Goal: Task Accomplishment & Management: Manage account settings

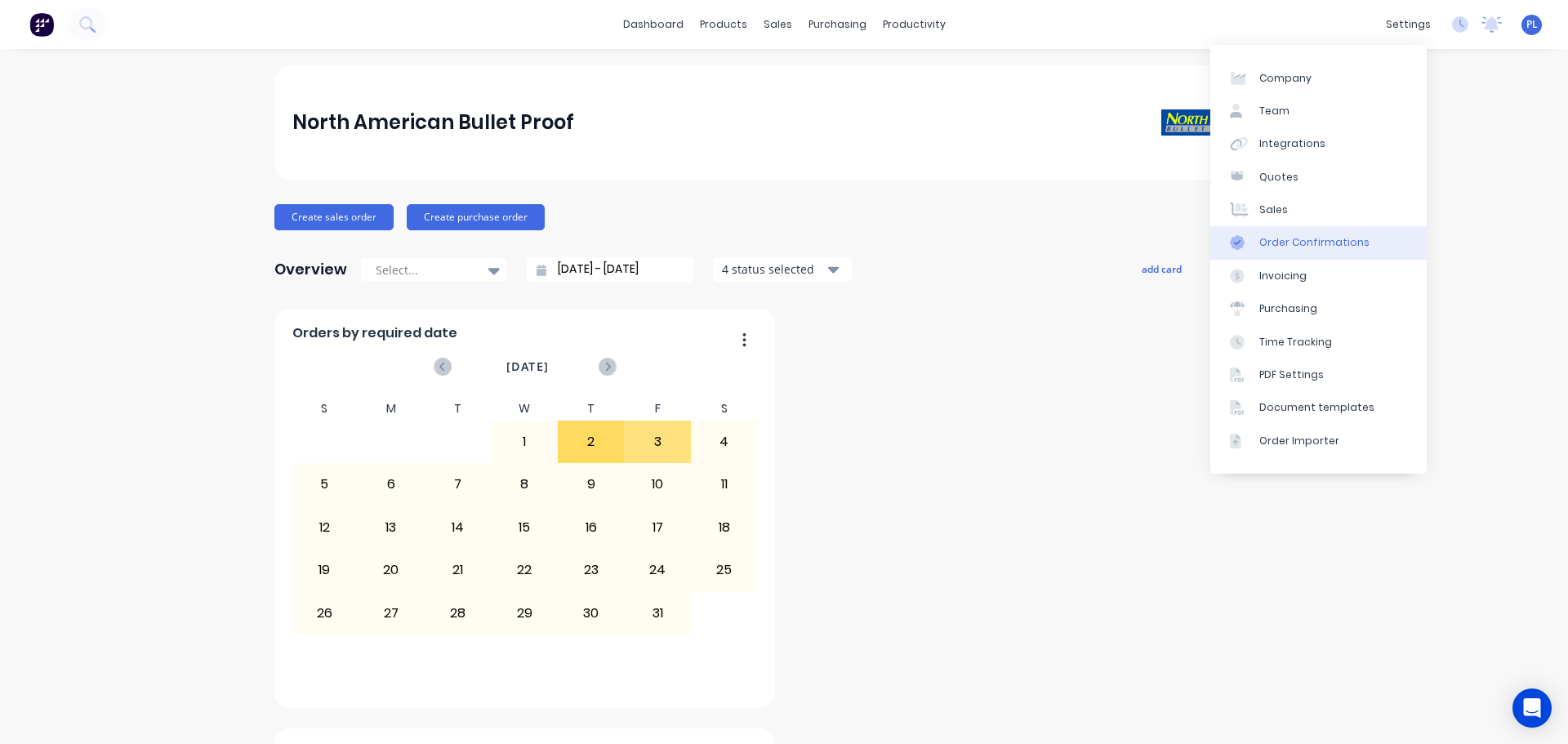
drag, startPoint x: 1289, startPoint y: 201, endPoint x: 1285, endPoint y: 237, distance: 36.2
click at [1289, 201] on link "Sales" at bounding box center [1318, 209] width 216 height 33
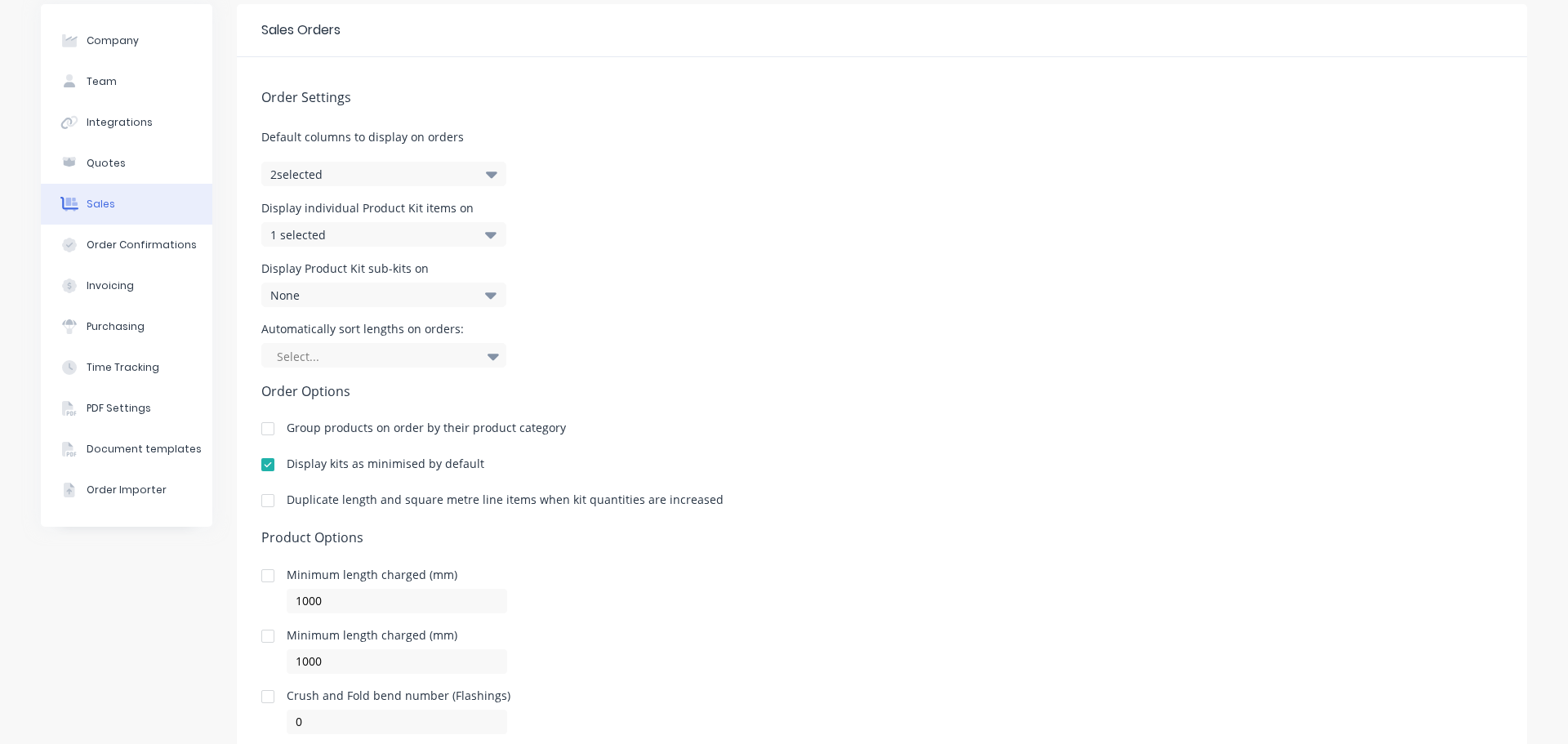
scroll to position [116, 0]
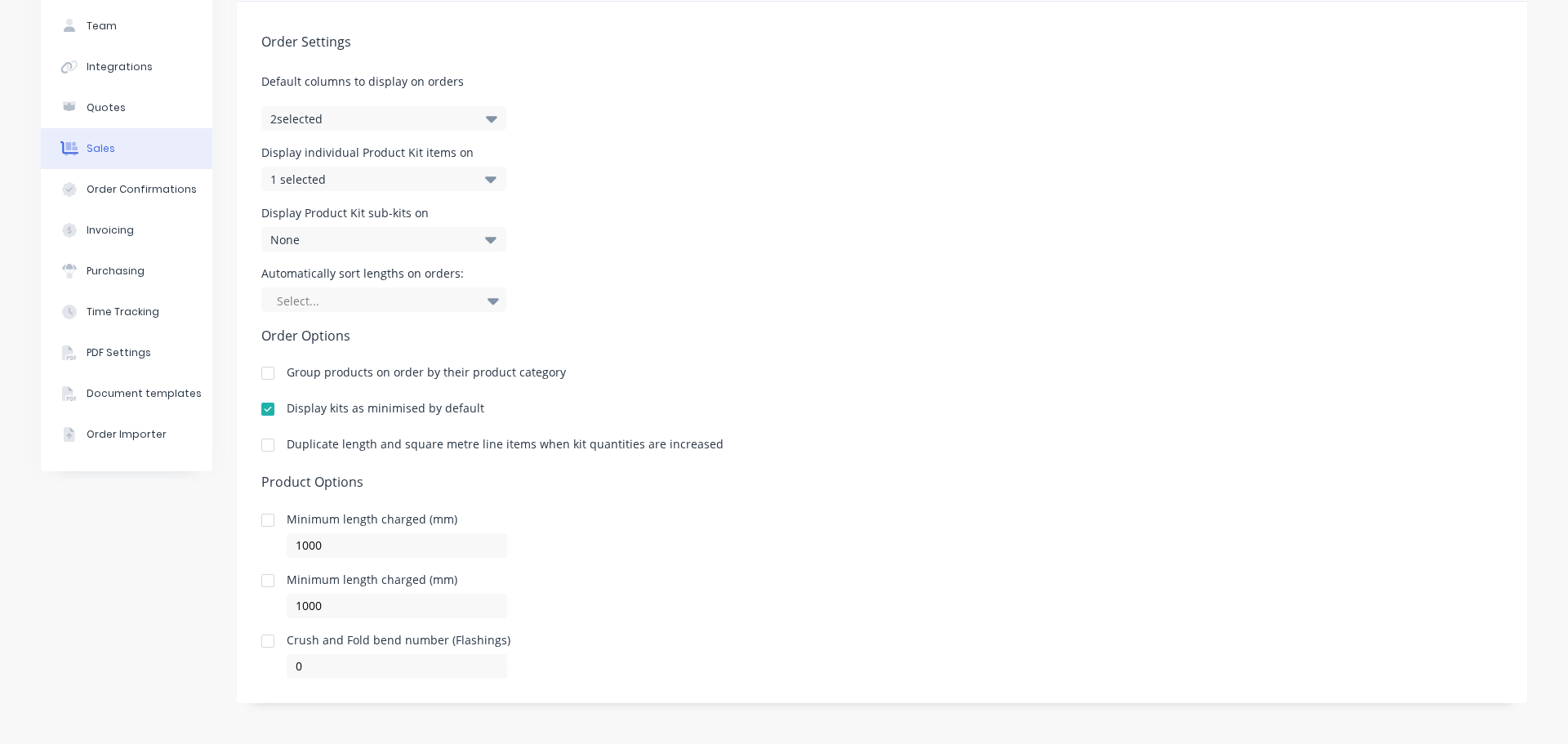
drag, startPoint x: 1180, startPoint y: 112, endPoint x: 1220, endPoint y: 9, distance: 110.5
click at [1180, 112] on div "Order Settings Default columns to display on orders 2 selected Display individu…" at bounding box center [882, 340] width 1291 height 677
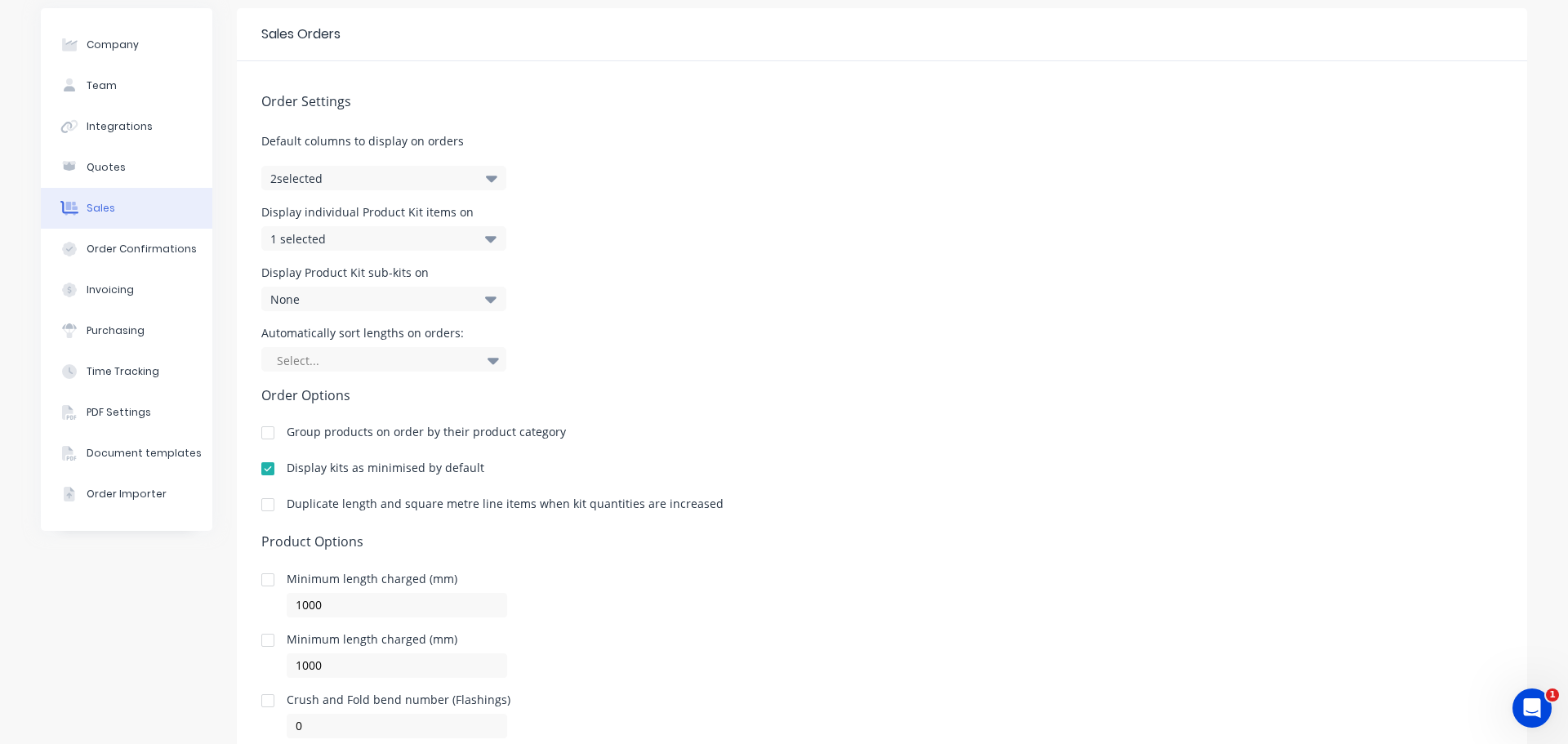
scroll to position [116, 0]
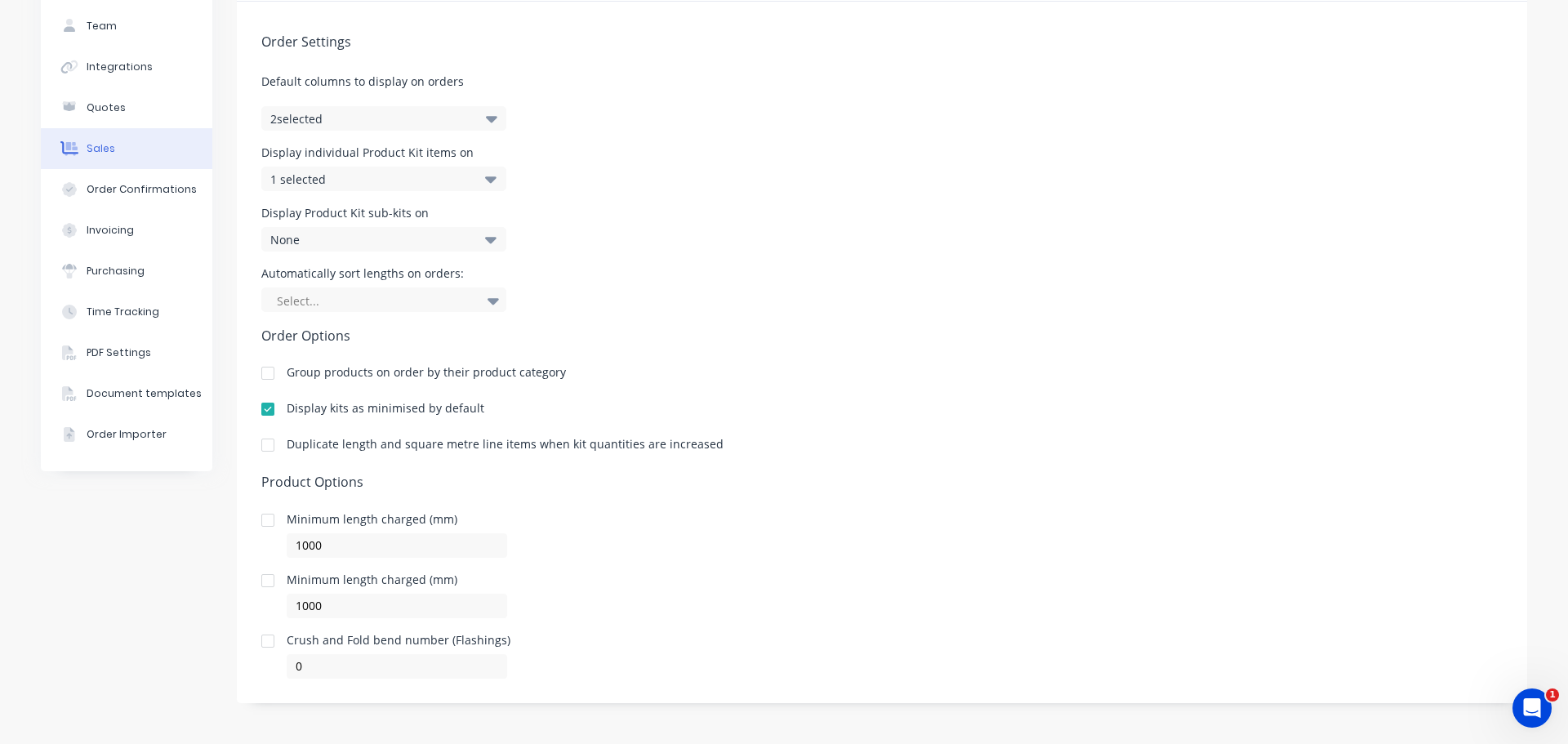
click at [261, 578] on div at bounding box center [268, 581] width 33 height 33
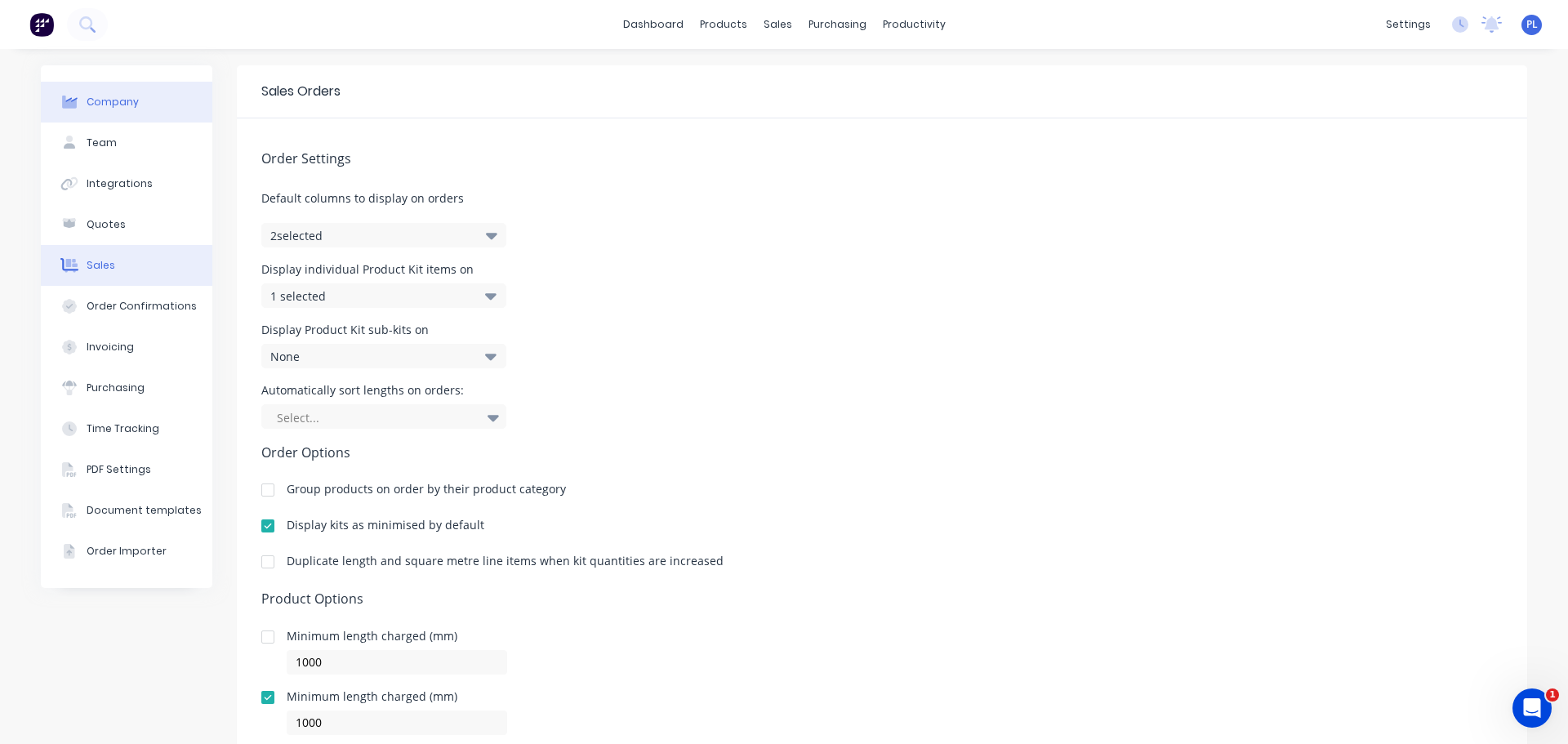
click at [74, 98] on div at bounding box center [70, 102] width 24 height 15
select select "US"
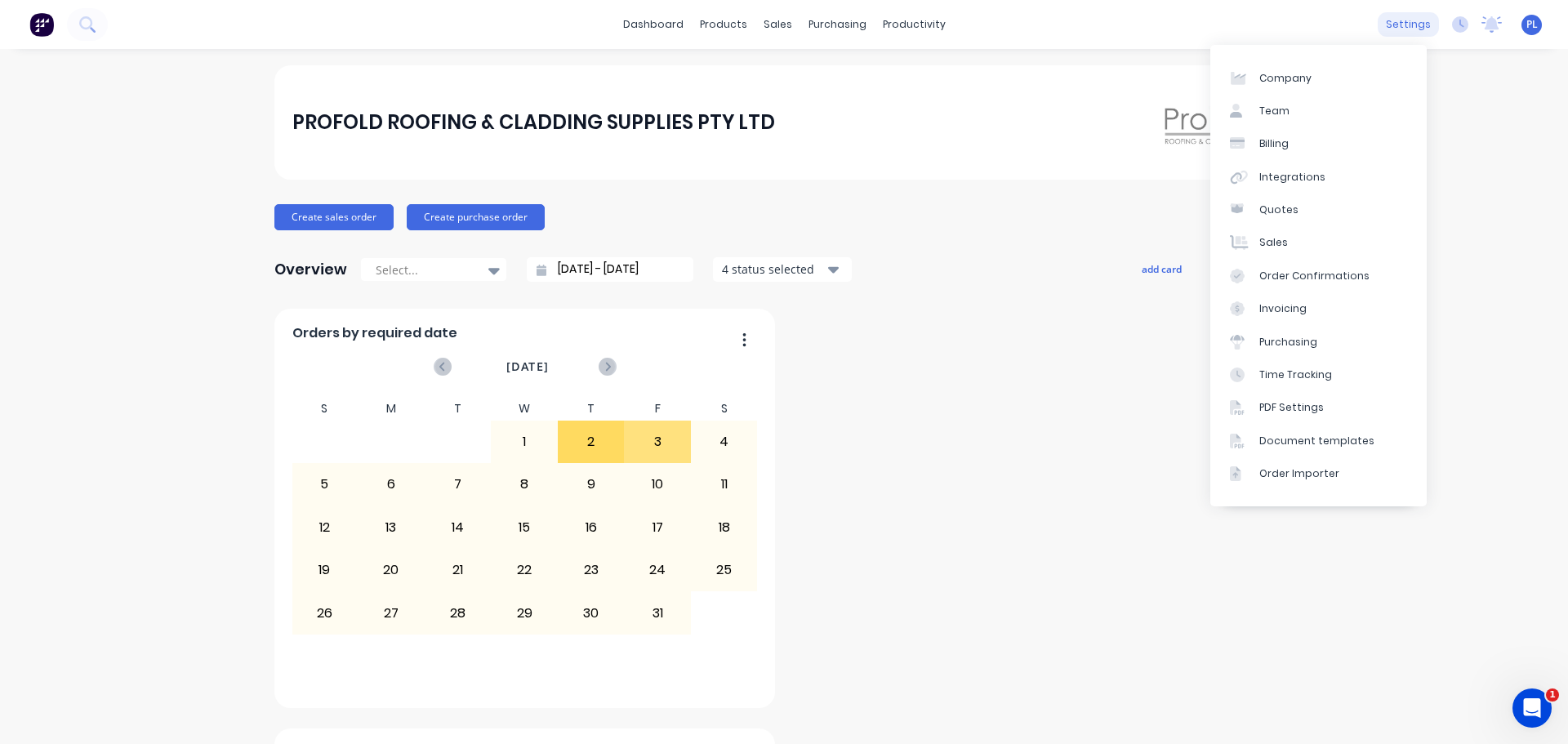
click at [1388, 24] on div "settings" at bounding box center [1408, 24] width 61 height 24
click at [1299, 252] on link "Sales" at bounding box center [1318, 242] width 216 height 33
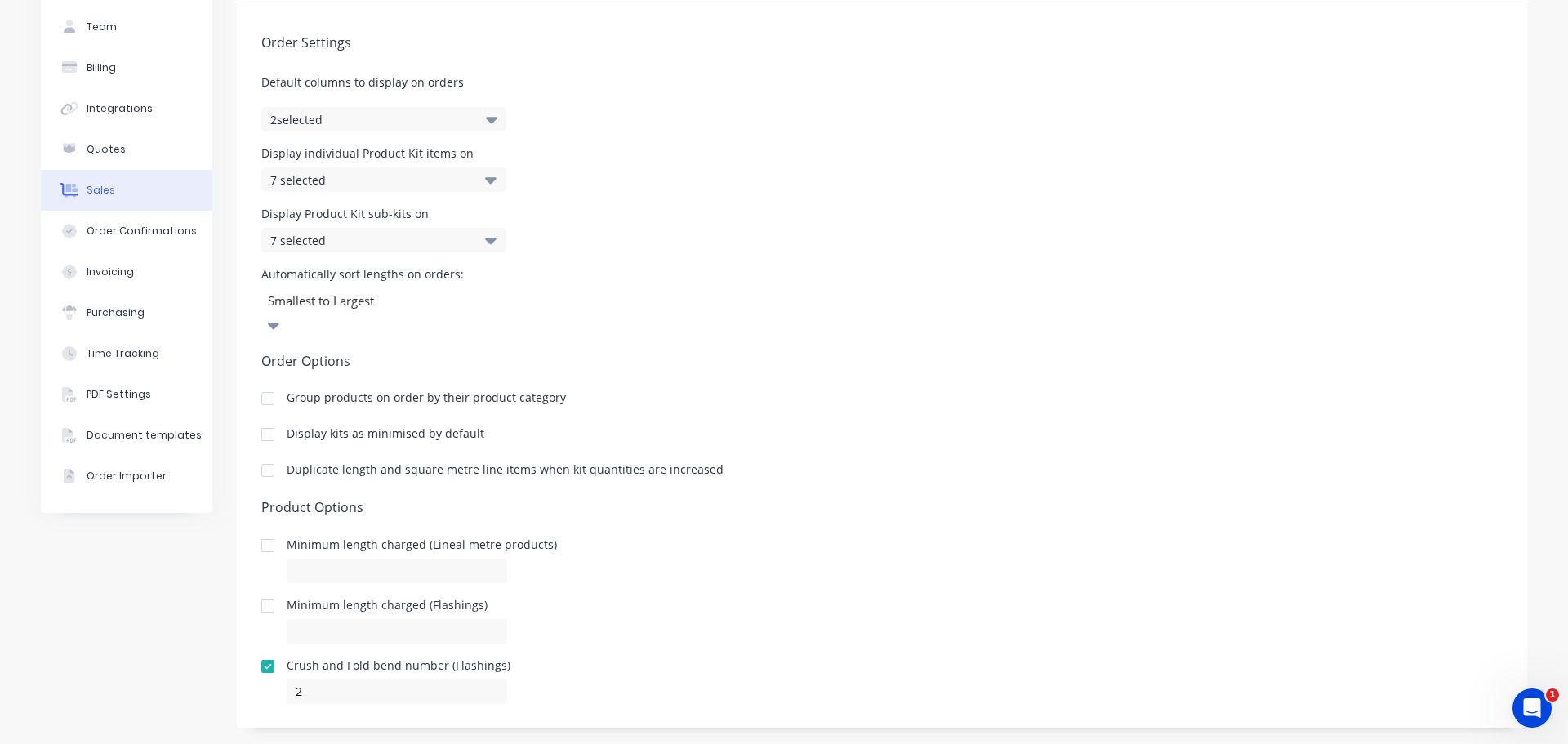
scroll to position [116, 0]
drag, startPoint x: 587, startPoint y: 528, endPoint x: 720, endPoint y: 535, distance: 133.2
click at [704, 538] on div "Minimum length charged (Lineal metre products)" at bounding box center [881, 560] width 1241 height 44
drag, startPoint x: 334, startPoint y: 581, endPoint x: 766, endPoint y: 584, distance: 432.0
click at [758, 598] on div "Minimum length charged (Flashings)" at bounding box center [881, 620] width 1241 height 44
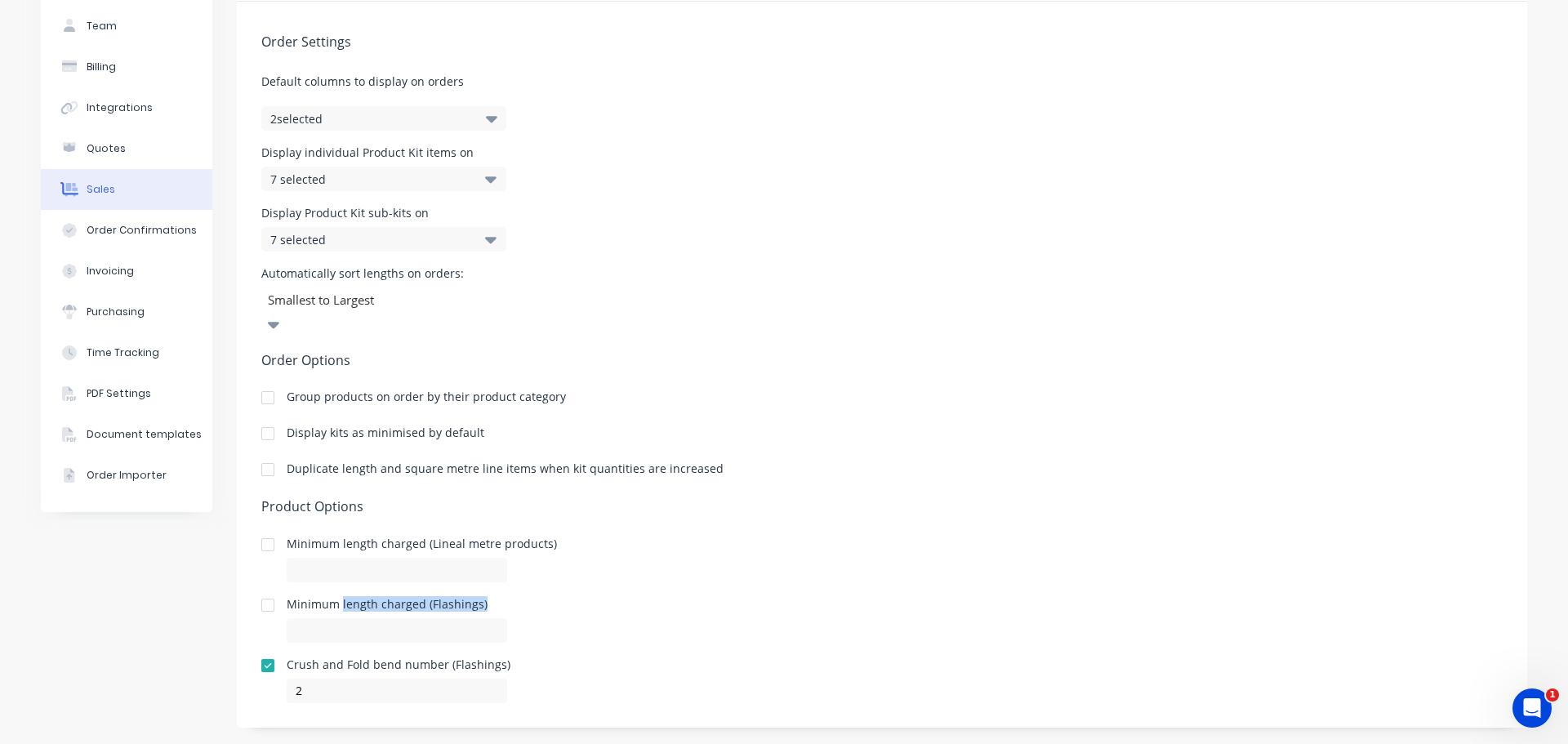
click at [772, 598] on div "Minimum length charged (Flashings)" at bounding box center [881, 620] width 1241 height 44
click at [406, 558] on input at bounding box center [396, 570] width 221 height 24
click at [413, 538] on div "Minimum length charged (Lineal metre products)" at bounding box center [422, 544] width 271 height 11
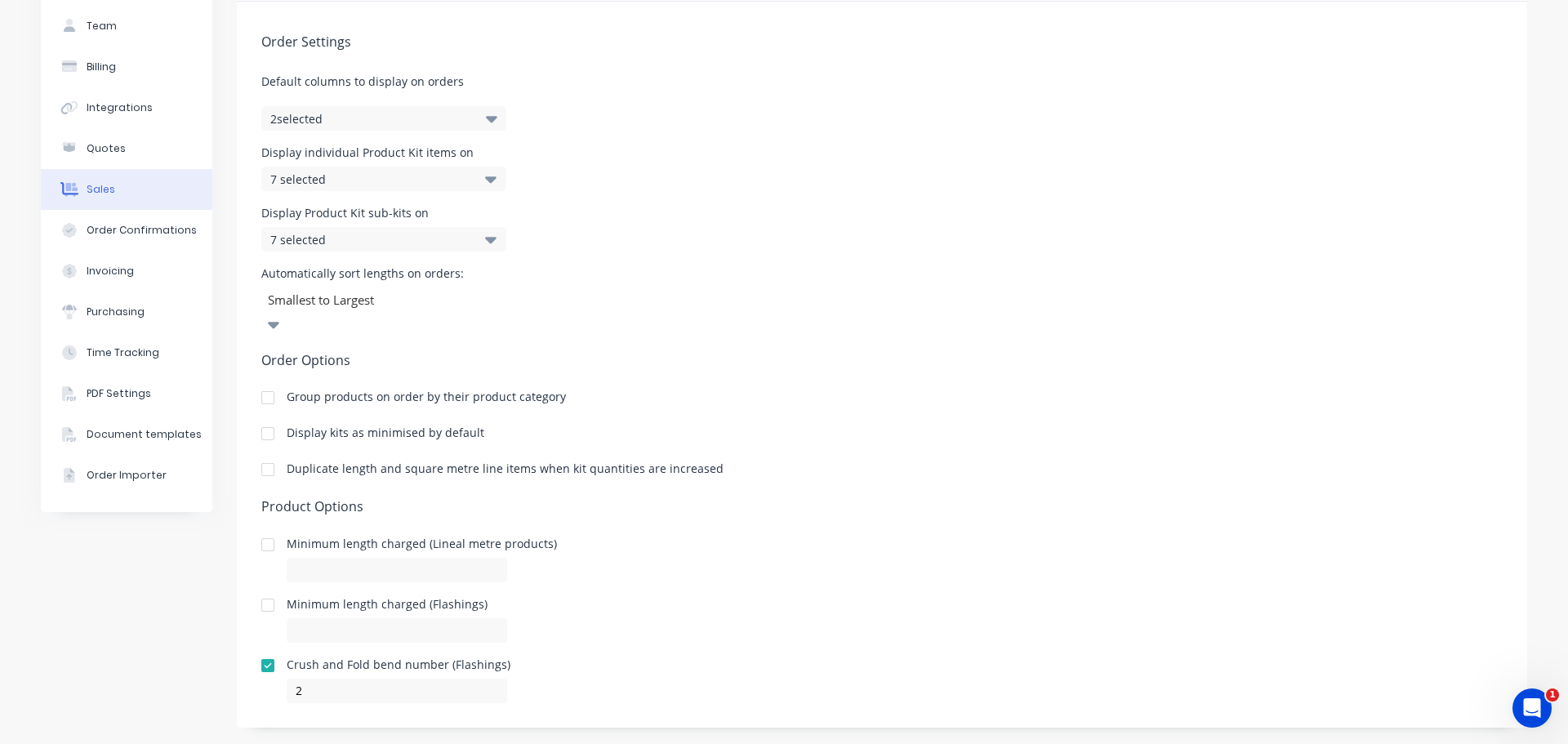
click at [766, 545] on div "Minimum length charged (Lineal metre products)" at bounding box center [881, 560] width 1241 height 44
drag, startPoint x: 372, startPoint y: 634, endPoint x: 797, endPoint y: 645, distance: 425.1
click at [797, 659] on div "Crush and Fold bend number (Flashings) 2" at bounding box center [881, 681] width 1241 height 44
click at [909, 612] on div "Minimum length charged (Flashings)" at bounding box center [881, 620] width 1241 height 44
drag, startPoint x: 365, startPoint y: 581, endPoint x: 438, endPoint y: 578, distance: 73.1
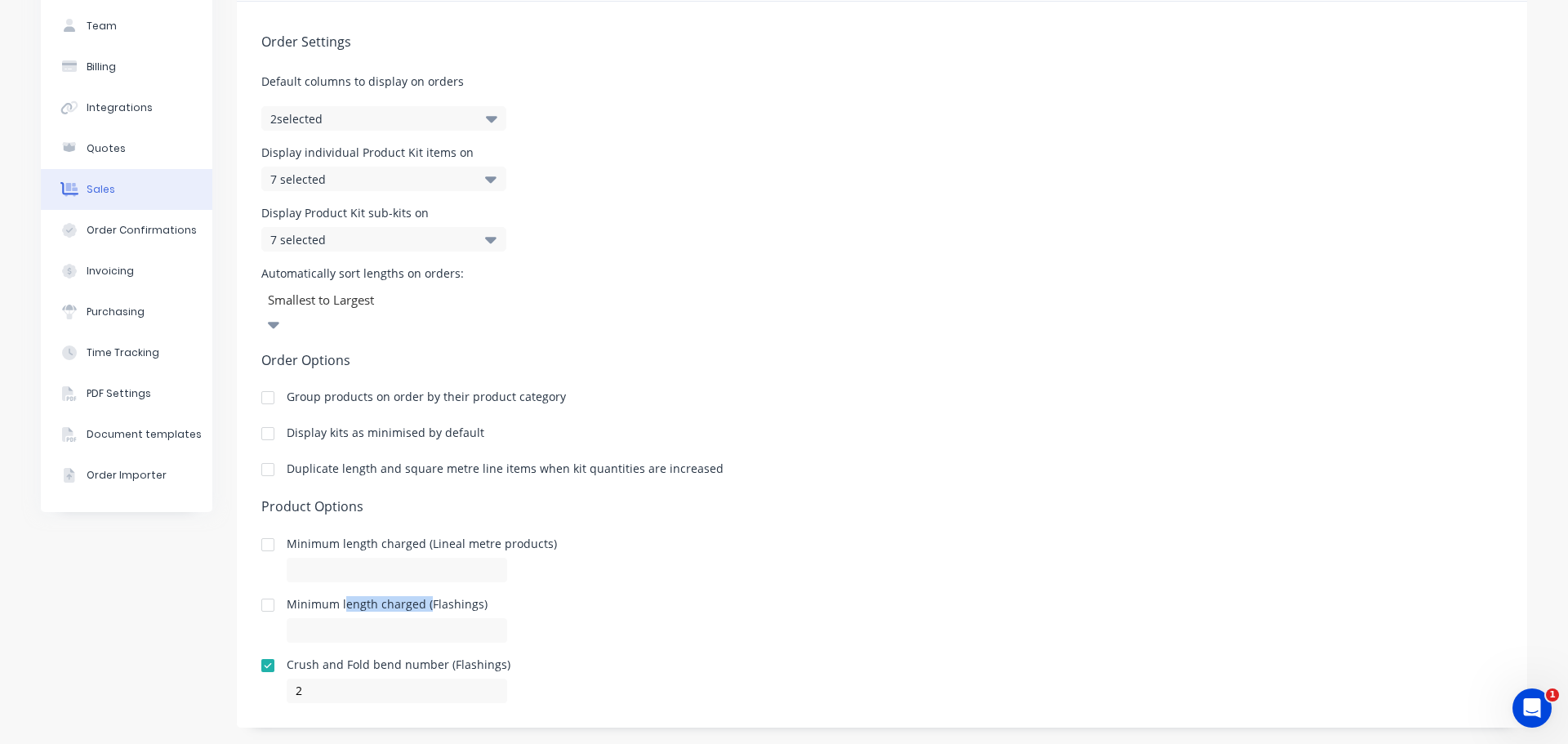
click at [437, 598] on div "Minimum length charged (Flashings)" at bounding box center [396, 604] width 221 height 11
click at [438, 598] on div "Minimum length charged (Flashings)" at bounding box center [396, 604] width 221 height 11
click at [258, 589] on div at bounding box center [268, 605] width 33 height 33
click at [311, 618] on input at bounding box center [396, 630] width 221 height 24
click at [253, 589] on div at bounding box center [268, 605] width 33 height 33
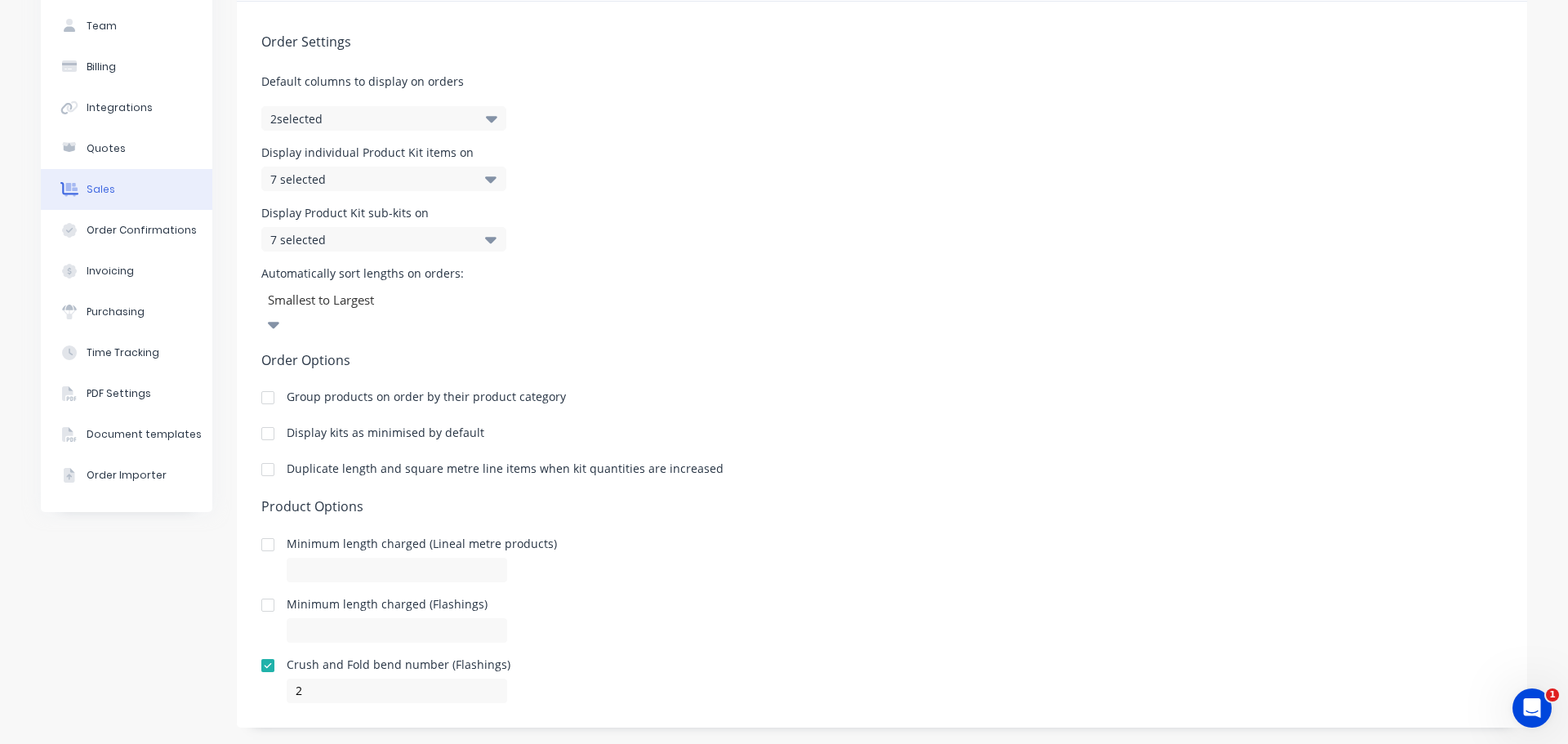
click at [833, 538] on div "Minimum length charged (Lineal metre products)" at bounding box center [881, 560] width 1241 height 44
click at [263, 528] on div at bounding box center [268, 544] width 33 height 33
drag, startPoint x: 983, startPoint y: 498, endPoint x: 753, endPoint y: 498, distance: 230.0
click at [982, 498] on div "Order Settings Default columns to display on orders 2 selected Display individu…" at bounding box center [882, 352] width 1291 height 702
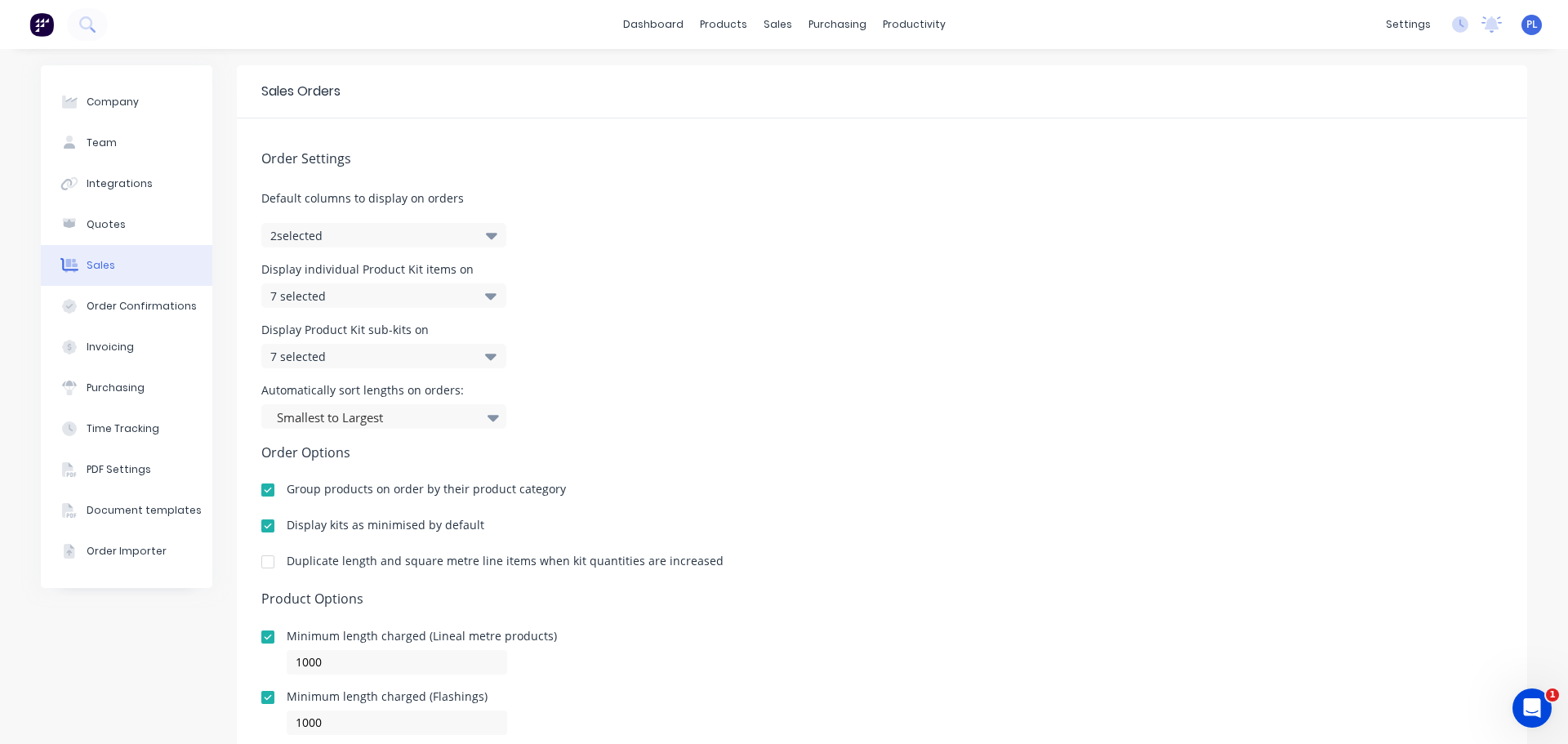
scroll to position [116, 0]
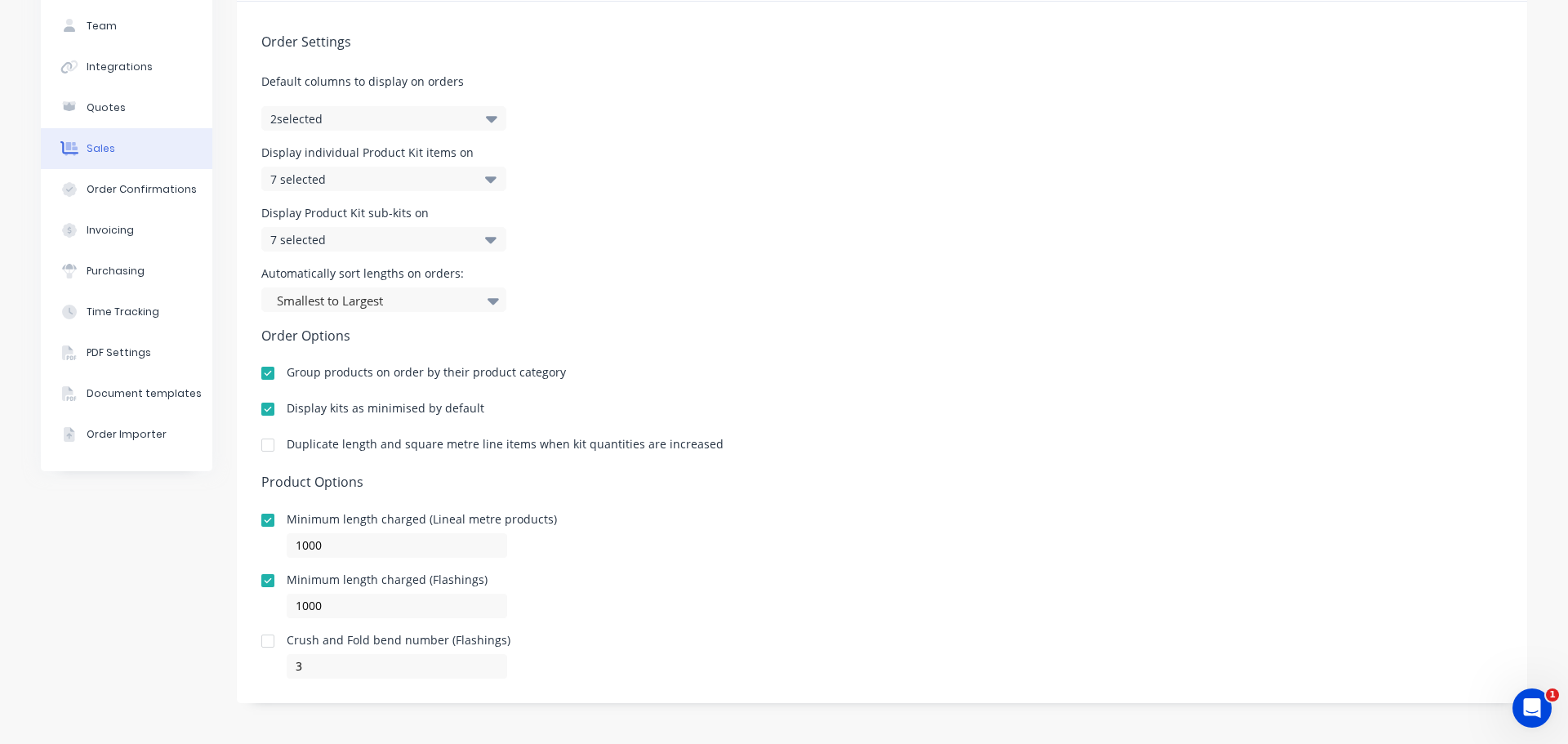
click at [261, 582] on div at bounding box center [268, 581] width 33 height 33
drag, startPoint x: 283, startPoint y: 586, endPoint x: 262, endPoint y: 582, distance: 21.4
click at [287, 585] on div "Minimum length charged (Flashings)" at bounding box center [396, 580] width 221 height 11
click at [262, 581] on div at bounding box center [268, 581] width 33 height 33
drag, startPoint x: 349, startPoint y: 601, endPoint x: 147, endPoint y: 569, distance: 204.5
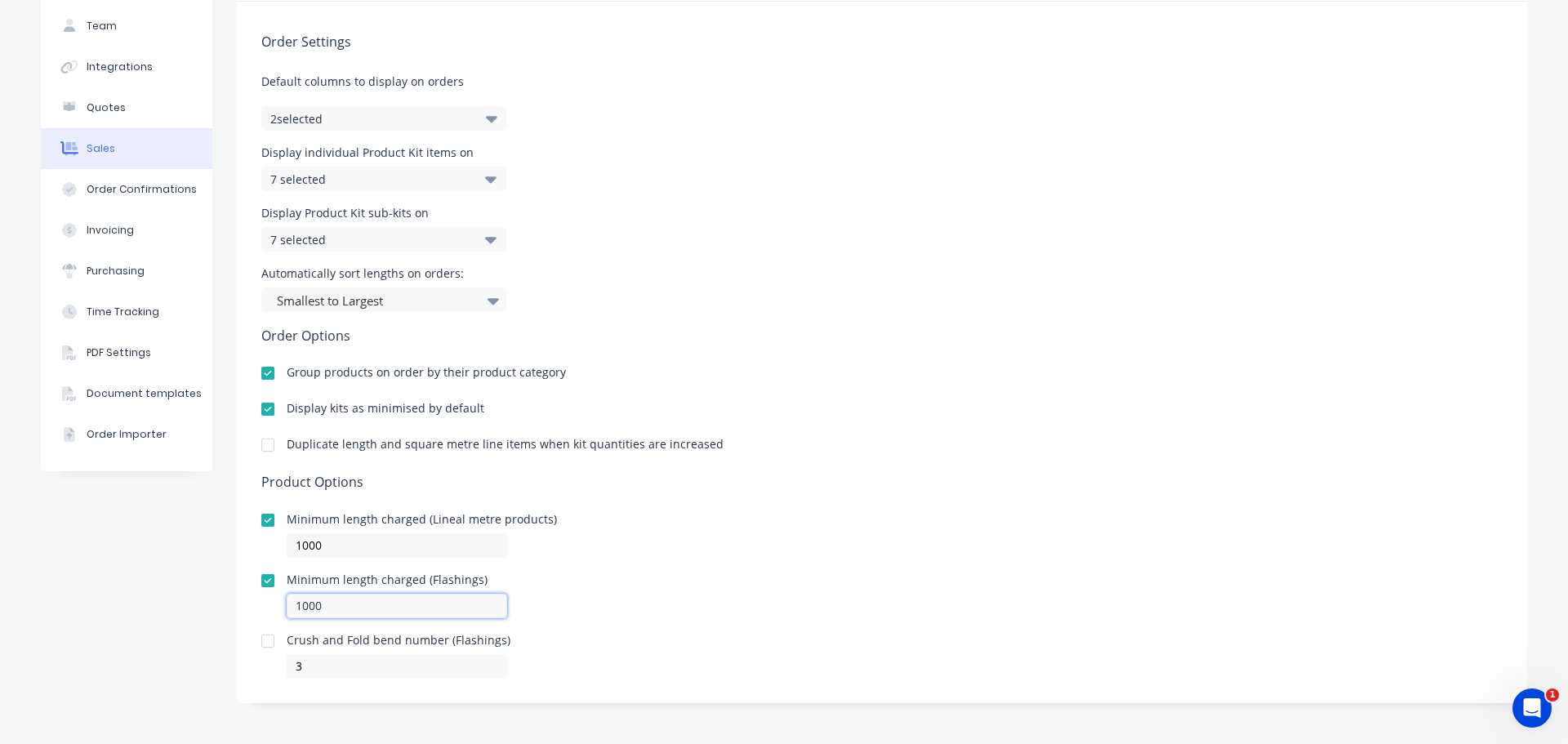
click at [210, 590] on div "Company Team Integrations Quotes Sales Order Confirmations Invoicing Purchasing…" at bounding box center [784, 337] width 1486 height 779
drag, startPoint x: 369, startPoint y: 551, endPoint x: 191, endPoint y: 535, distance: 178.7
click at [203, 535] on div "Company Team Integrations Quotes Sales Order Confirmations Invoicing Purchasing…" at bounding box center [784, 337] width 1486 height 779
click at [198, 556] on div "Company Team Integrations Quotes Sales Order Confirmations Invoicing Purchasing…" at bounding box center [126, 337] width 172 height 779
click at [255, 582] on div at bounding box center [268, 581] width 33 height 33
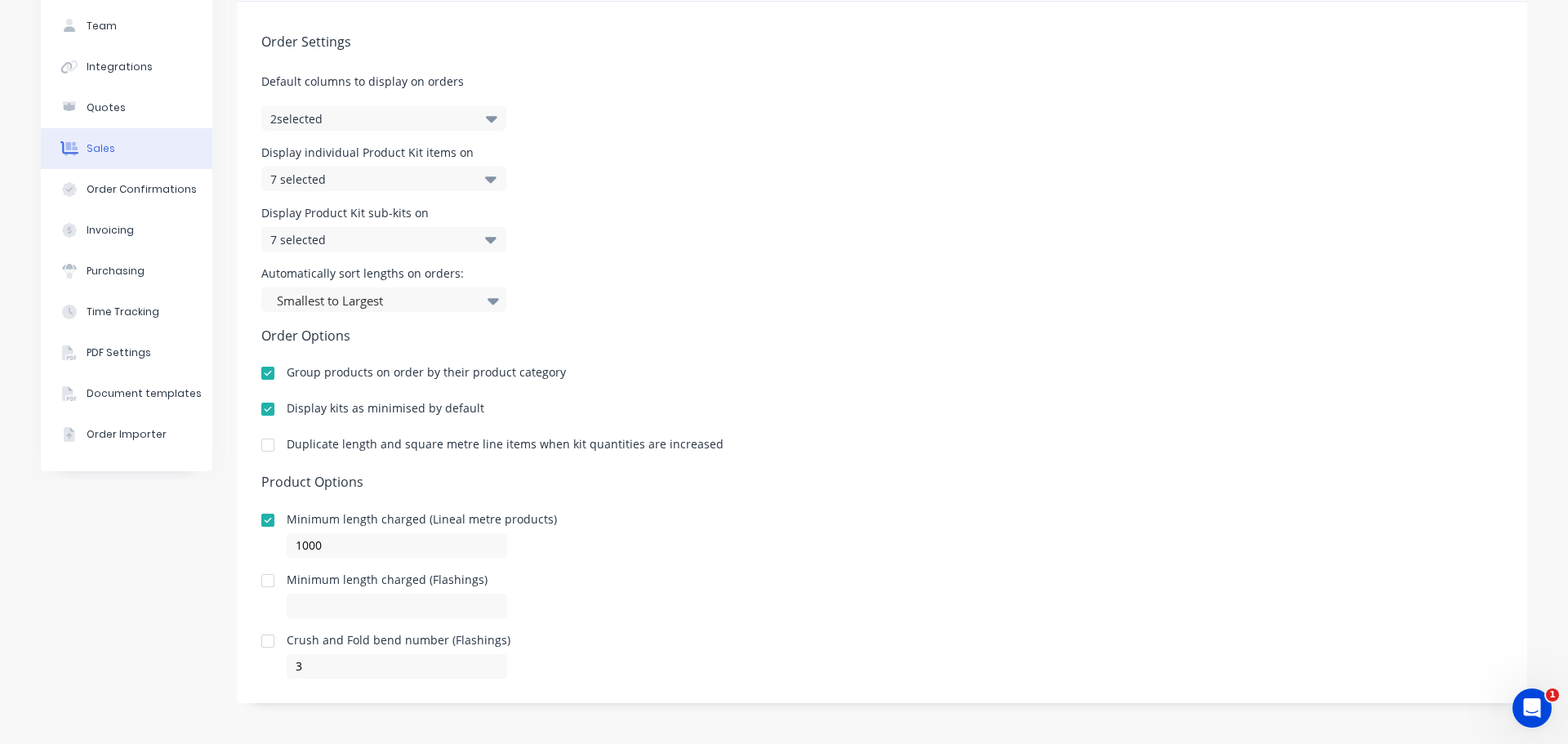
click at [890, 492] on div "Order Settings Default columns to display on orders 2 selected Display individu…" at bounding box center [882, 340] width 1291 height 677
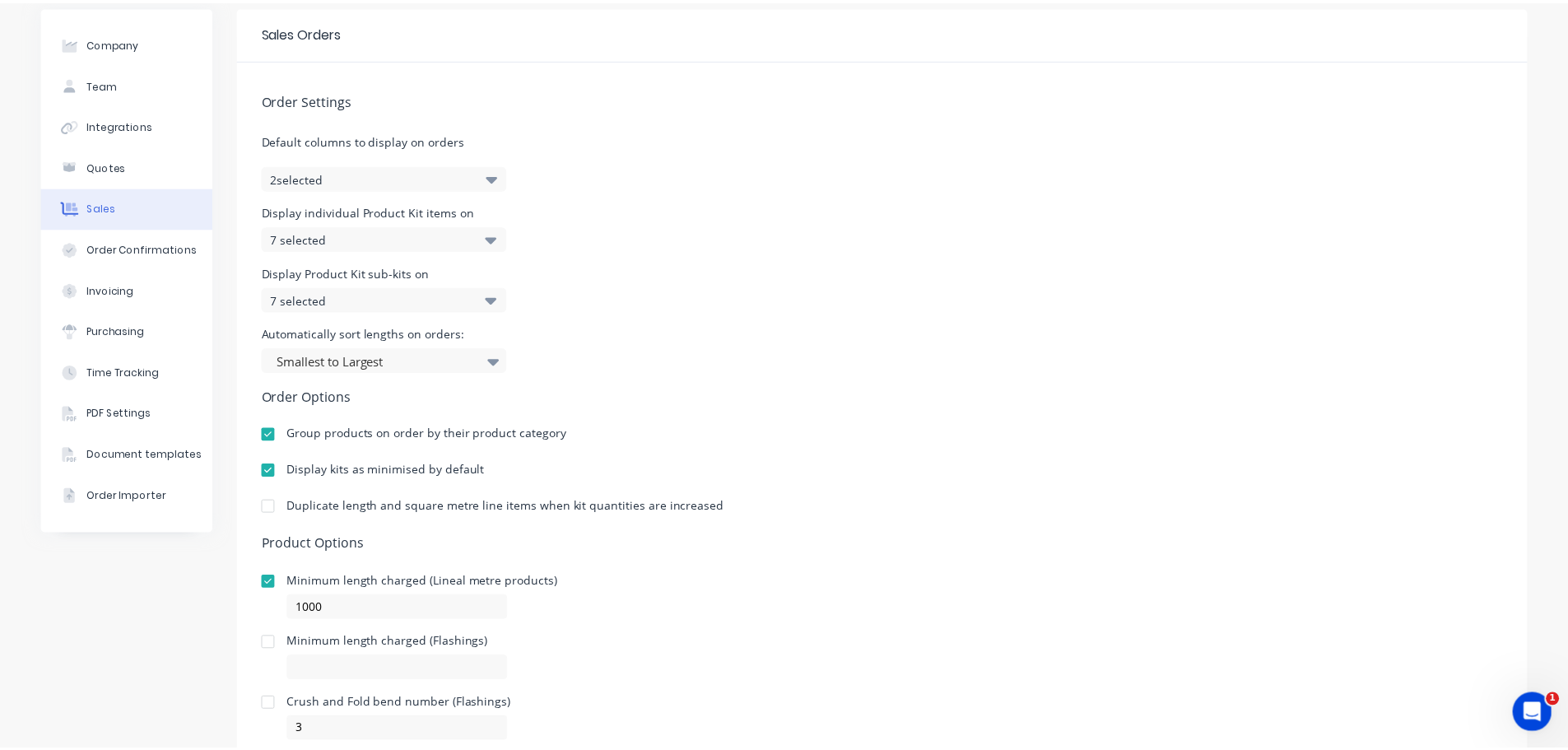
scroll to position [0, 0]
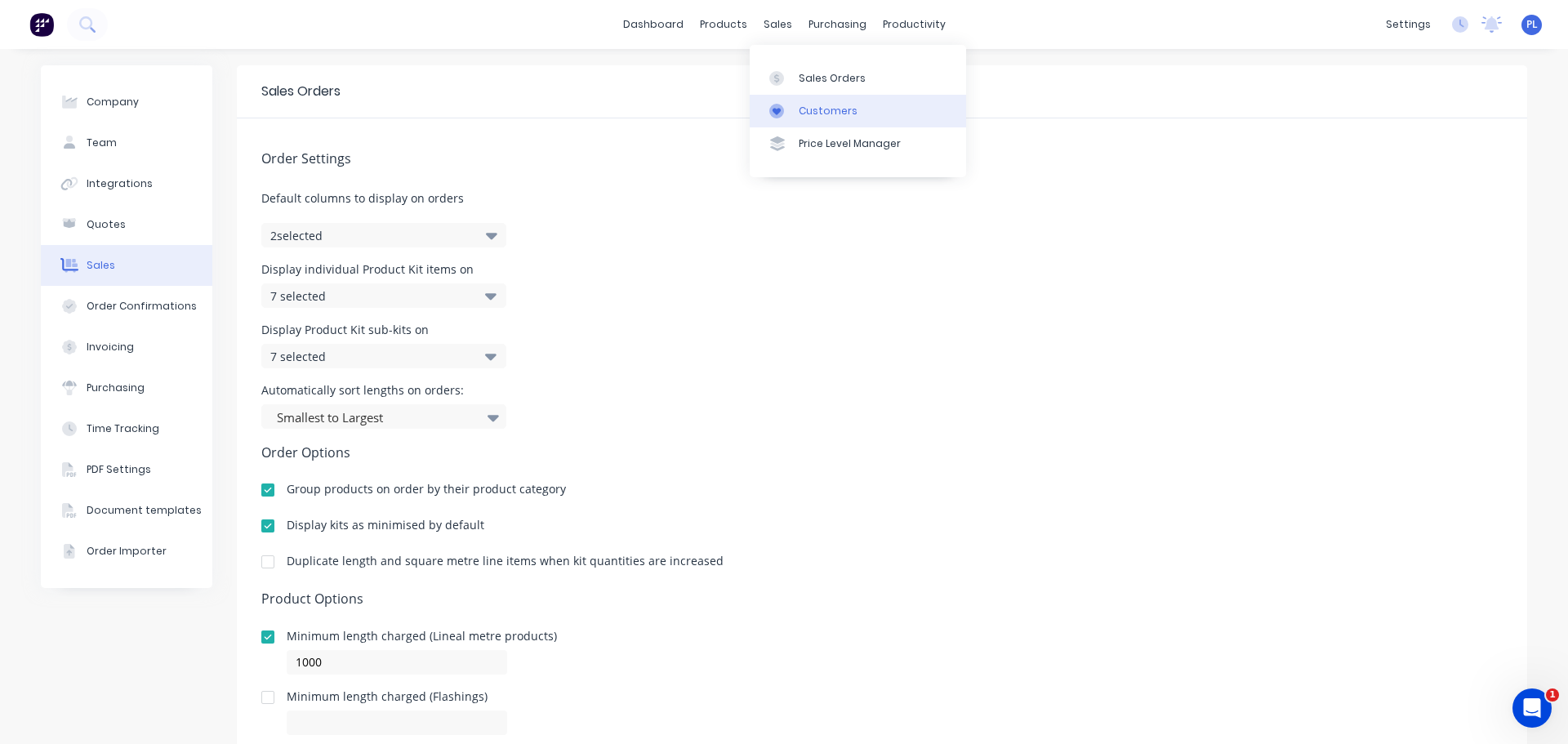
click at [800, 95] on link "Customers" at bounding box center [858, 111] width 216 height 33
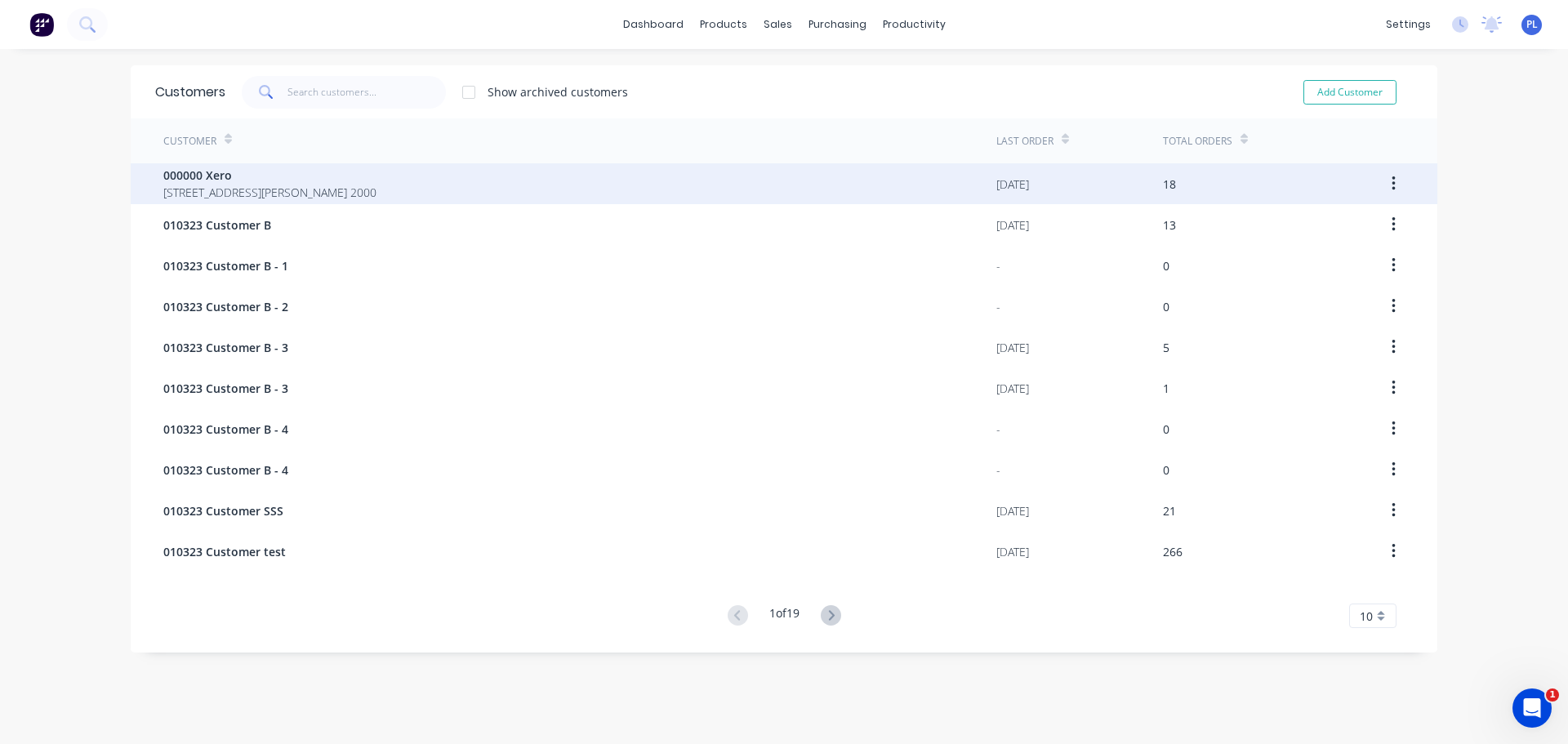
click at [297, 187] on span "[STREET_ADDRESS][PERSON_NAME] 2000" at bounding box center [270, 193] width 213 height 17
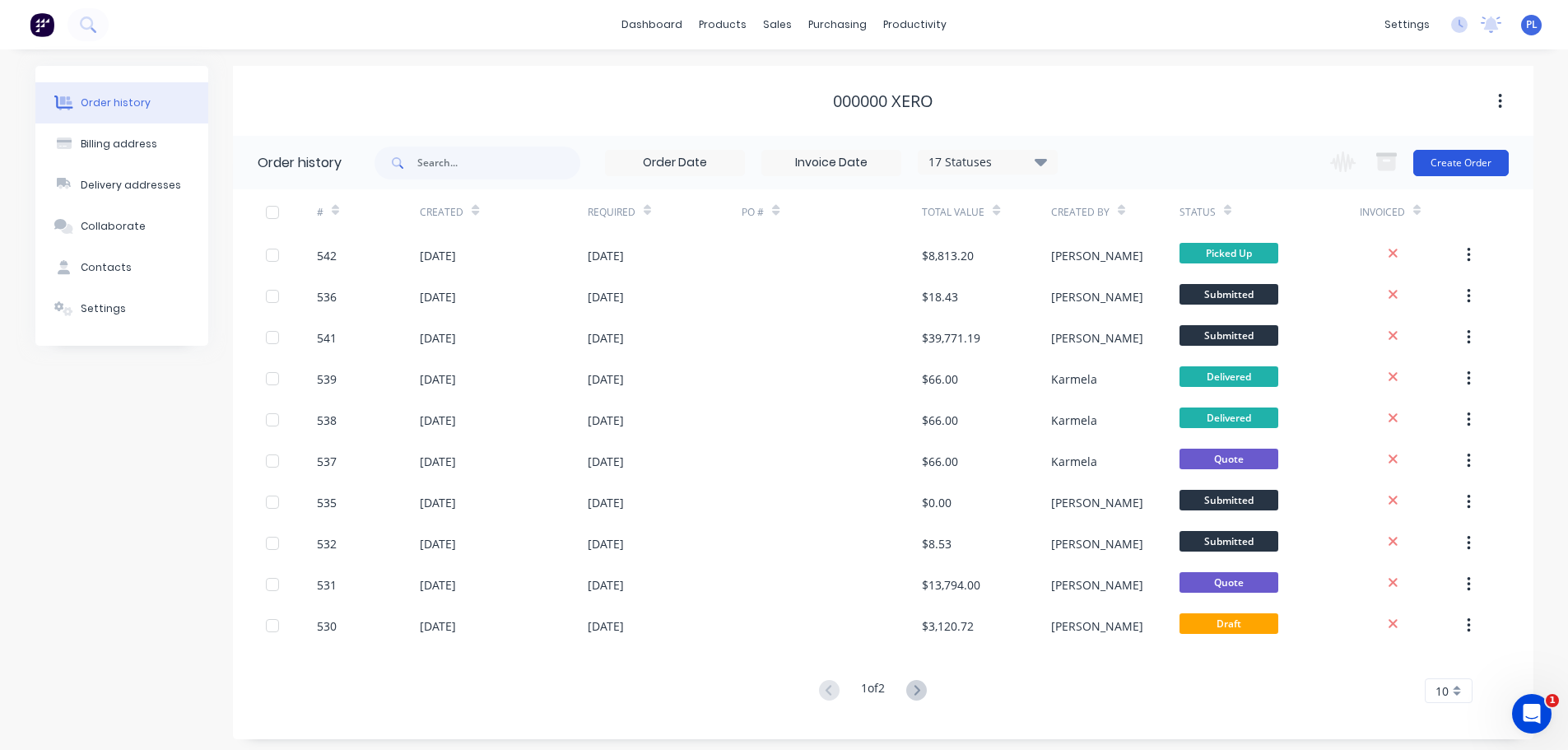
click at [1487, 161] on button "Create Order" at bounding box center [1461, 163] width 96 height 27
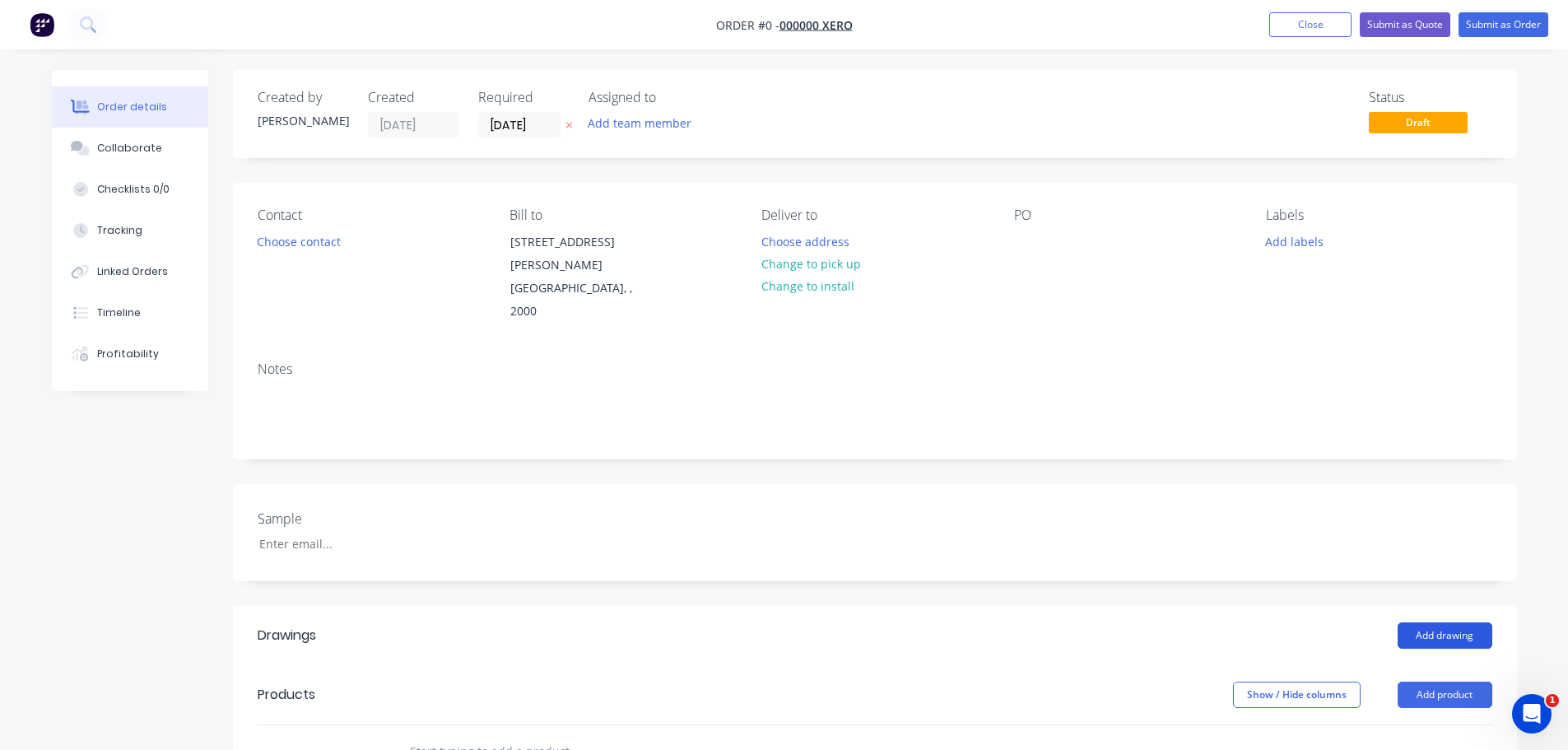
drag, startPoint x: 1386, startPoint y: 584, endPoint x: 1417, endPoint y: 589, distance: 31.4
click at [1396, 622] on div "Add drawing" at bounding box center [1006, 635] width 972 height 27
click at [1417, 622] on button "Add drawing" at bounding box center [1445, 635] width 95 height 27
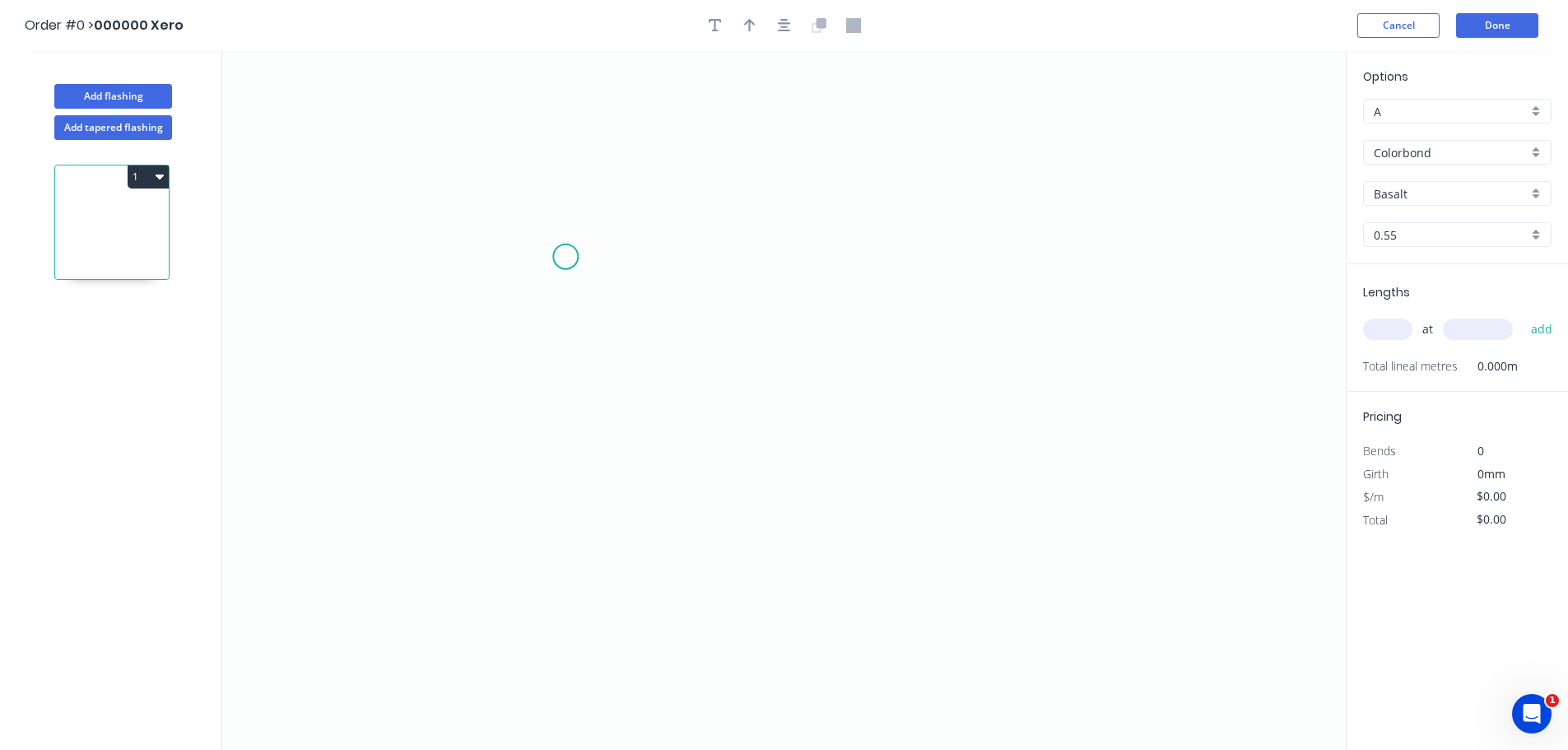
click at [559, 241] on icon "0" at bounding box center [784, 401] width 1124 height 699
click at [656, 493] on icon "0" at bounding box center [784, 401] width 1124 height 699
click at [589, 379] on rect at bounding box center [584, 368] width 33 height 23
click at [929, 411] on icon "0 5" at bounding box center [784, 401] width 1124 height 699
type input "$1.00"
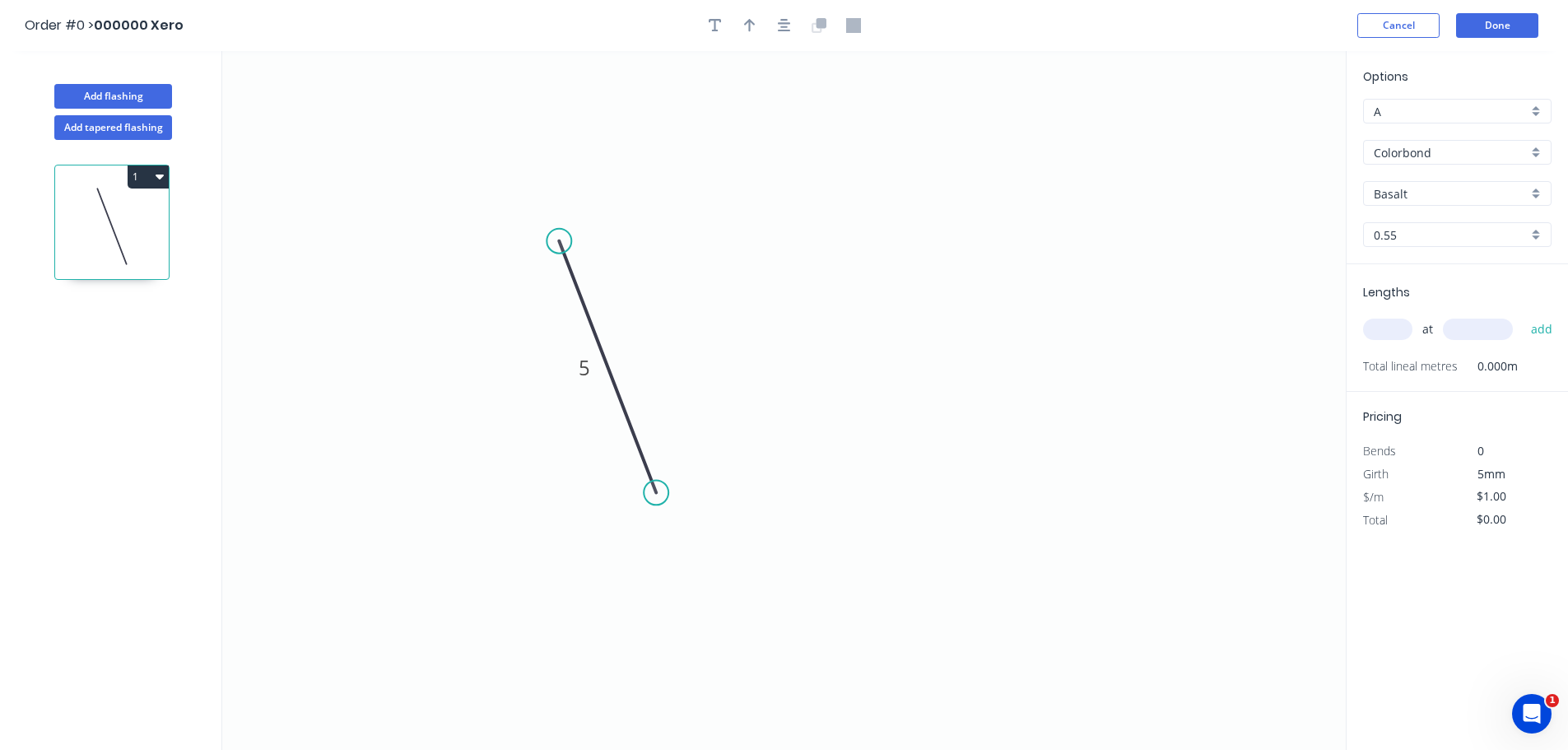
click at [1381, 319] on input "text" at bounding box center [1388, 329] width 49 height 22
type input "5"
click at [1458, 330] on input "text" at bounding box center [1478, 329] width 70 height 22
type input "0"
drag, startPoint x: 1369, startPoint y: 330, endPoint x: 1360, endPoint y: 329, distance: 9.1
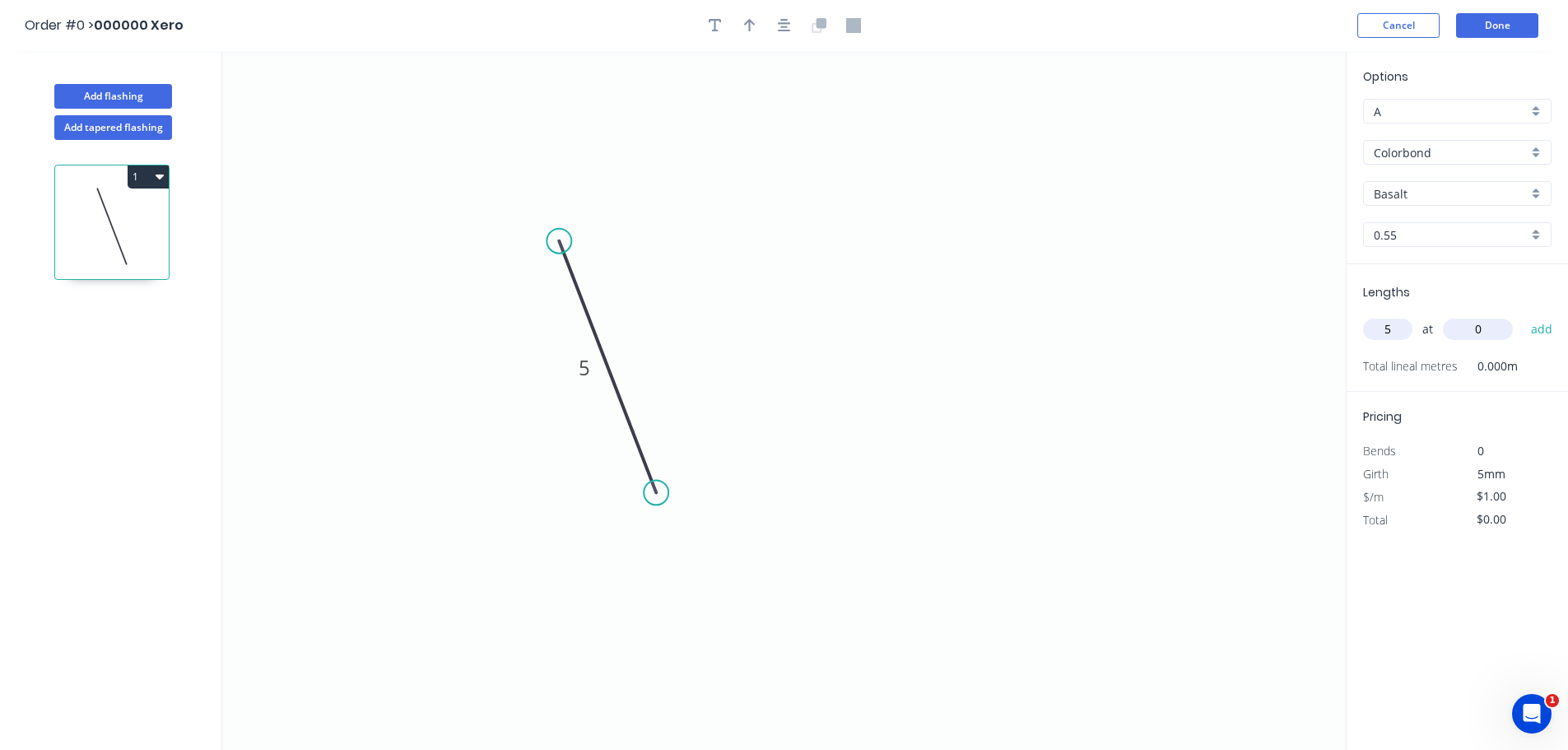
click at [1360, 329] on div "Lengths 5 at 0 add Total lineal metres 0.000m" at bounding box center [1457, 328] width 222 height 128
type input "1"
click at [1473, 326] on input "0" at bounding box center [1478, 329] width 70 height 22
click at [1484, 329] on input "0" at bounding box center [1478, 329] width 70 height 22
type input "0.5"
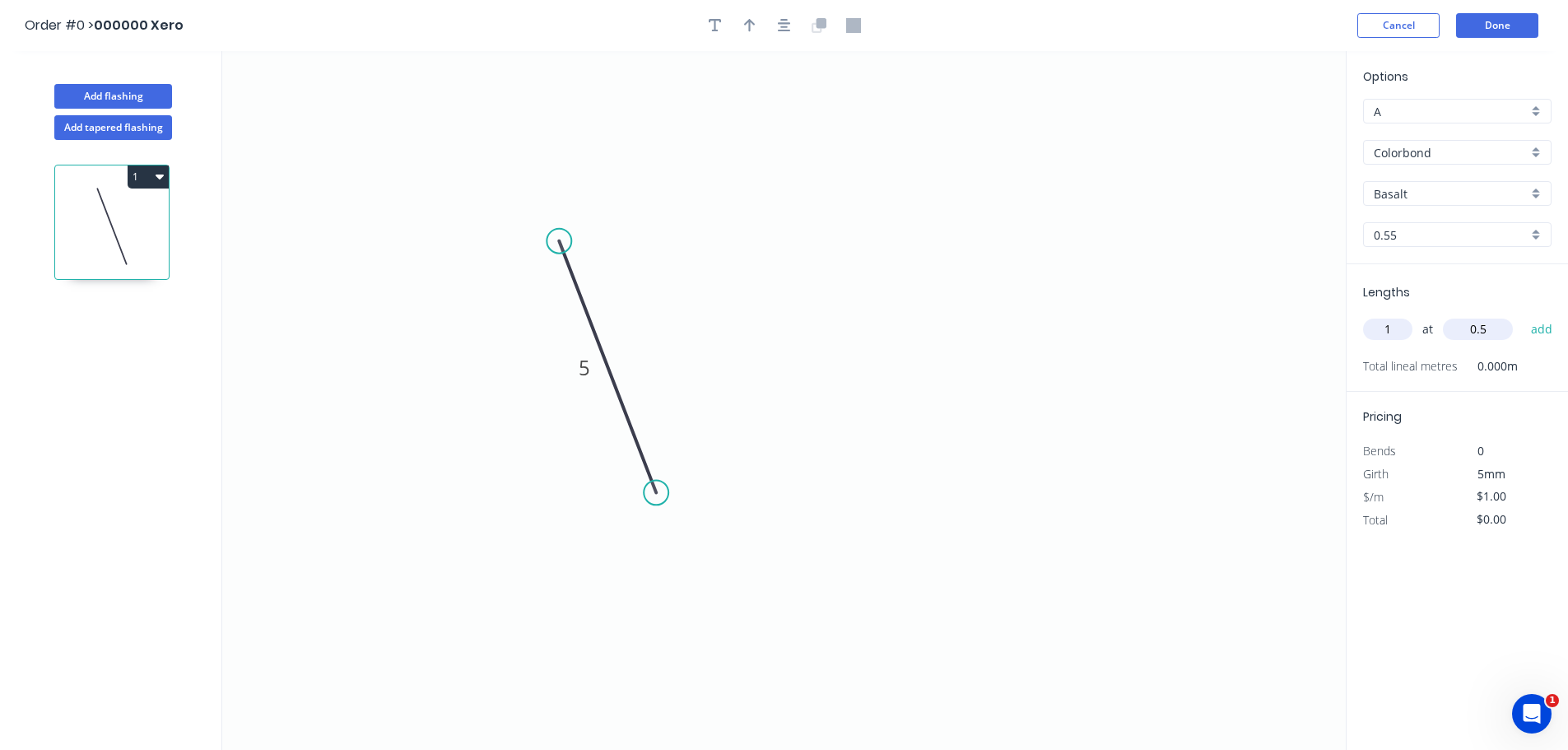
click at [1523, 315] on button "add" at bounding box center [1541, 330] width 39 height 28
drag, startPoint x: 1445, startPoint y: 545, endPoint x: 1488, endPoint y: 540, distance: 43.3
click at [1446, 546] on div "Total" at bounding box center [1404, 544] width 107 height 23
click at [1498, 520] on input "$1.00" at bounding box center [1505, 519] width 56 height 23
click at [1450, 586] on div "Options A A Colorbond Colorbond Basalt Basalt 0.55 0.55 Lengths at add 1 at 0.5…" at bounding box center [1456, 402] width 223 height 701
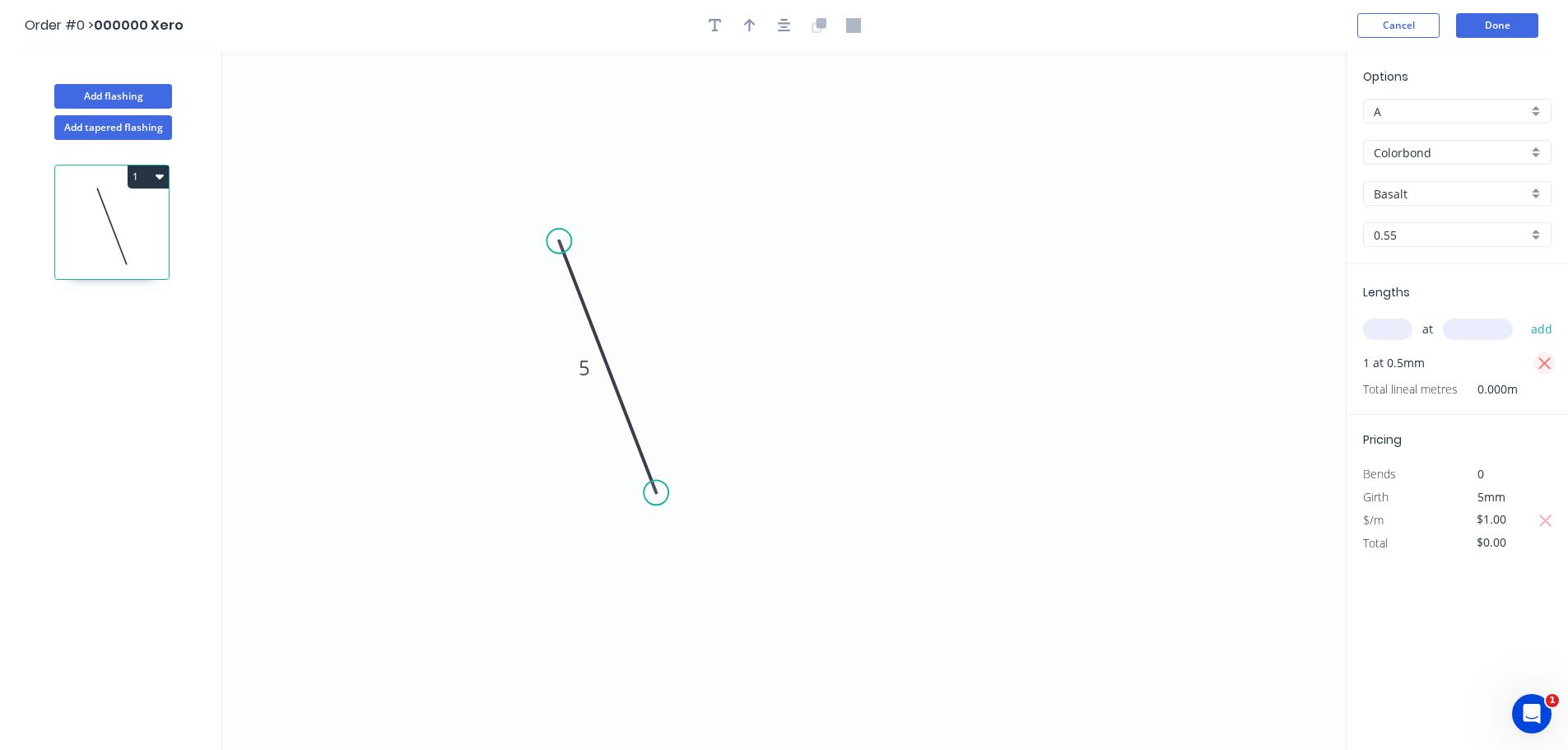
click at [1549, 364] on icon "button" at bounding box center [1545, 364] width 15 height 20
click at [1399, 329] on input "text" at bounding box center [1388, 329] width 49 height 22
type input "1"
click at [1473, 323] on input "text" at bounding box center [1478, 329] width 70 height 22
type input "500"
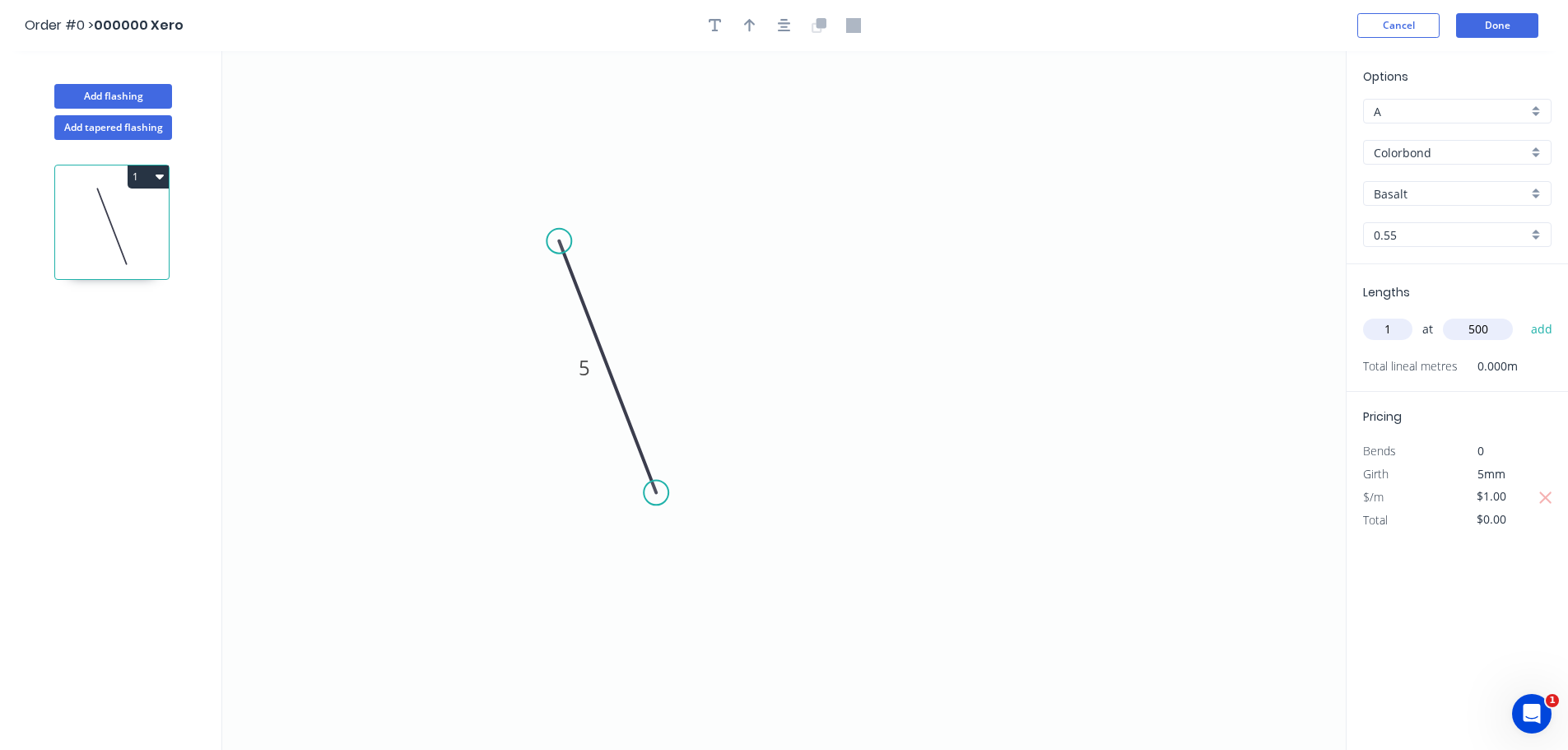
click at [1523, 315] on button "add" at bounding box center [1541, 330] width 39 height 28
type input "$0.50"
click at [1466, 584] on div "Options A A Colorbond Colorbond Basalt Basalt 0.55 0.55 Lengths at add 1 at 500…" at bounding box center [1456, 402] width 223 height 701
click at [939, 434] on icon "0 5" at bounding box center [784, 401] width 1124 height 699
click at [1490, 545] on input "$0.50" at bounding box center [1505, 543] width 56 height 23
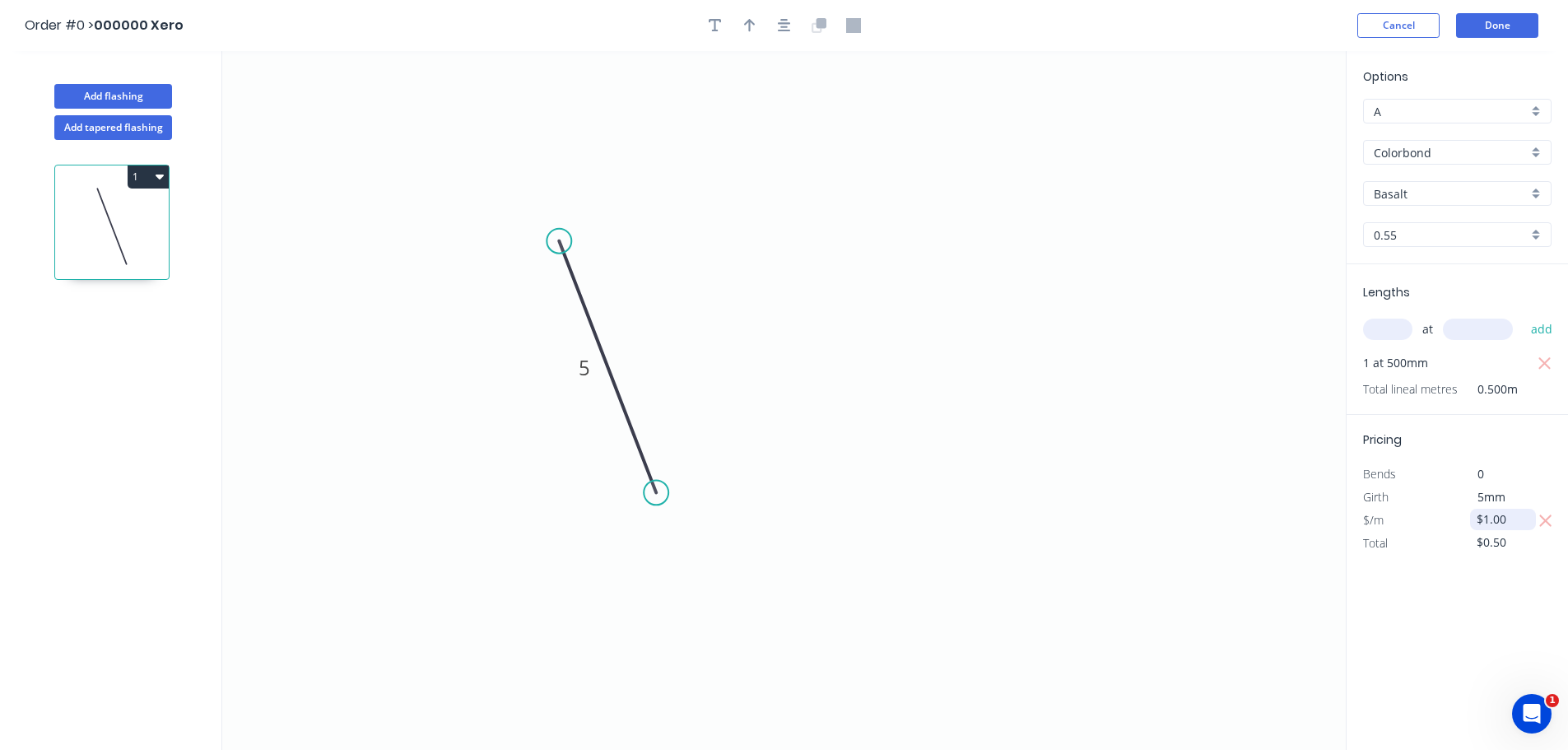
click at [1495, 518] on input "$1.00" at bounding box center [1505, 519] width 56 height 23
click at [1439, 598] on div "Options A A Colorbond Colorbond Basalt Basalt 0.55 0.55 Lengths at add 1 at 500…" at bounding box center [1456, 402] width 223 height 701
click at [1504, 515] on input "$1.00" at bounding box center [1505, 519] width 56 height 23
drag, startPoint x: 1453, startPoint y: 589, endPoint x: 1515, endPoint y: 538, distance: 80.3
click at [1453, 580] on div "Options A A Colorbond Colorbond Basalt Basalt 0.55 0.55 Lengths at add 1 at 500…" at bounding box center [1456, 402] width 223 height 701
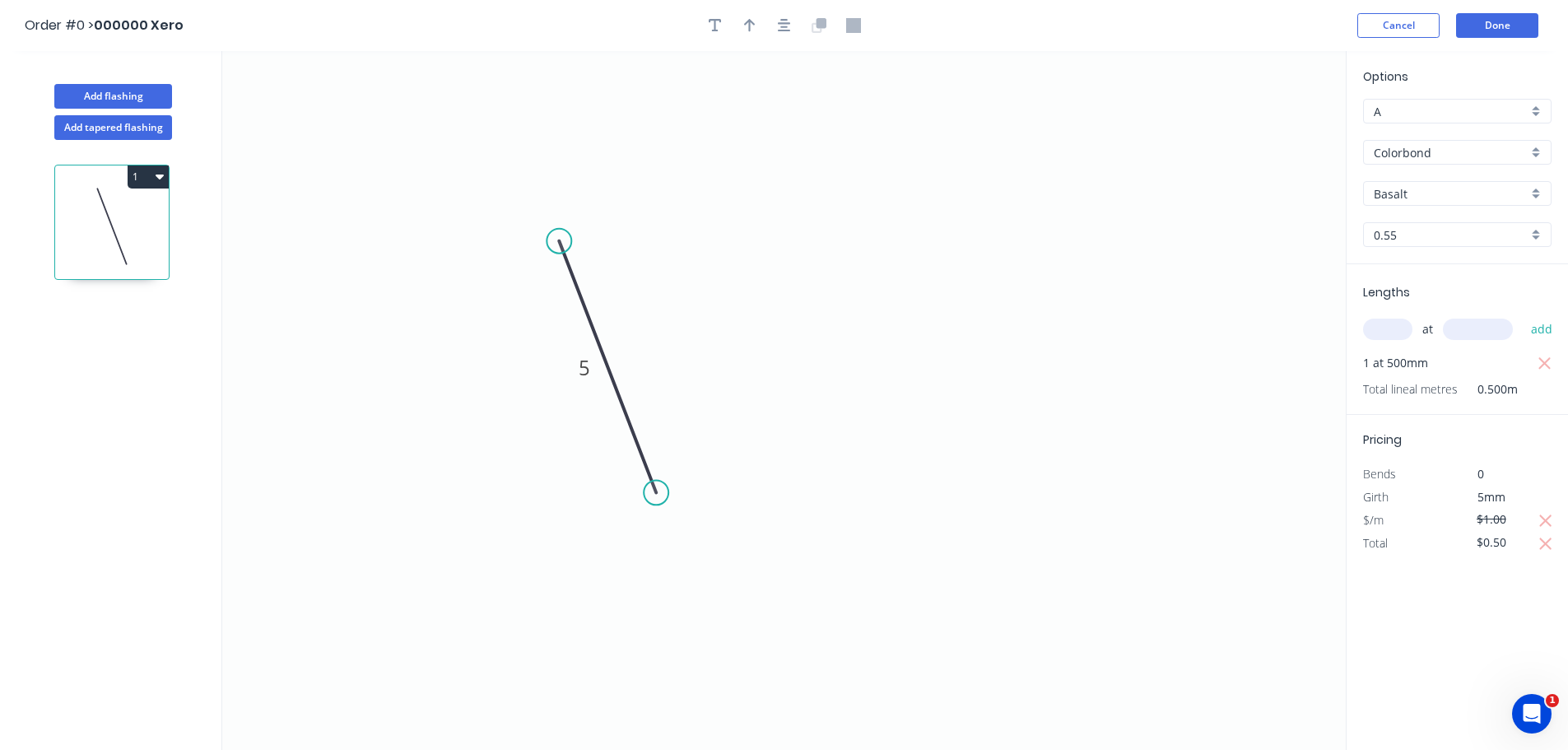
drag, startPoint x: 1538, startPoint y: 522, endPoint x: 1516, endPoint y: 557, distance: 41.3
click at [1539, 522] on button "button" at bounding box center [1546, 520] width 21 height 23
click at [1484, 582] on div "Options A A Colorbond Colorbond Basalt Basalt 0.55 0.55 Lengths at add 1 at 500…" at bounding box center [1456, 402] width 223 height 701
click at [1549, 541] on icon "button" at bounding box center [1546, 544] width 12 height 12
click at [1477, 27] on button "Done" at bounding box center [1497, 26] width 82 height 25
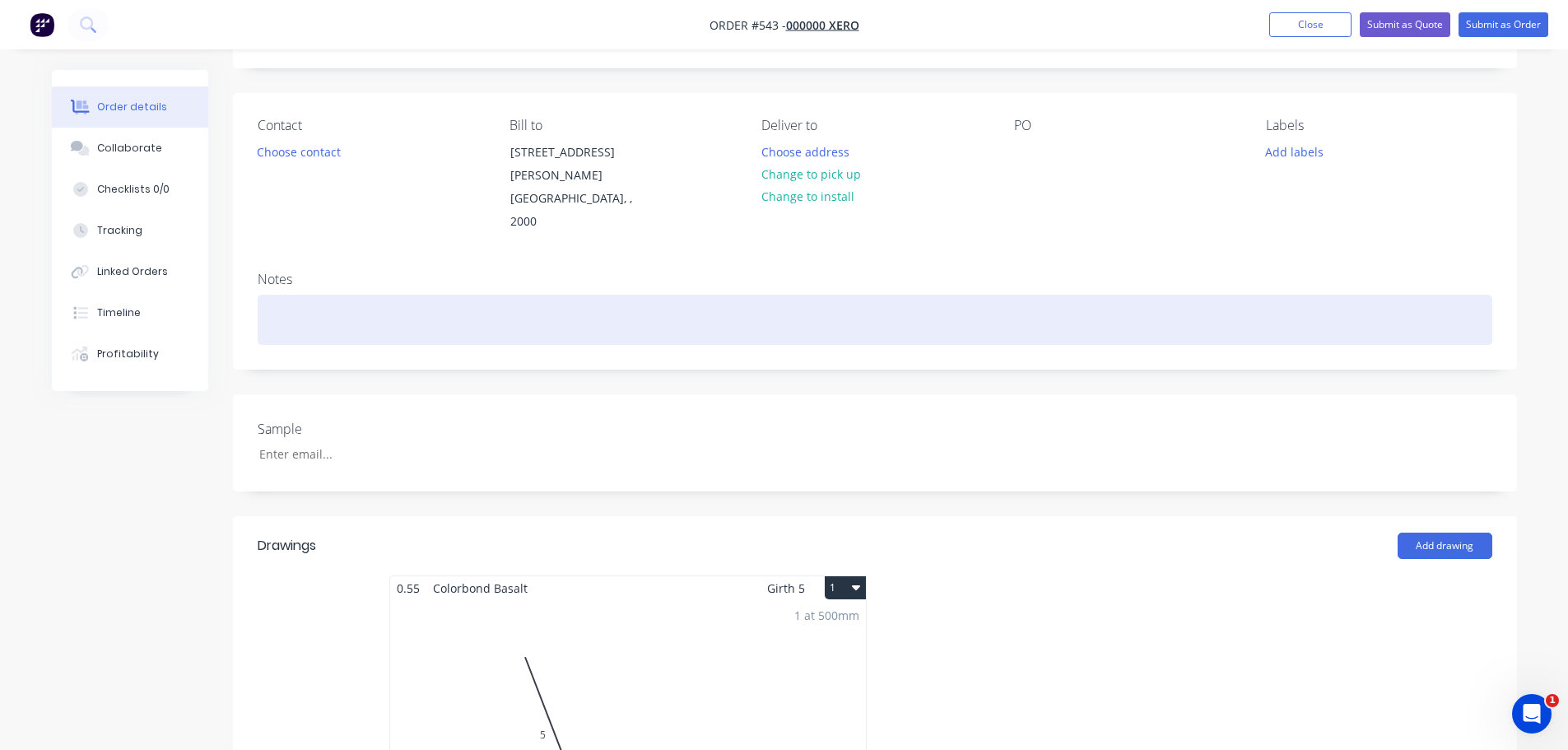
scroll to position [494, 0]
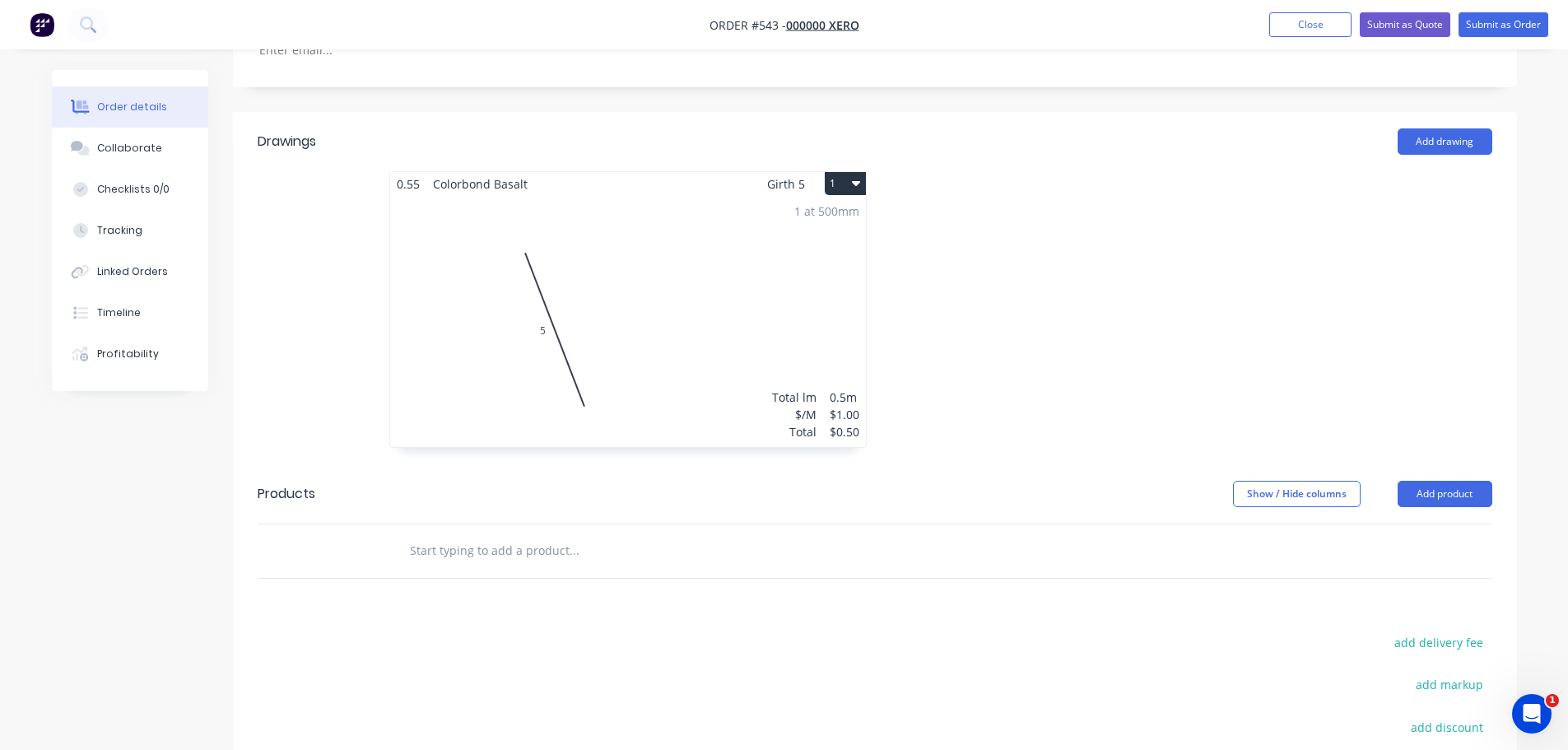
click at [716, 368] on div "1 at 500mm Total lm $/M Total 0.5m $1.00 $0.50" at bounding box center [628, 321] width 475 height 251
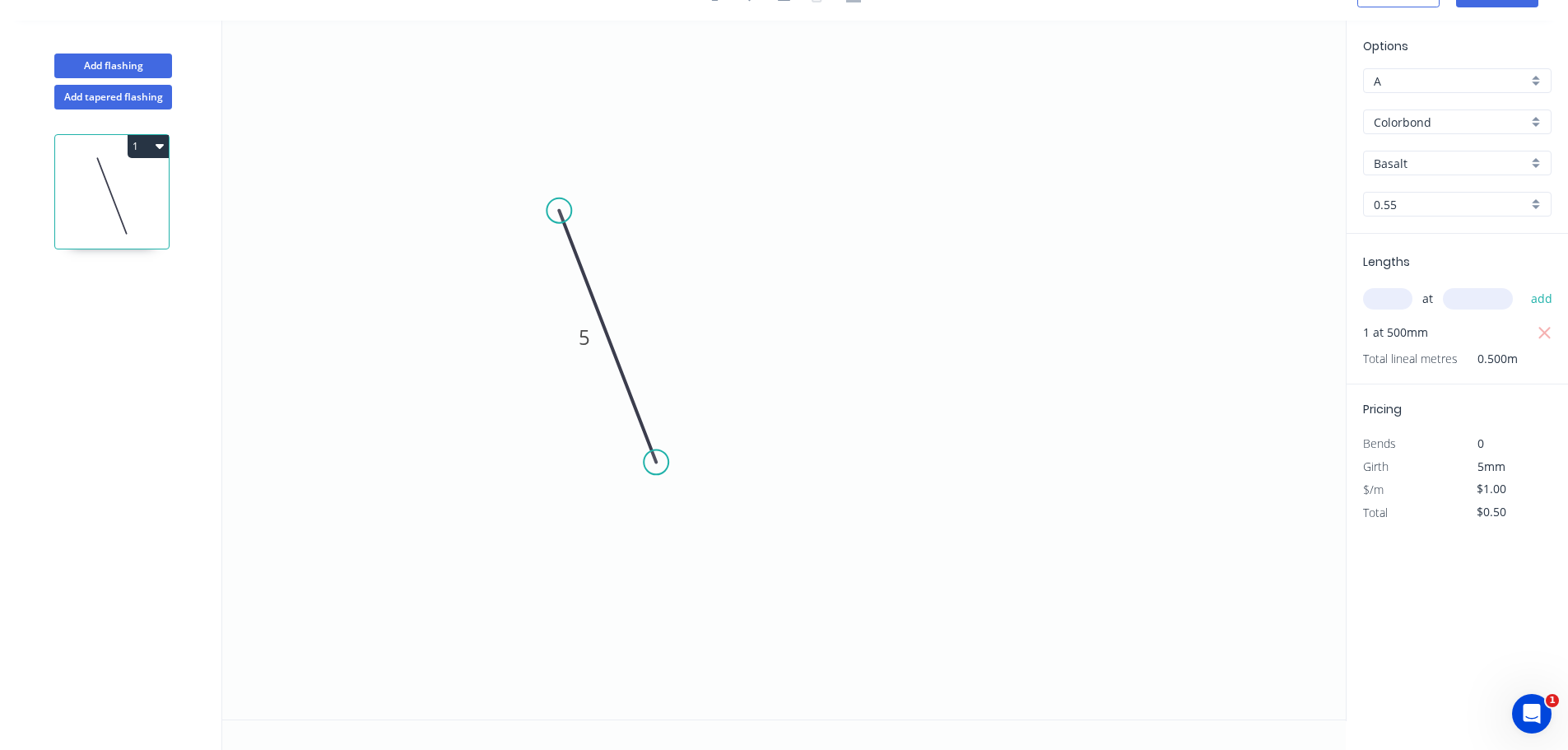
scroll to position [30, 0]
click at [1481, 508] on input "$0.50" at bounding box center [1505, 512] width 56 height 23
click at [1489, 473] on span "5mm" at bounding box center [1491, 466] width 28 height 16
click at [1434, 563] on div "Options A A Colorbond Colorbond Basalt Basalt 0.55 0.55 Lengths at add 1 at 500…" at bounding box center [1456, 371] width 223 height 701
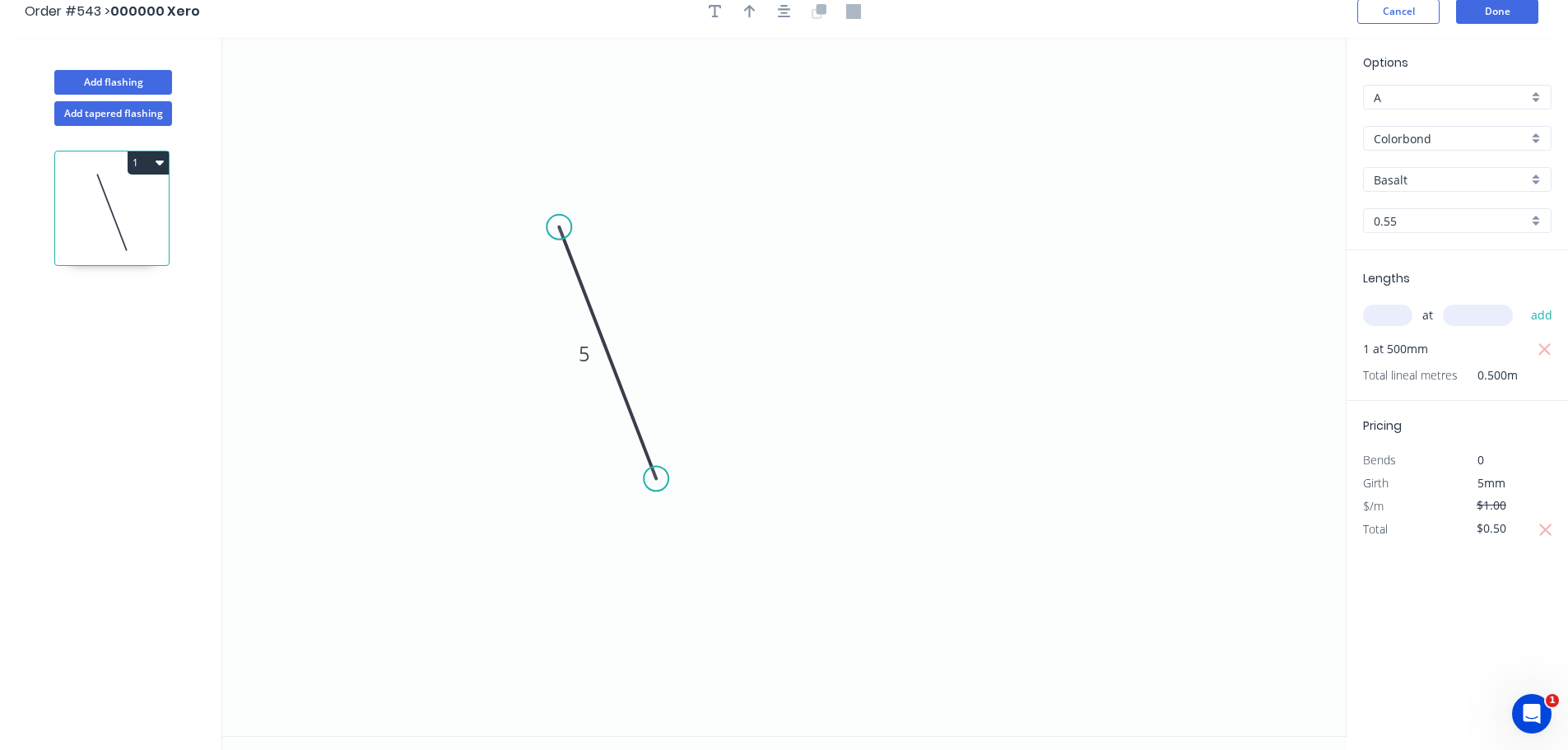
scroll to position [0, 0]
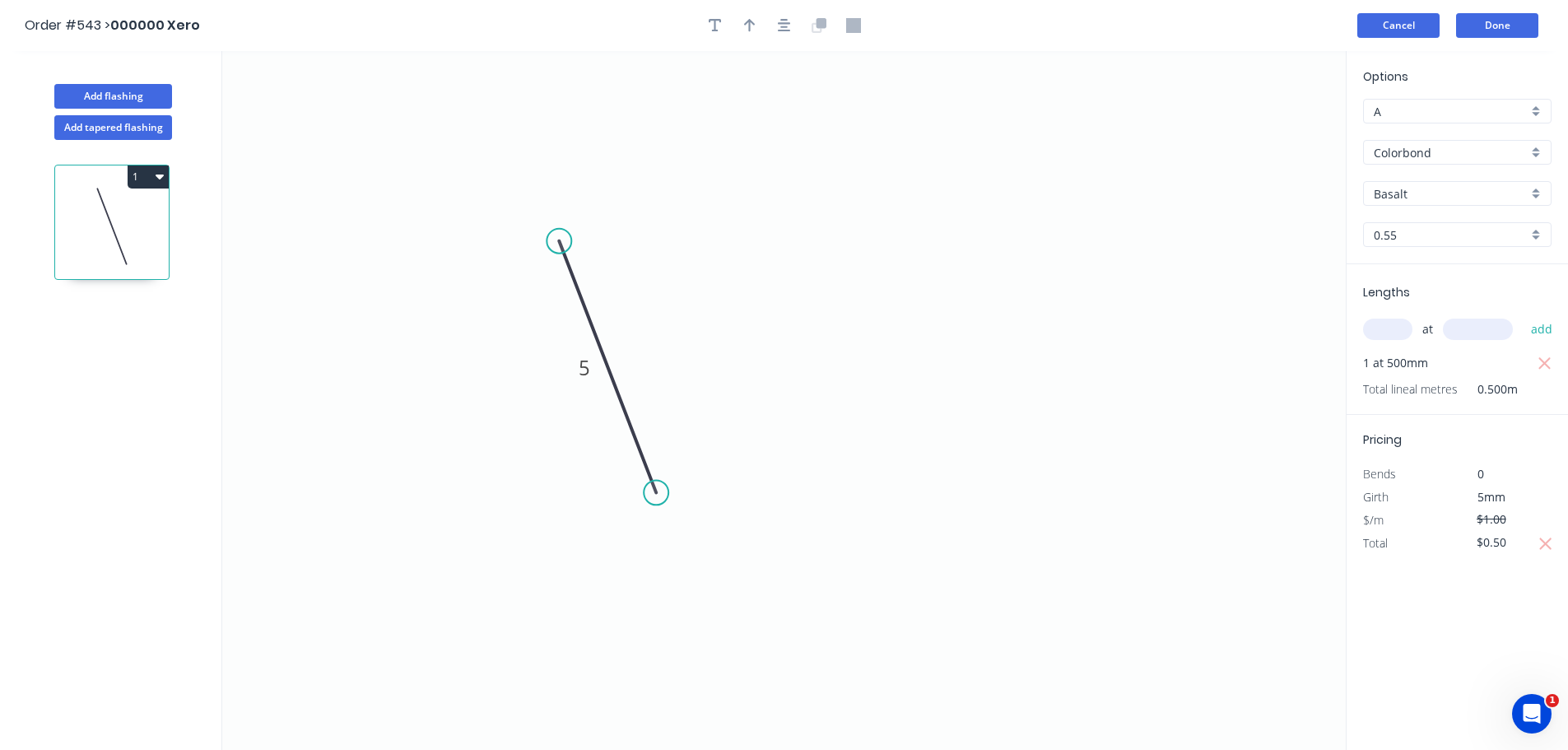
click at [1402, 24] on button "Cancel" at bounding box center [1399, 26] width 82 height 25
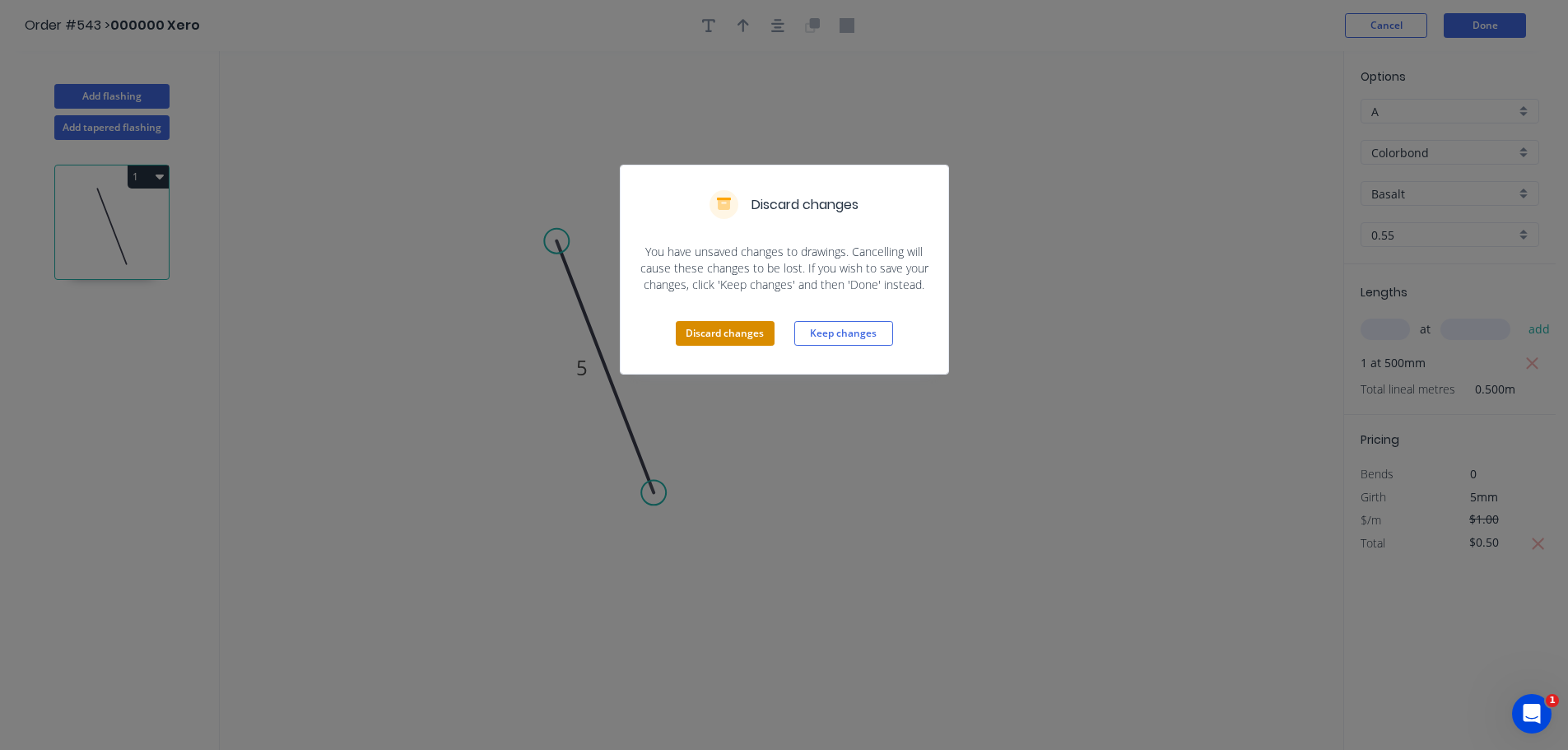
click at [735, 333] on button "Discard changes" at bounding box center [725, 333] width 98 height 25
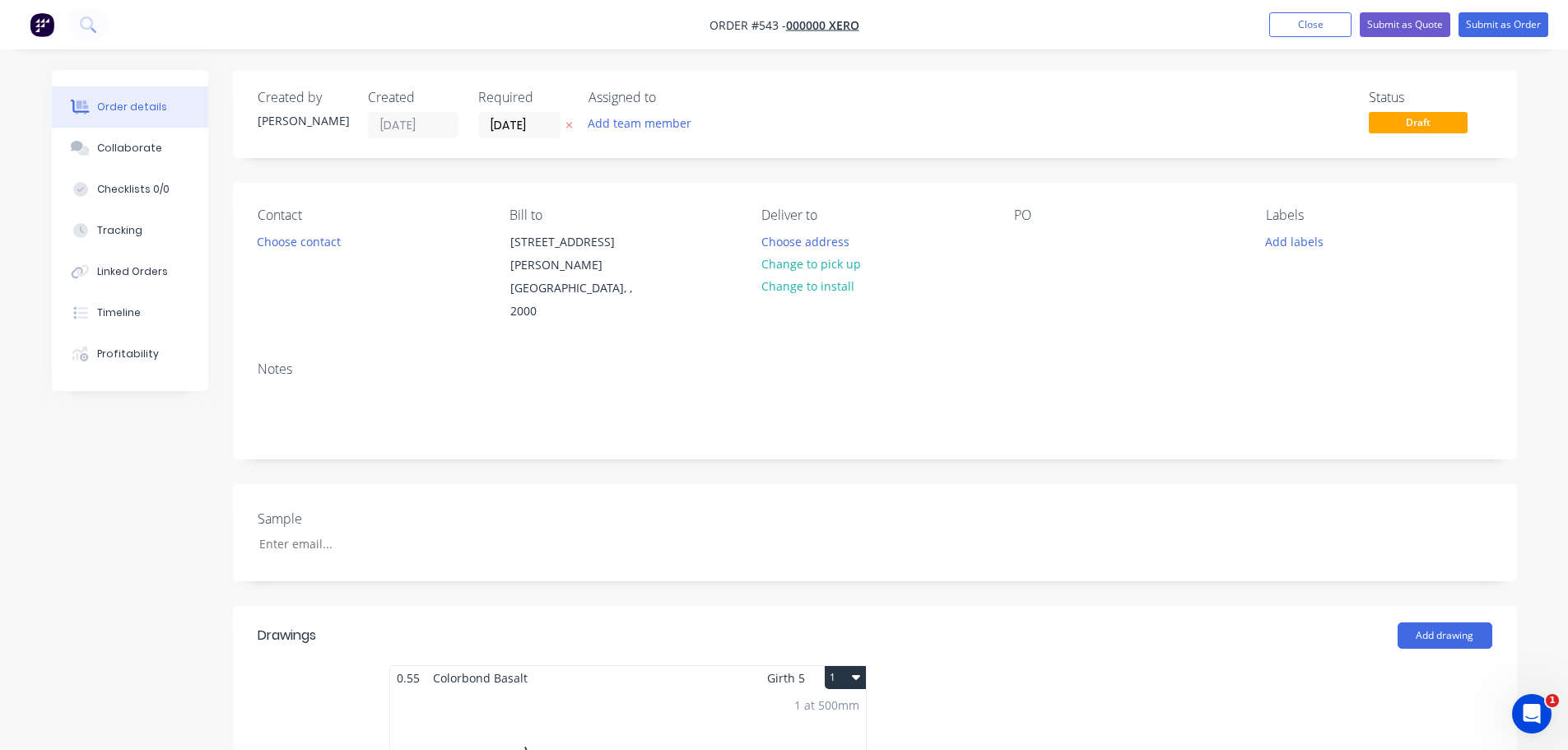
drag, startPoint x: 1324, startPoint y: 19, endPoint x: 1429, endPoint y: 91, distance: 127.3
click at [1324, 19] on button "Close" at bounding box center [1310, 25] width 82 height 25
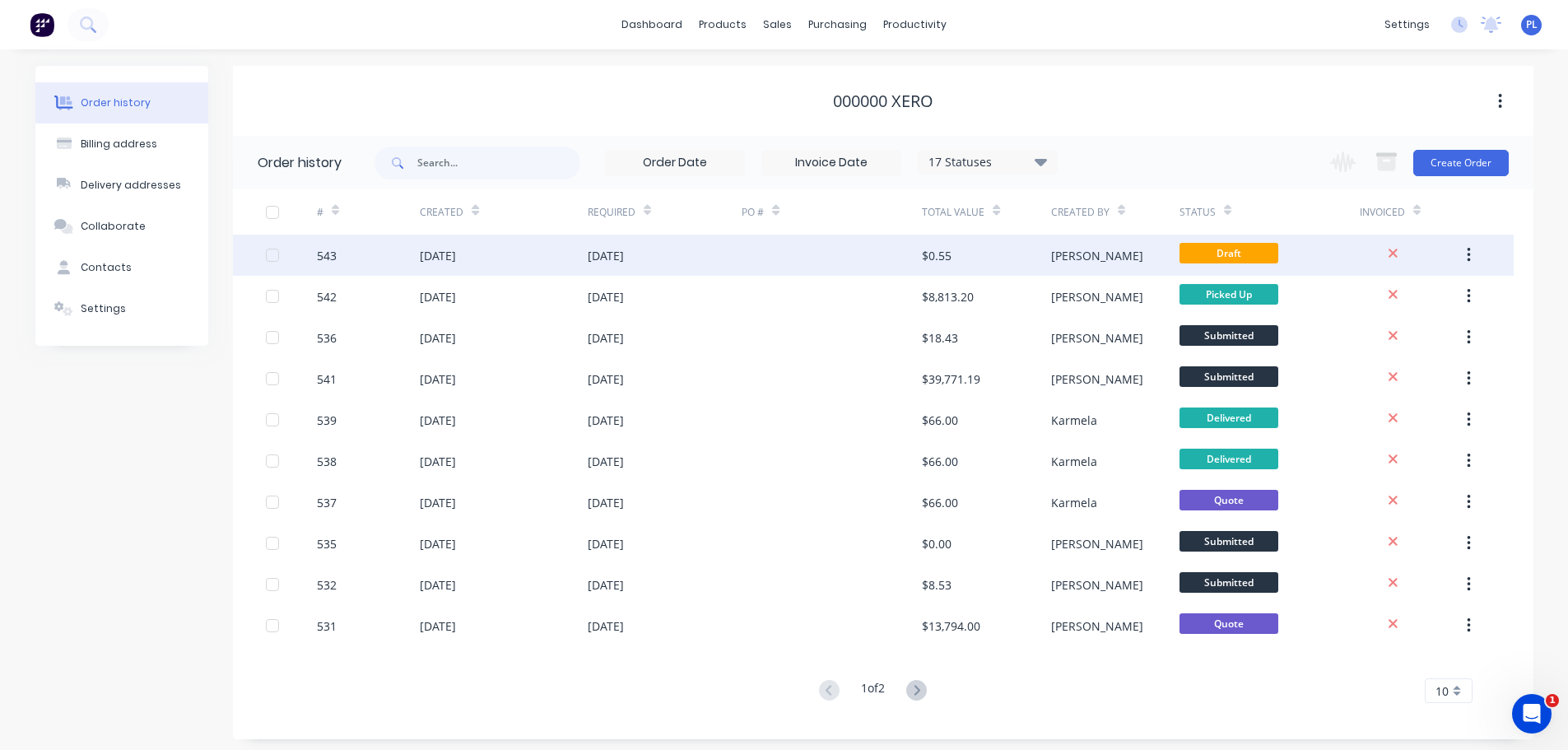
click at [954, 261] on div "$0.55" at bounding box center [987, 255] width 129 height 41
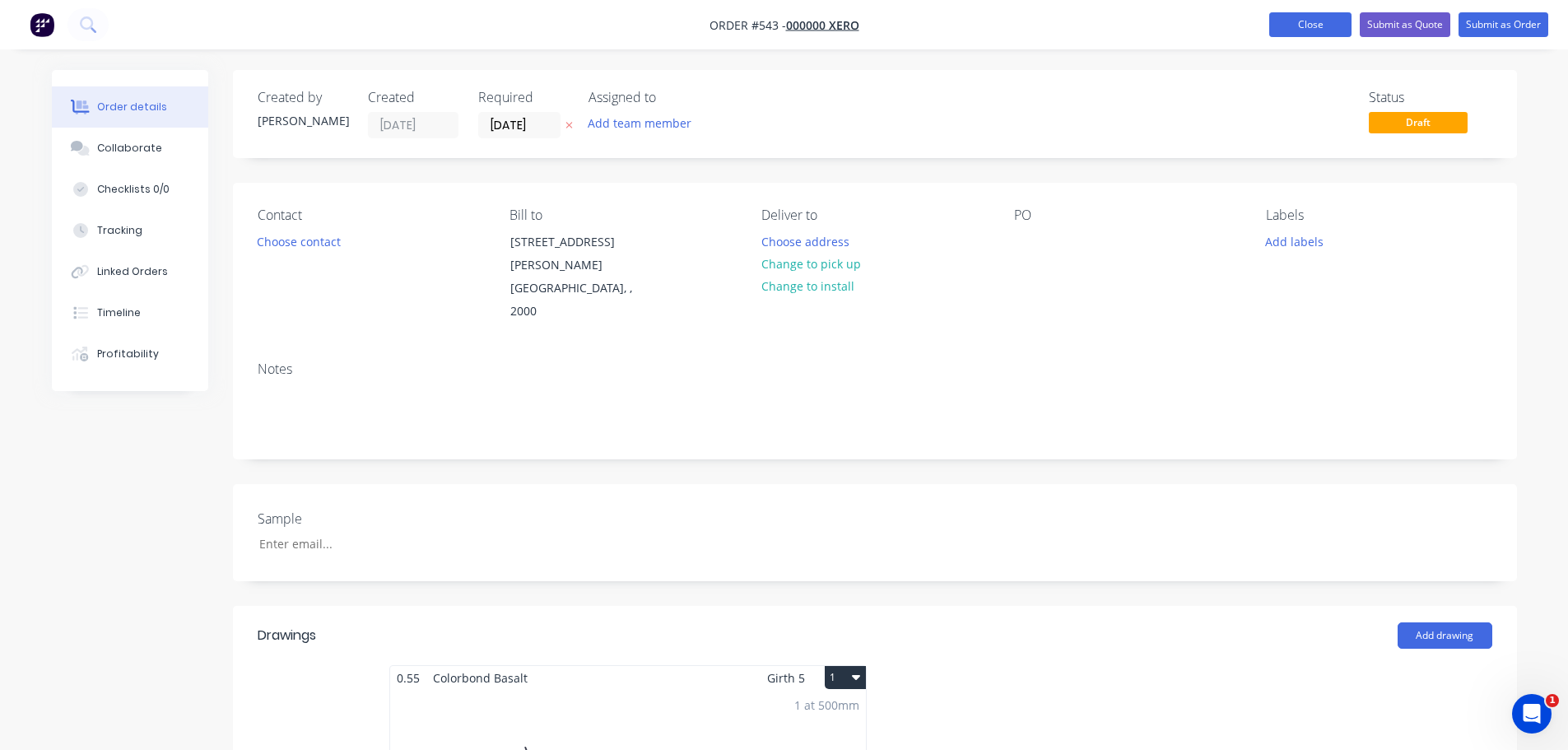
click at [1294, 35] on nav "Order #543 - 000000 Xero Add product Close Submit as Quote Submit as Order" at bounding box center [784, 25] width 1568 height 49
click at [1316, 11] on nav "Order #543 - 000000 Xero Add product Close Submit as Quote Submit as Order" at bounding box center [784, 25] width 1568 height 49
click at [1355, 41] on nav "Order #543 - 000000 Xero Add product Close Submit as Quote Submit as Order" at bounding box center [784, 25] width 1568 height 49
click at [1339, 27] on button "Close" at bounding box center [1310, 25] width 82 height 25
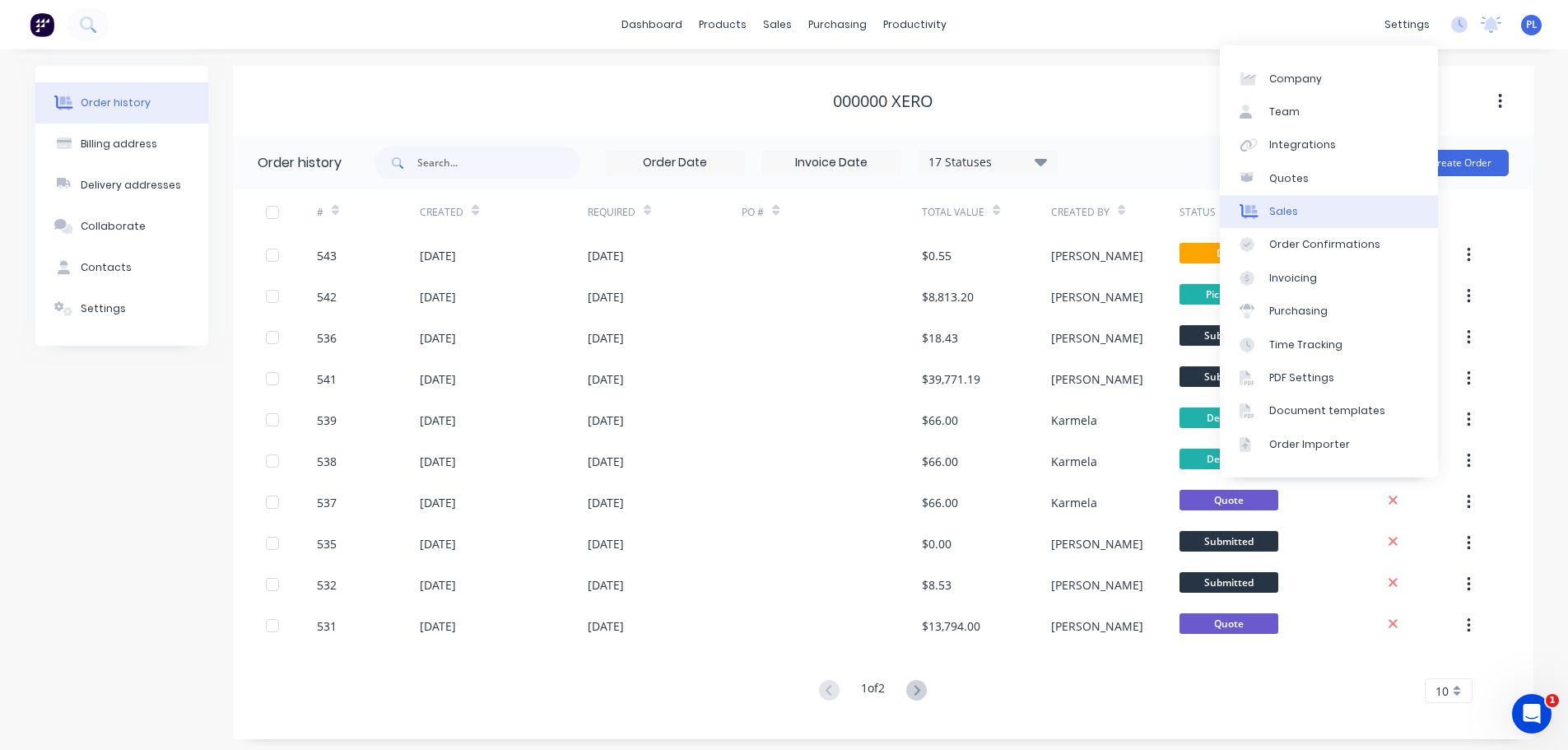
click at [1295, 211] on link "Sales" at bounding box center [1328, 211] width 218 height 33
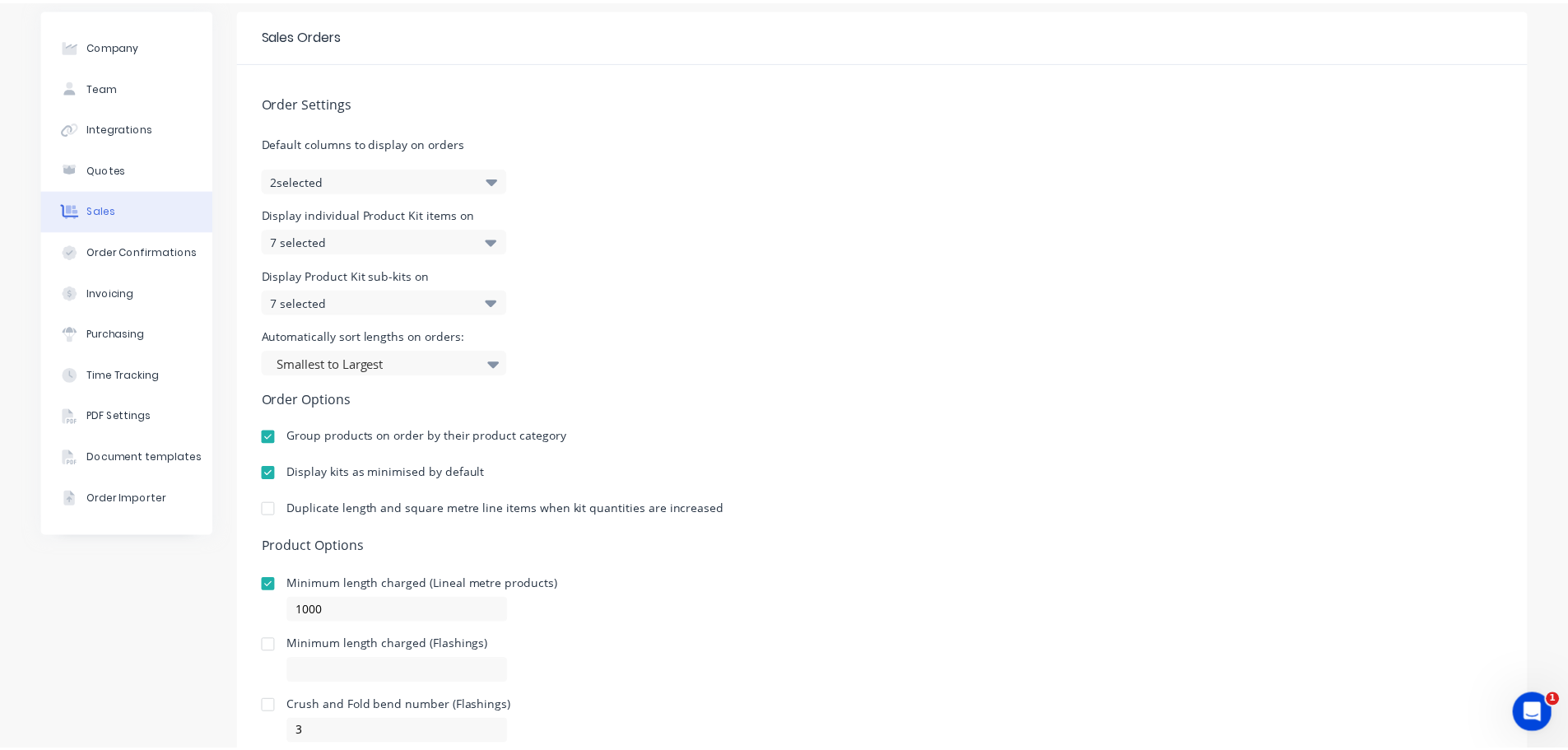
scroll to position [117, 0]
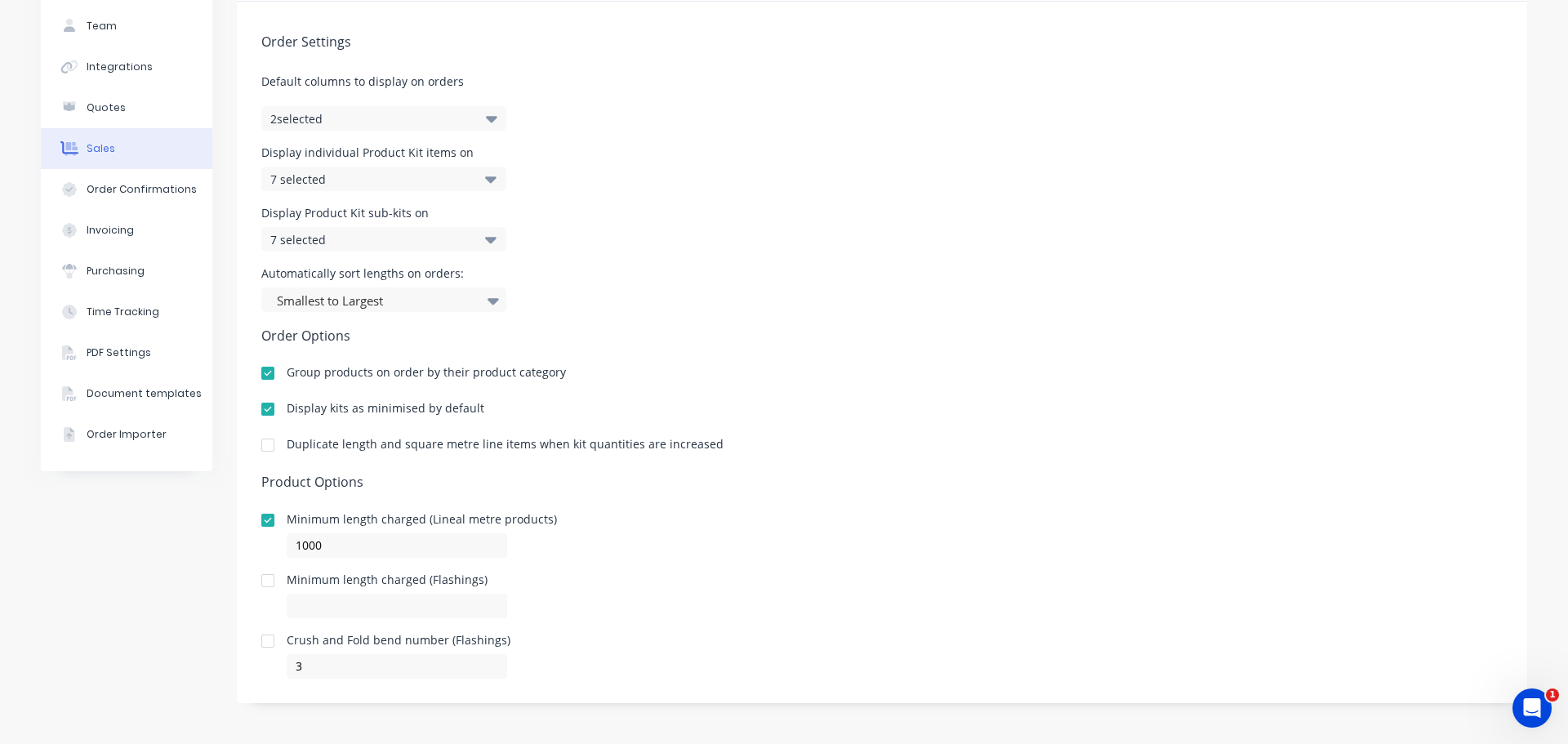
click at [259, 586] on div at bounding box center [268, 581] width 33 height 33
click at [307, 618] on div "Order Settings Default columns to display on orders 2 selected Display individu…" at bounding box center [882, 340] width 1291 height 677
click at [311, 615] on input at bounding box center [396, 606] width 221 height 24
type input "0"
click at [834, 521] on div "Minimum length charged (Lineal metre products) 1000" at bounding box center [881, 535] width 1241 height 44
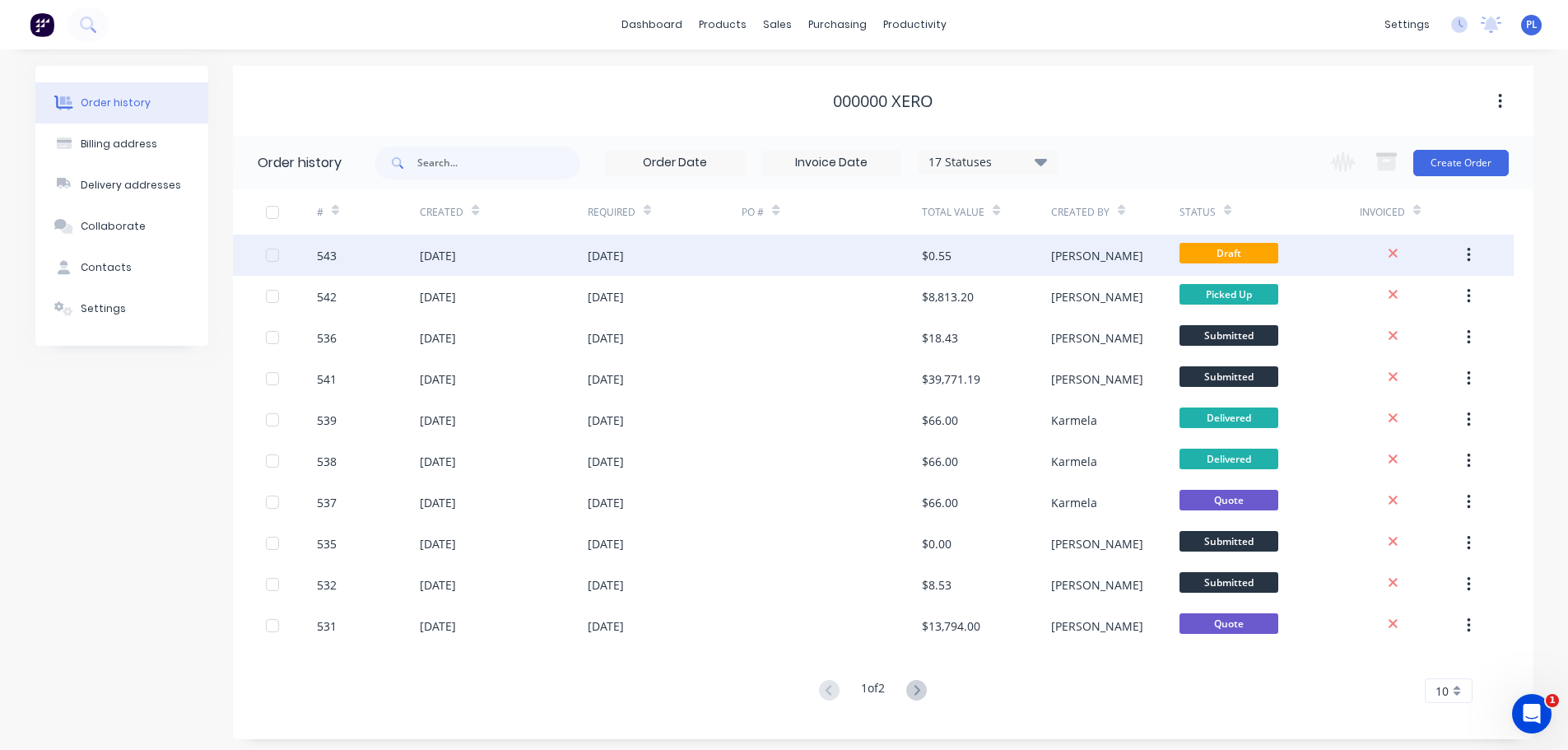
click at [984, 265] on div "$0.55" at bounding box center [987, 255] width 129 height 41
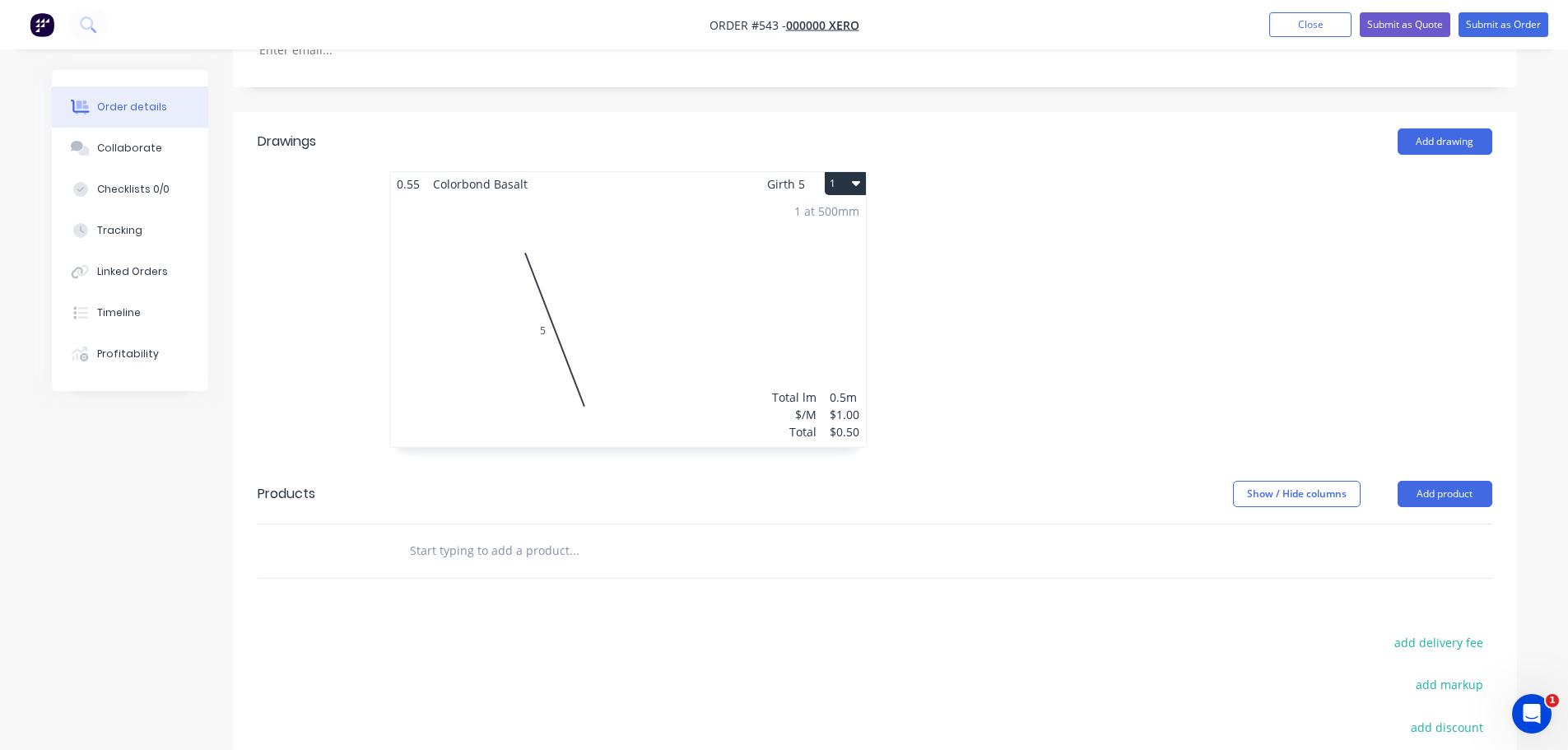
click at [722, 291] on div "1 at 500mm Total lm $/M Total 0.5m $1.00 $0.50" at bounding box center [628, 321] width 475 height 251
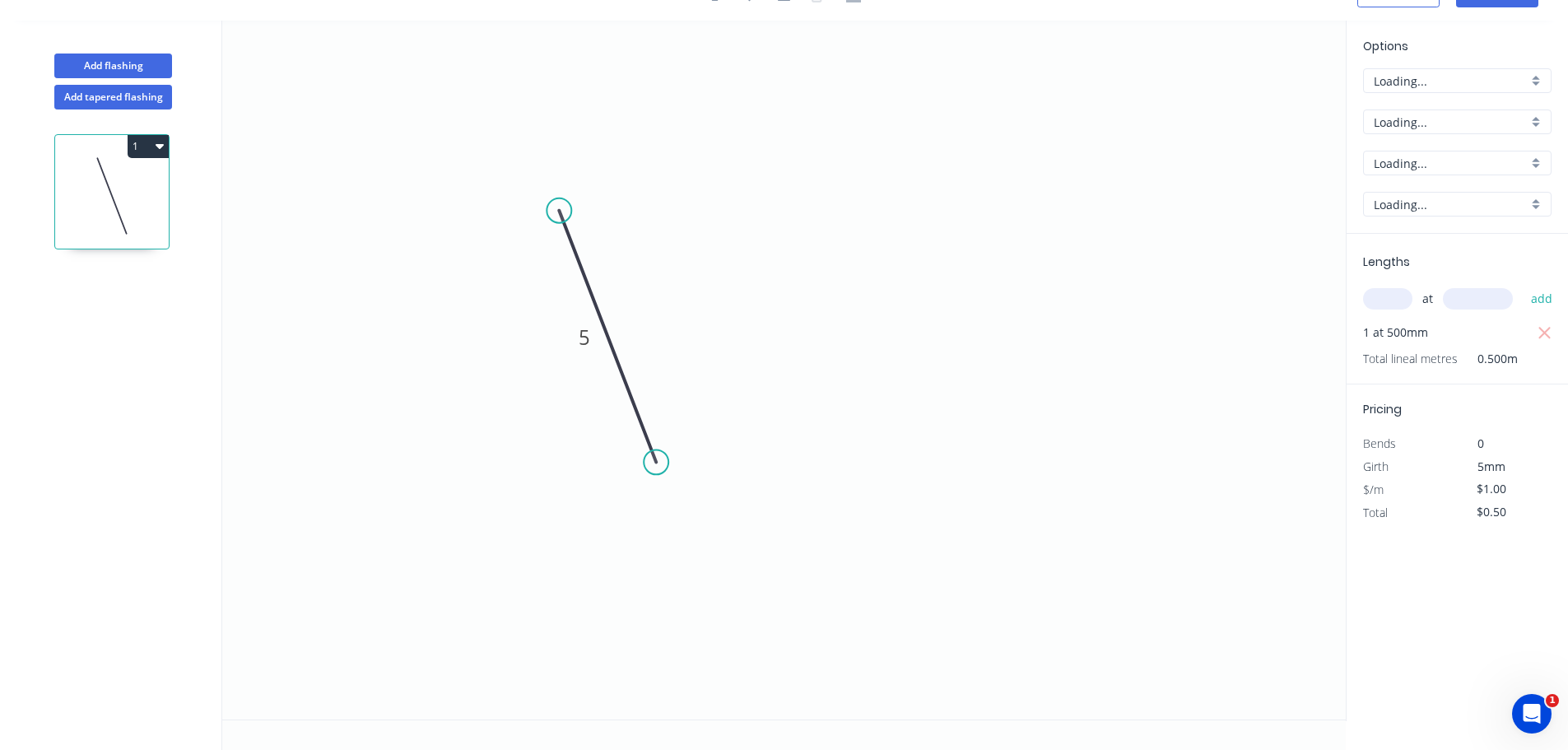
scroll to position [30, 0]
click at [1484, 483] on input "$1.00" at bounding box center [1505, 489] width 56 height 23
click at [1435, 568] on div "Options A A Colorbond Colorbond Basalt Basalt 0.55 0.55 Lengths at add 1 at 500…" at bounding box center [1456, 371] width 223 height 701
click at [1383, 298] on input "text" at bounding box center [1388, 298] width 49 height 22
drag, startPoint x: 1549, startPoint y: 331, endPoint x: 1509, endPoint y: 325, distance: 40.4
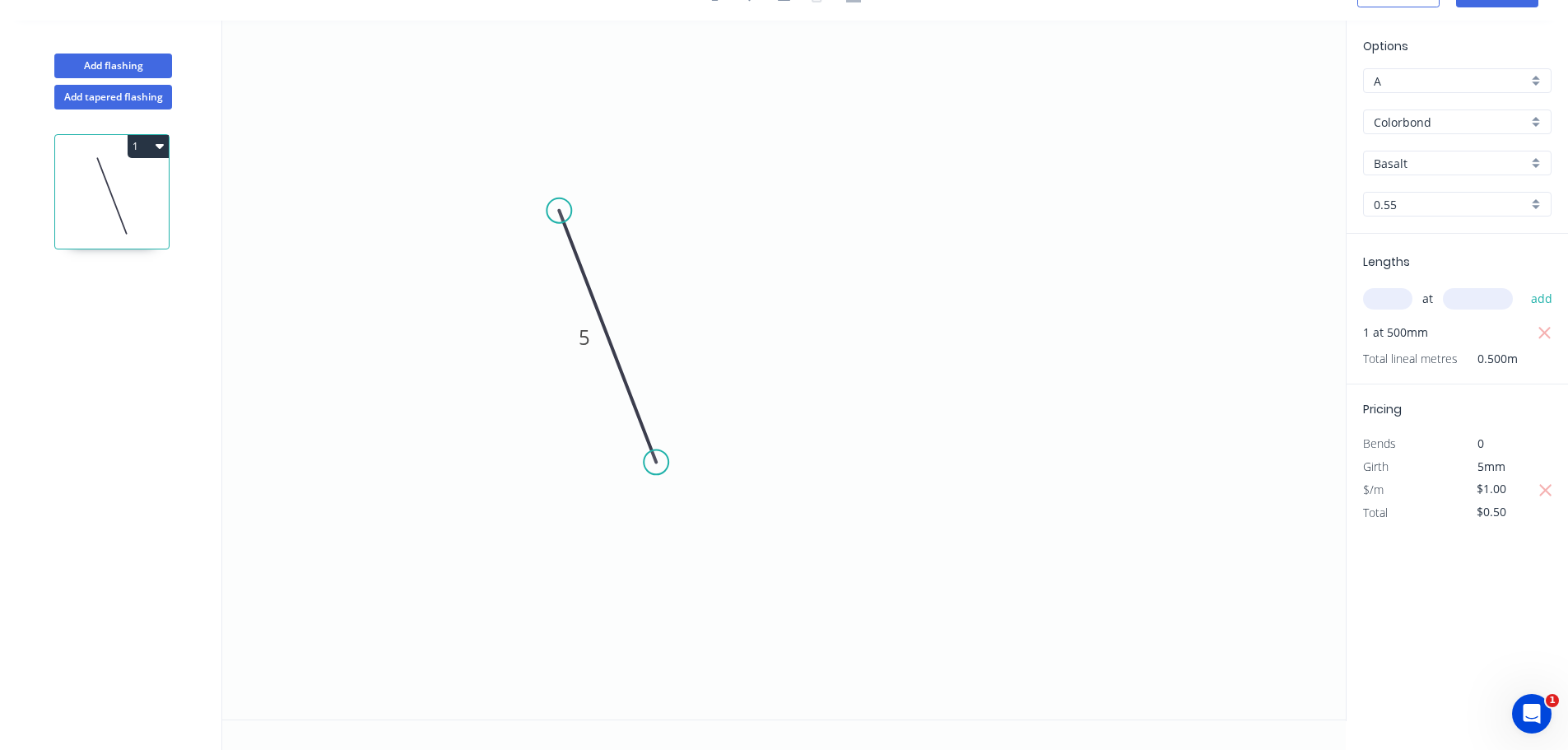
click at [1548, 331] on icon "button" at bounding box center [1545, 333] width 15 height 20
type input "$0.00"
click at [1388, 299] on input "text" at bounding box center [1388, 298] width 49 height 22
type input "1"
click at [1490, 294] on input "text" at bounding box center [1478, 298] width 70 height 22
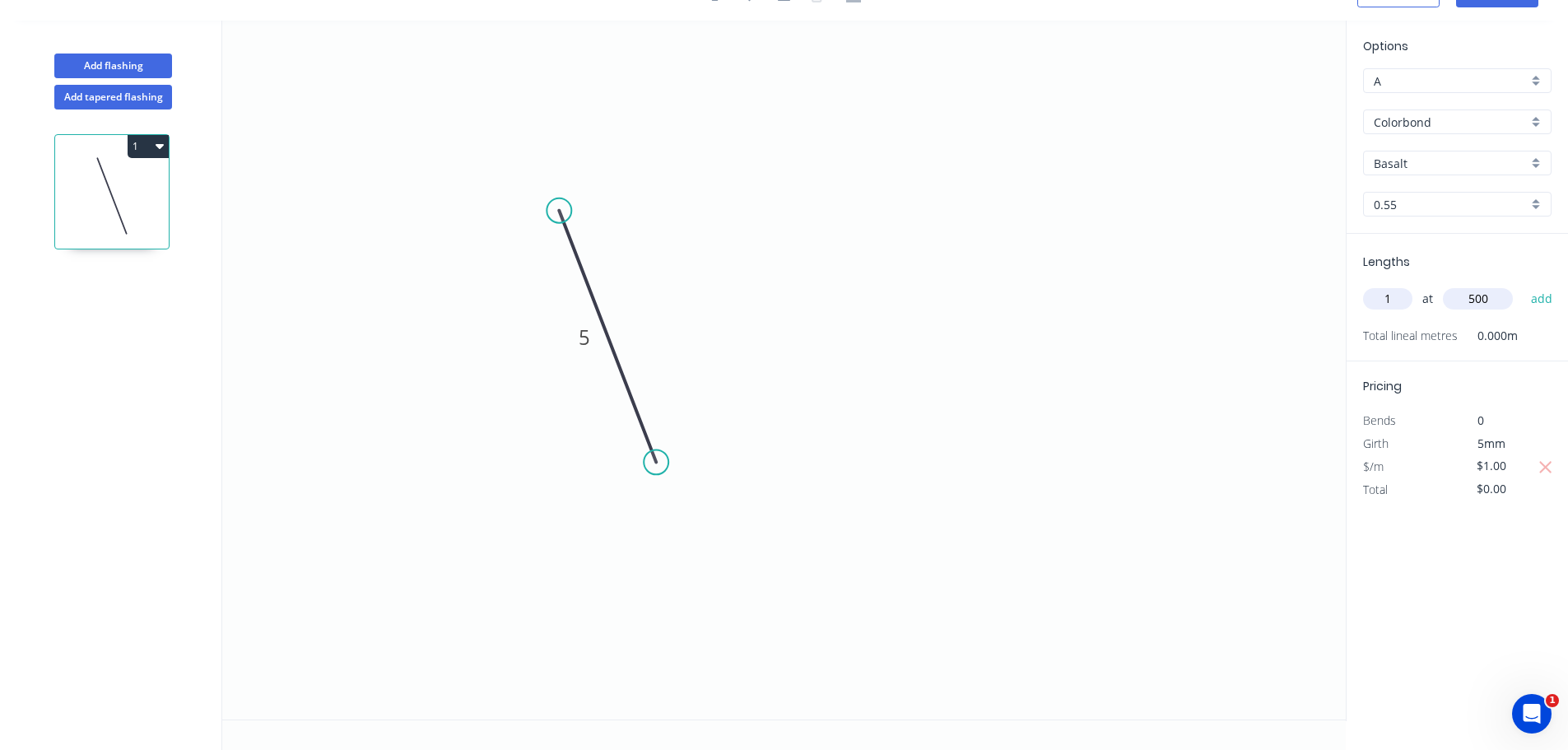
type input "500"
click at [1523, 285] on button "add" at bounding box center [1541, 299] width 39 height 28
type input "$0.50"
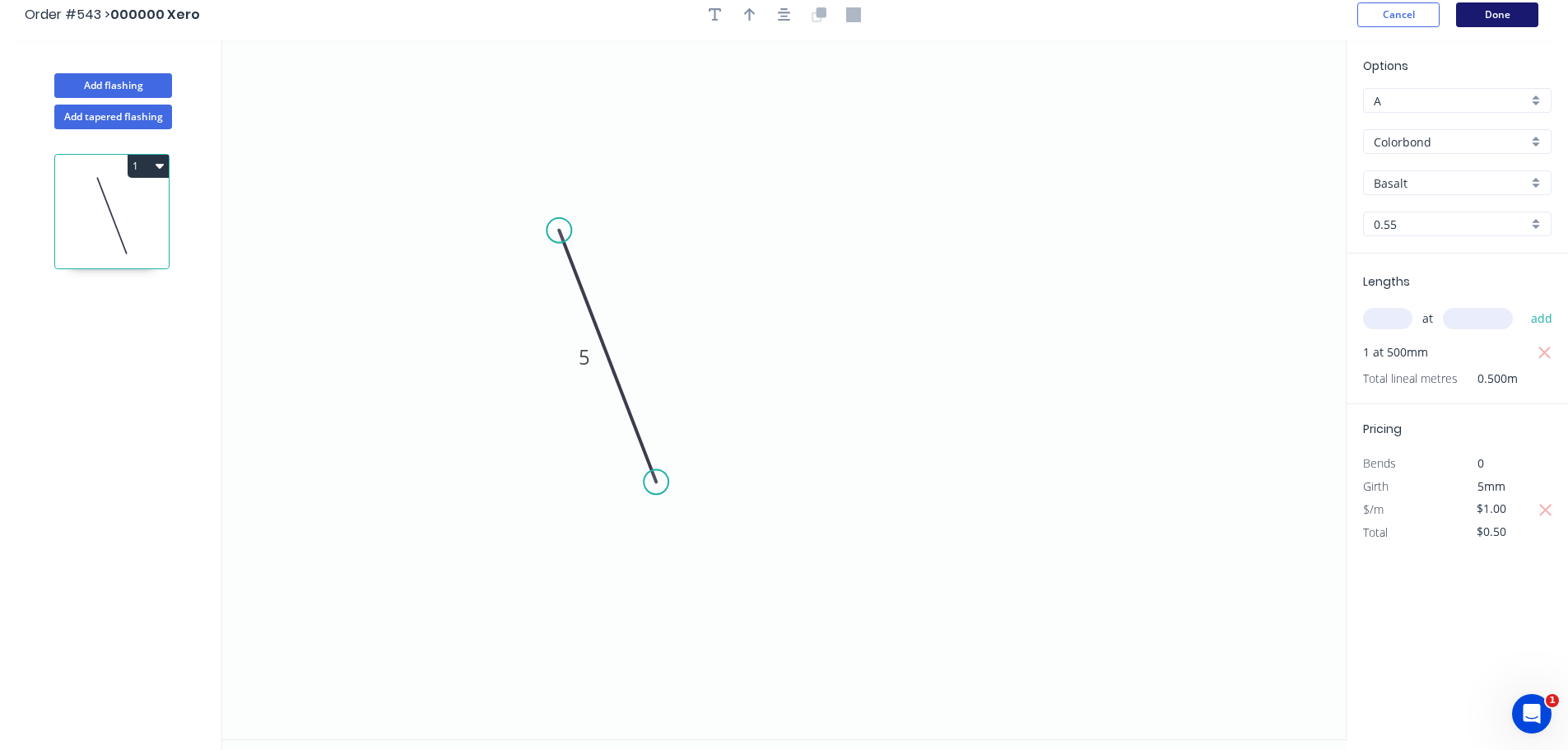
scroll to position [0, 0]
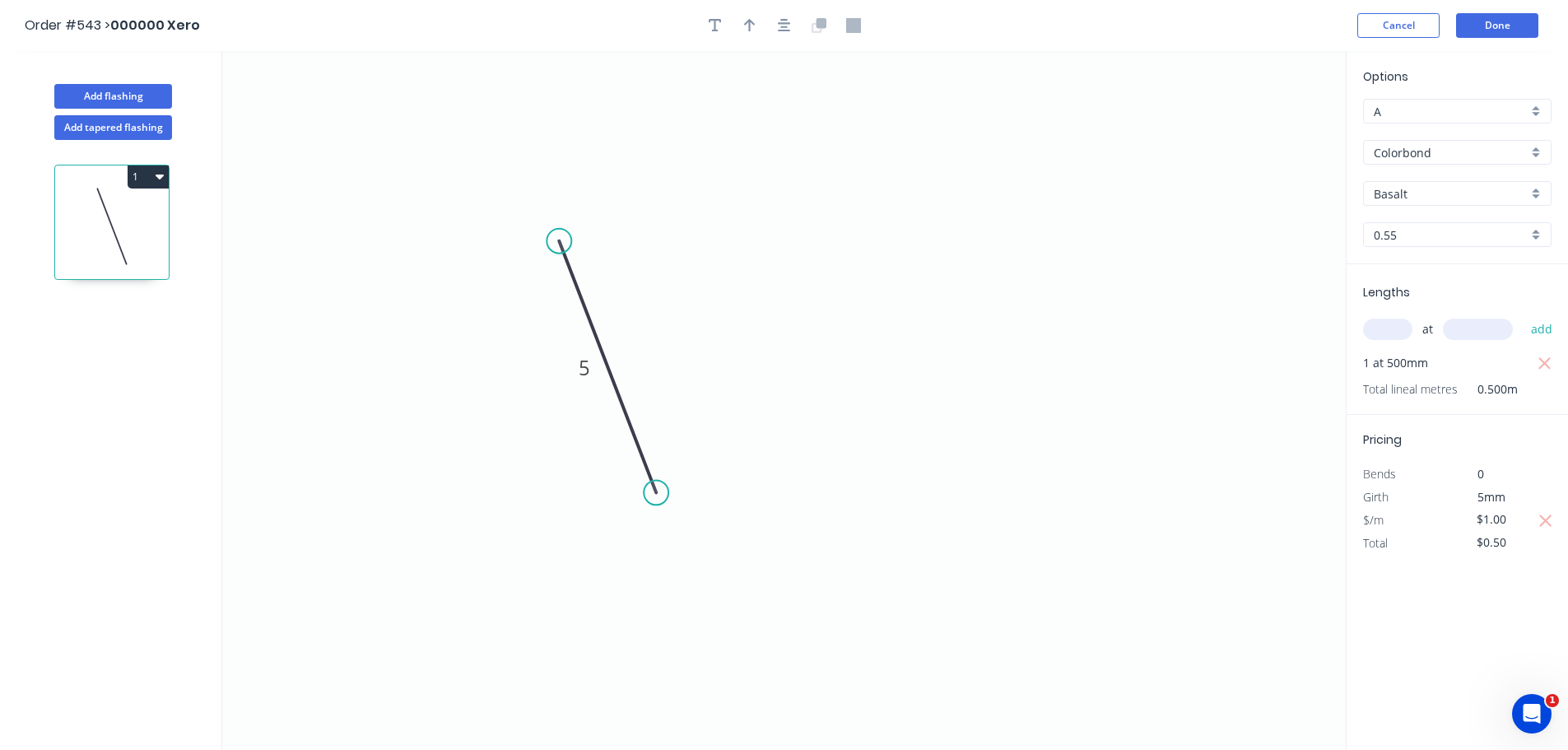
click at [1484, 10] on header "Order #543 > 000000 Xero Cancel Done" at bounding box center [784, 26] width 1568 height 51
click at [1492, 22] on button "Done" at bounding box center [1497, 26] width 82 height 25
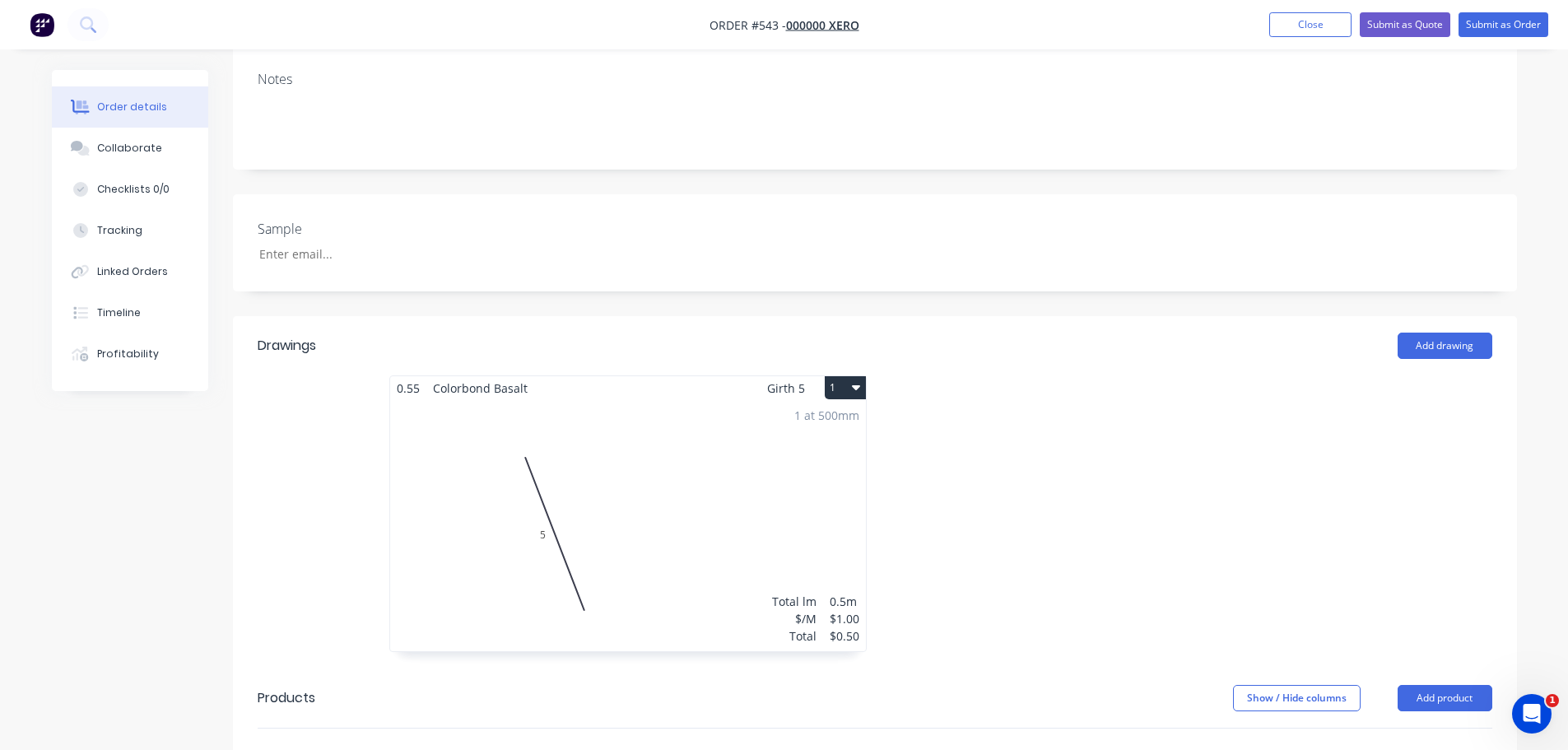
click at [666, 501] on div "1 at 500mm Total lm $/M Total 0.5m $1.00 $0.50" at bounding box center [628, 526] width 475 height 251
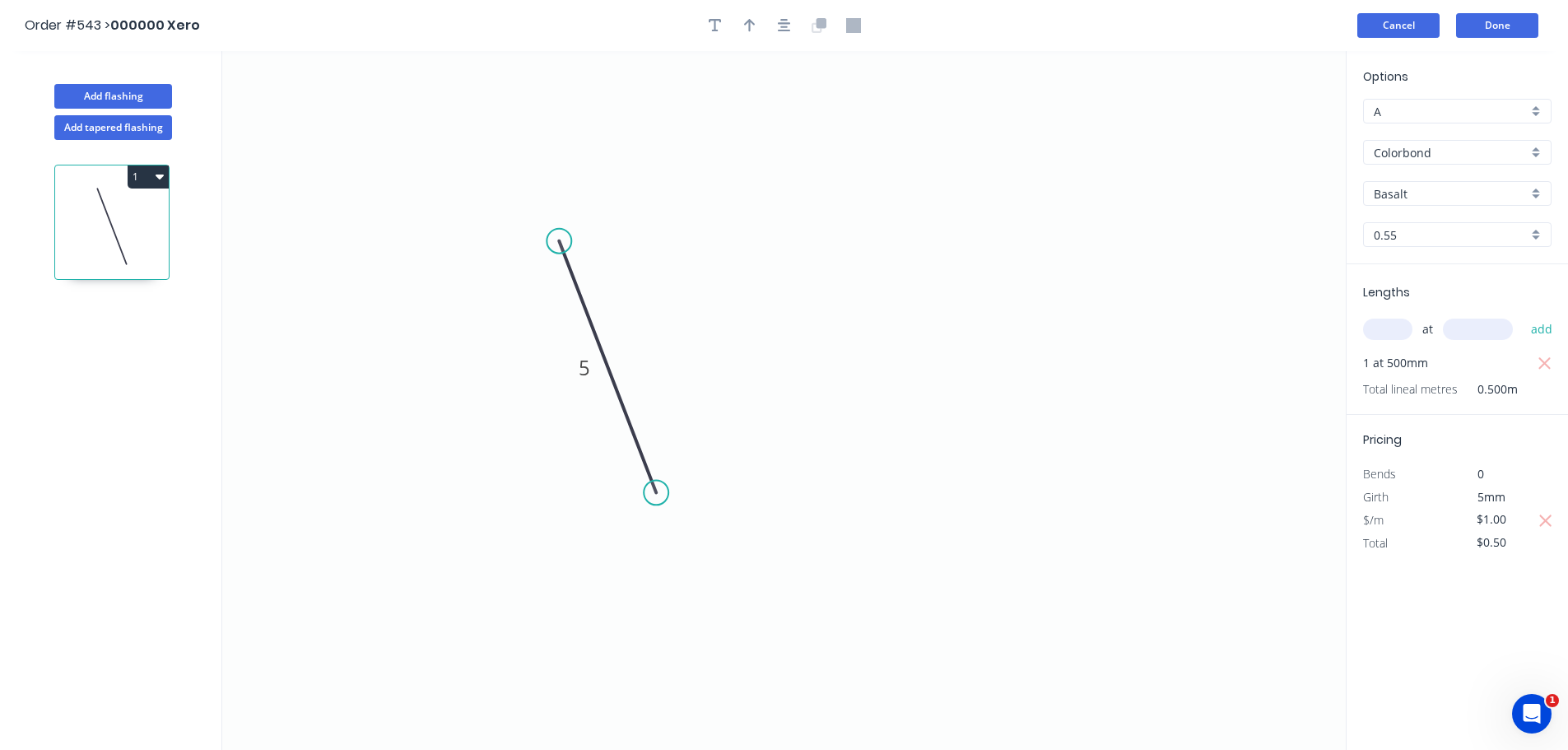
click at [1399, 27] on button "Cancel" at bounding box center [1399, 26] width 82 height 25
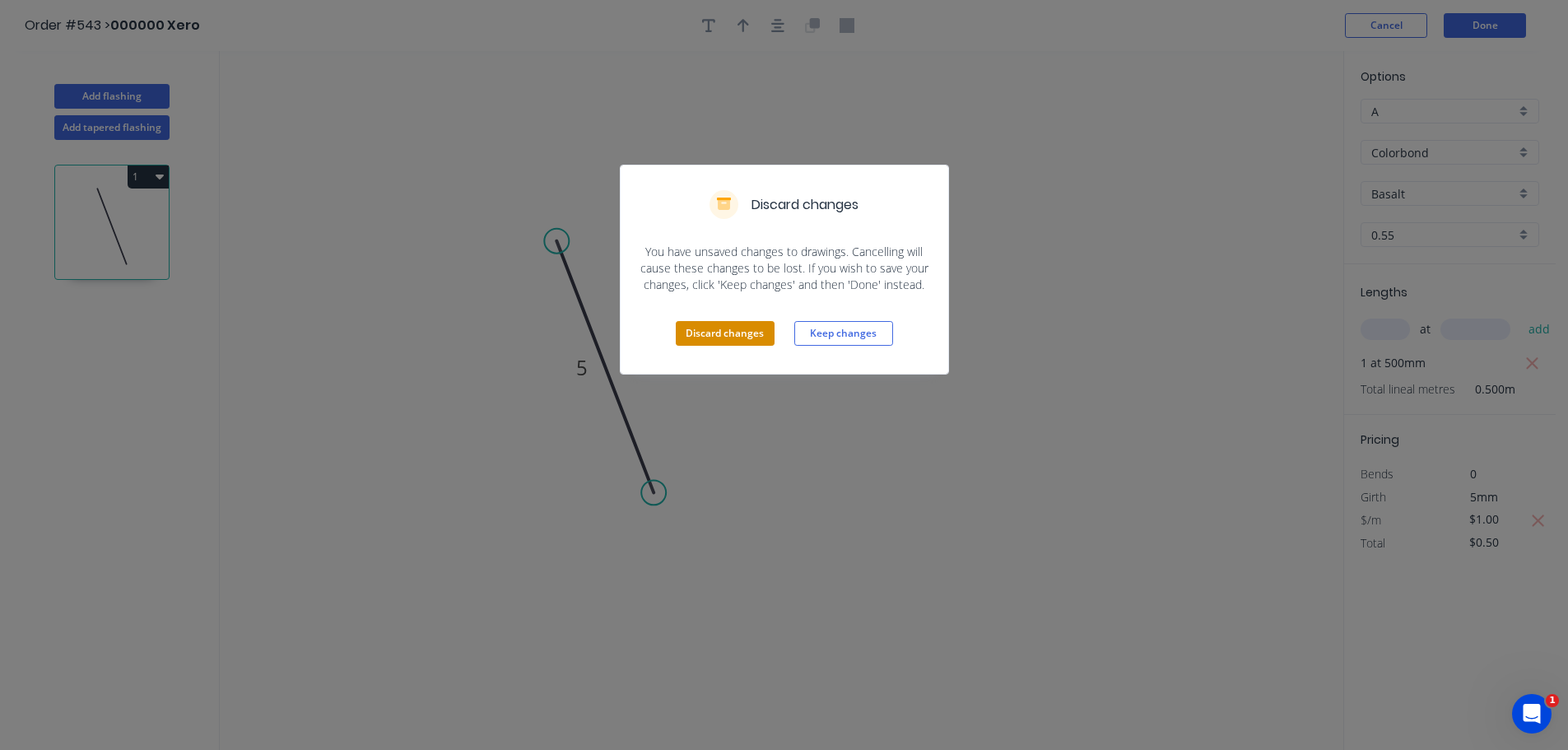
click at [710, 344] on button "Discard changes" at bounding box center [725, 333] width 98 height 25
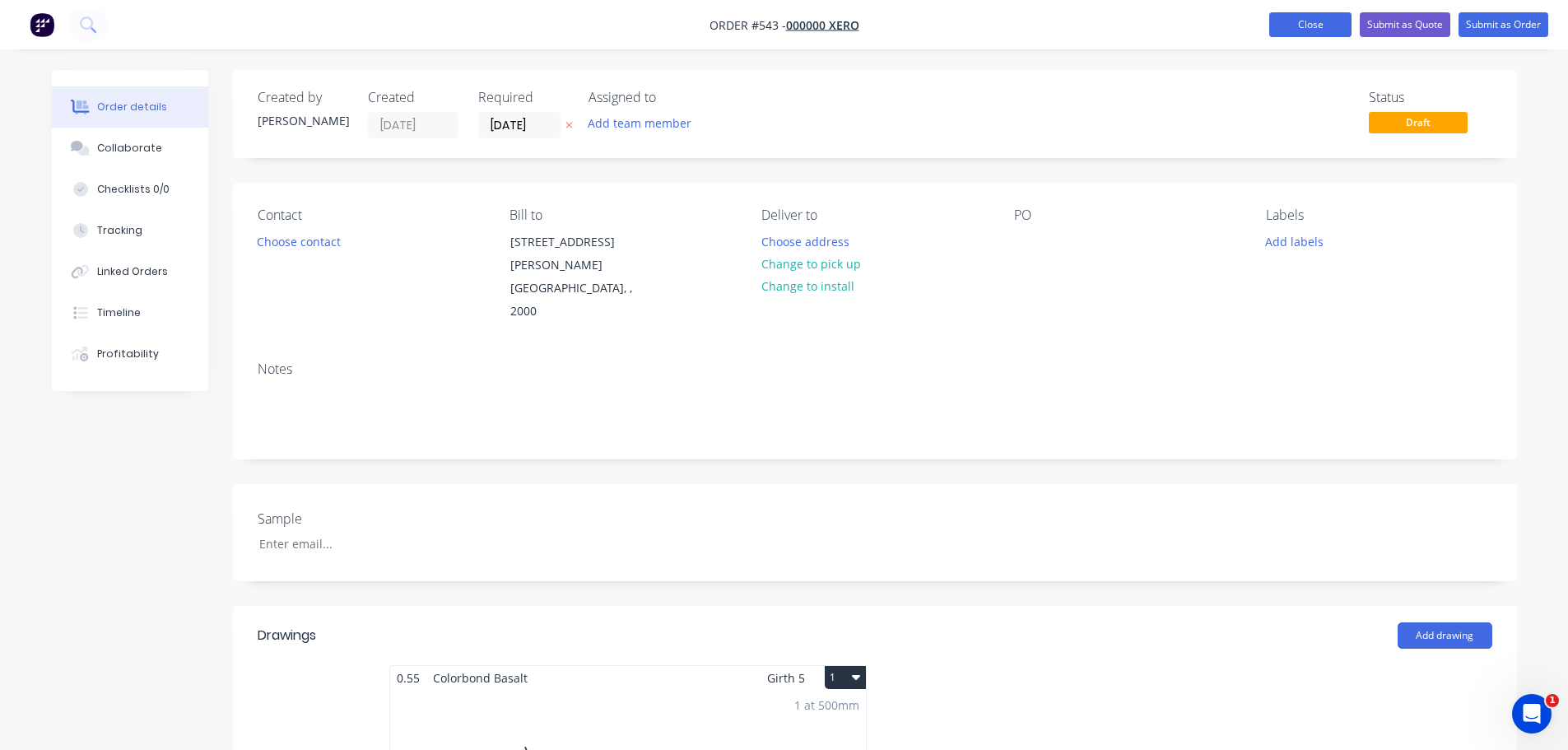
click at [1310, 12] on button "Close" at bounding box center [1310, 25] width 82 height 25
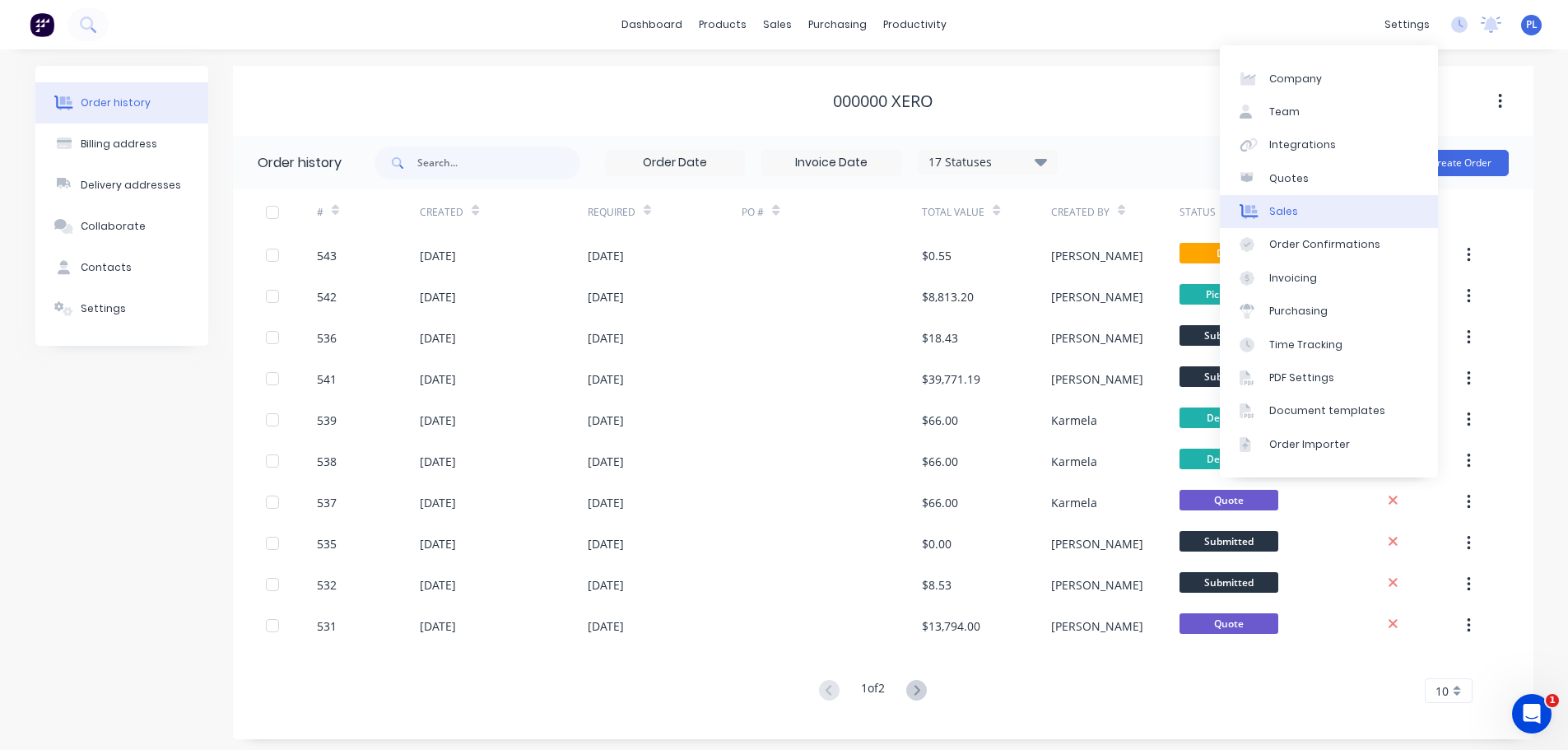
click at [1304, 206] on link "Sales" at bounding box center [1328, 211] width 218 height 33
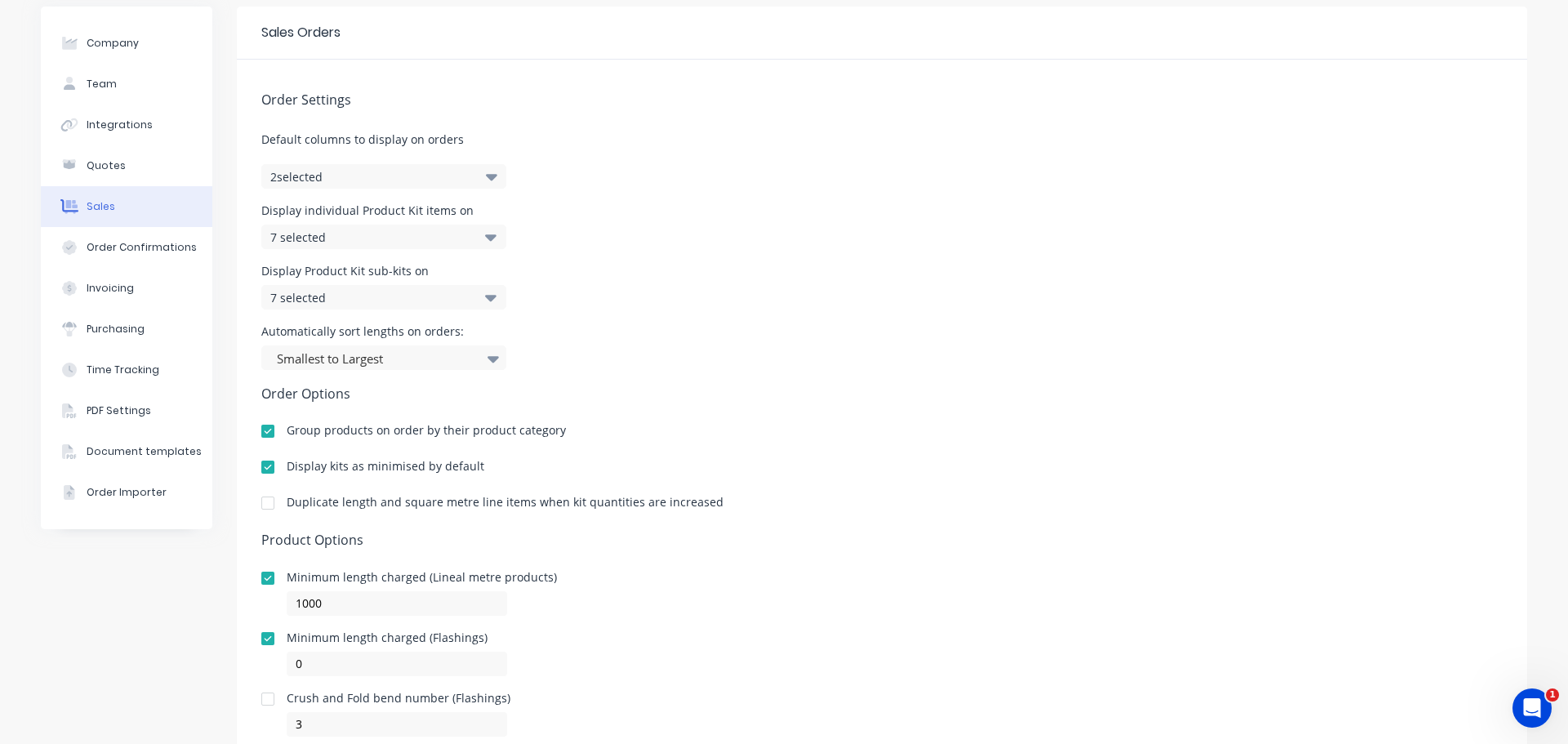
scroll to position [116, 0]
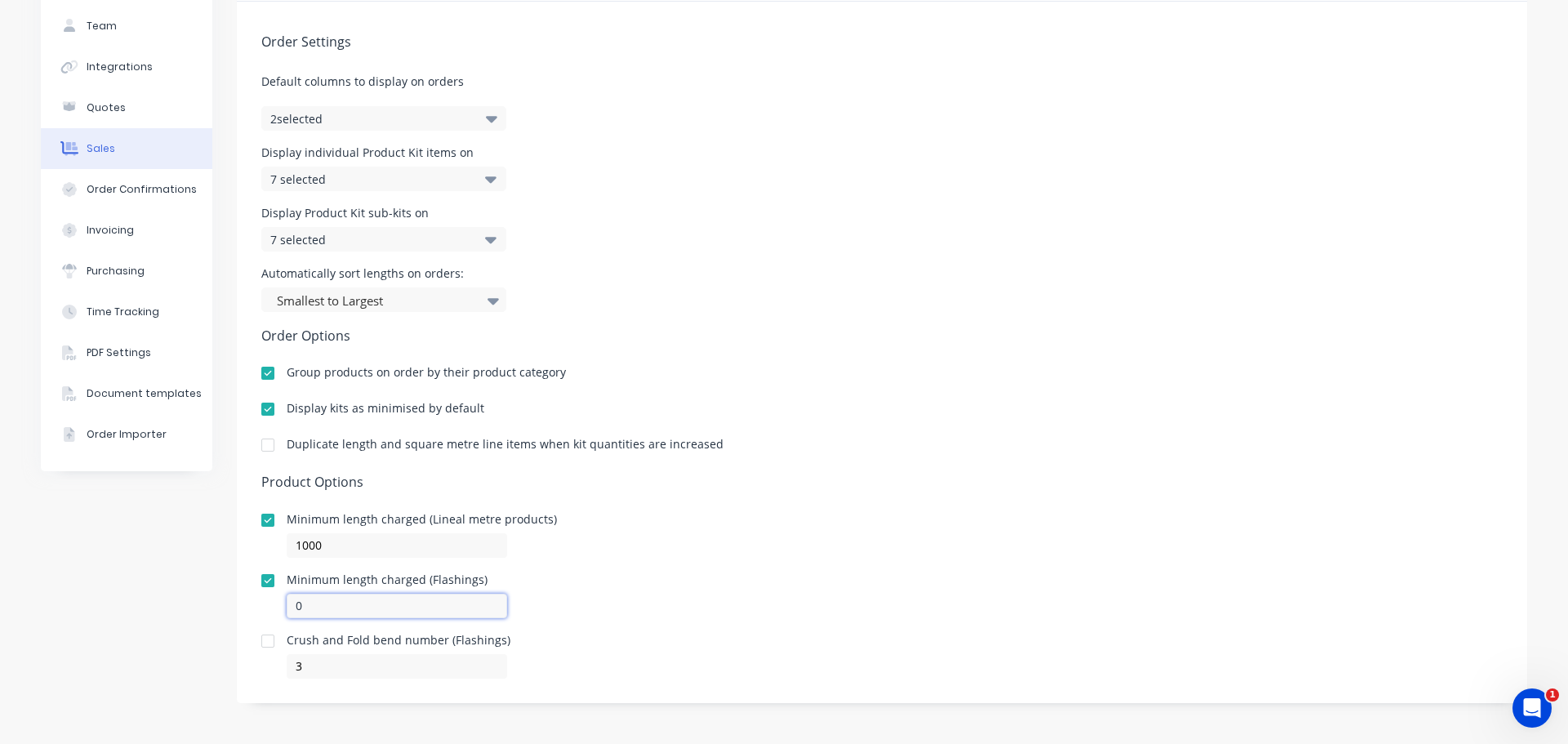
click at [342, 596] on input "0" at bounding box center [396, 606] width 221 height 24
drag, startPoint x: 263, startPoint y: 540, endPoint x: 81, endPoint y: 490, distance: 188.7
click at [81, 490] on div "Company Team Integrations Quotes Sales Order Confirmations Invoicing Purchasing…" at bounding box center [784, 337] width 1486 height 779
click at [340, 603] on input "0" at bounding box center [396, 606] width 221 height 24
paste input "100"
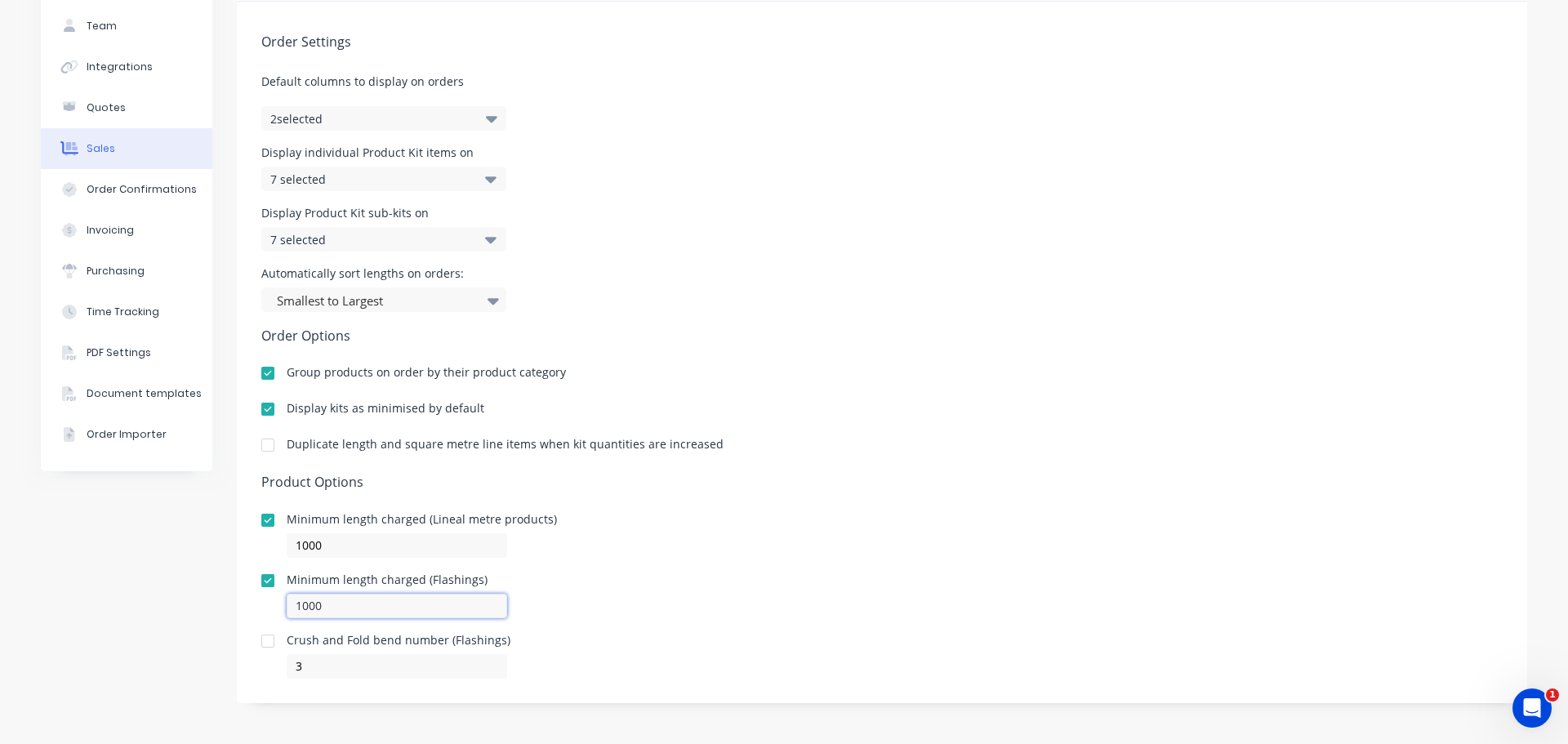
type input "1000"
click at [684, 610] on div "Minimum length charged (Flashings) 1000" at bounding box center [881, 596] width 1241 height 44
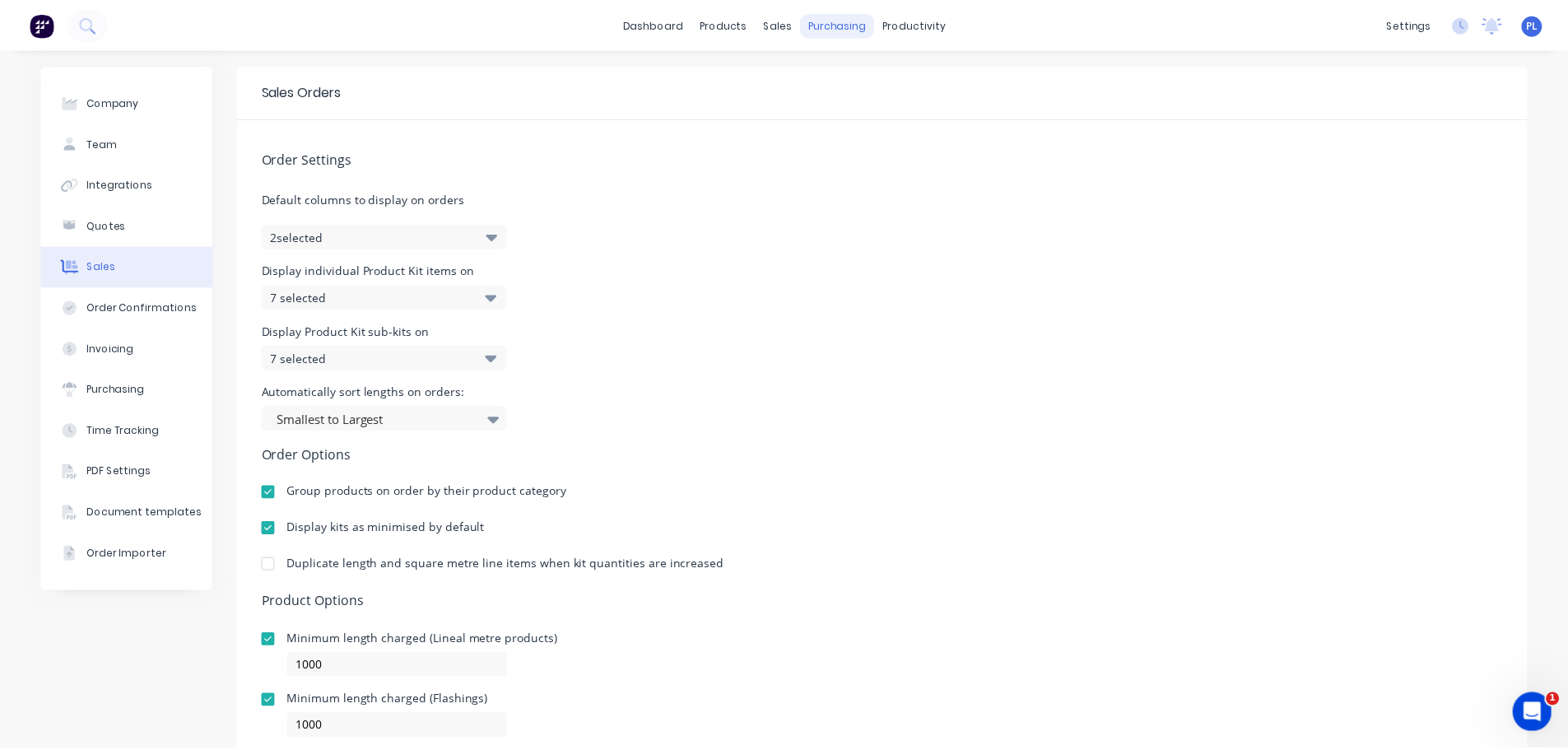
scroll to position [0, 0]
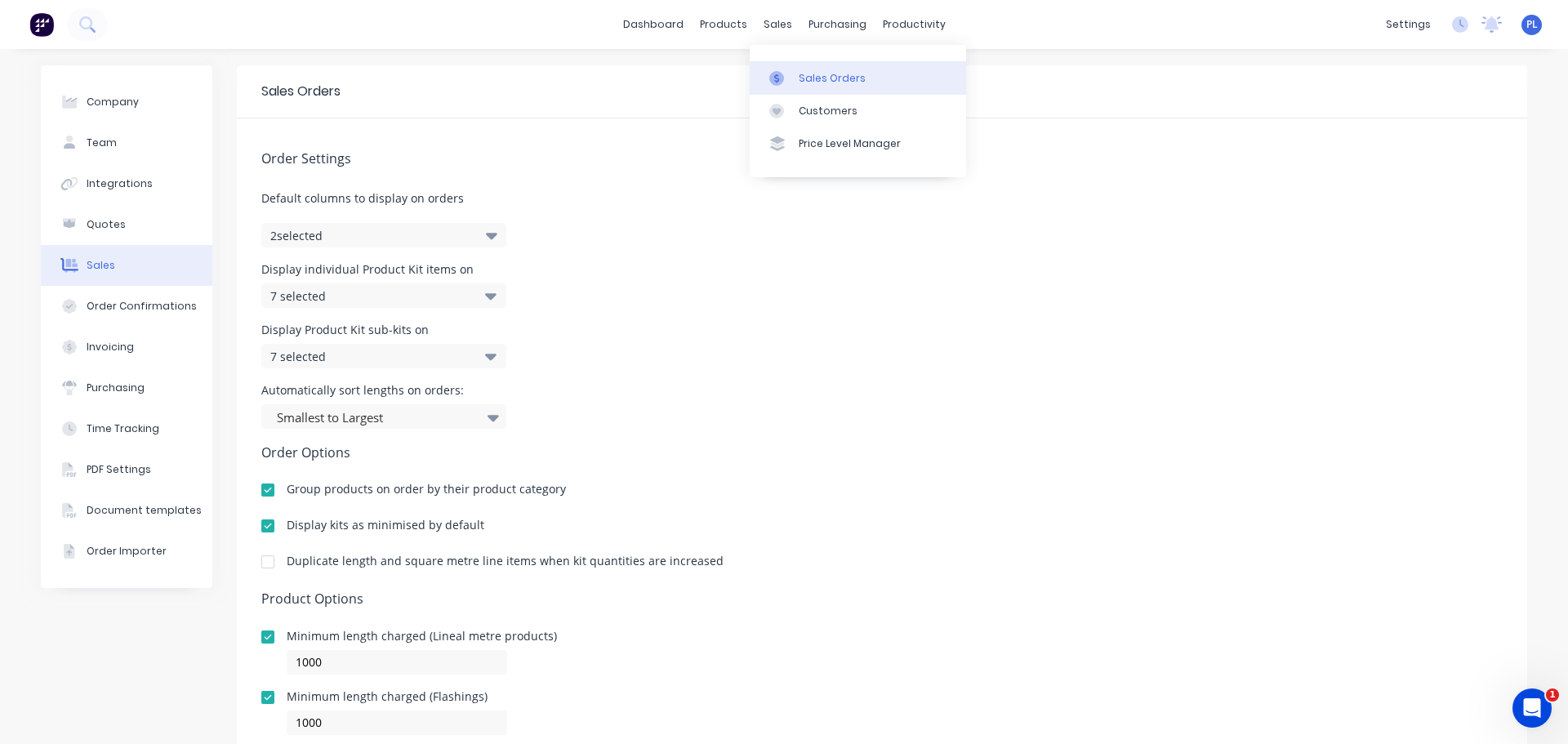
click at [787, 82] on div at bounding box center [782, 79] width 24 height 15
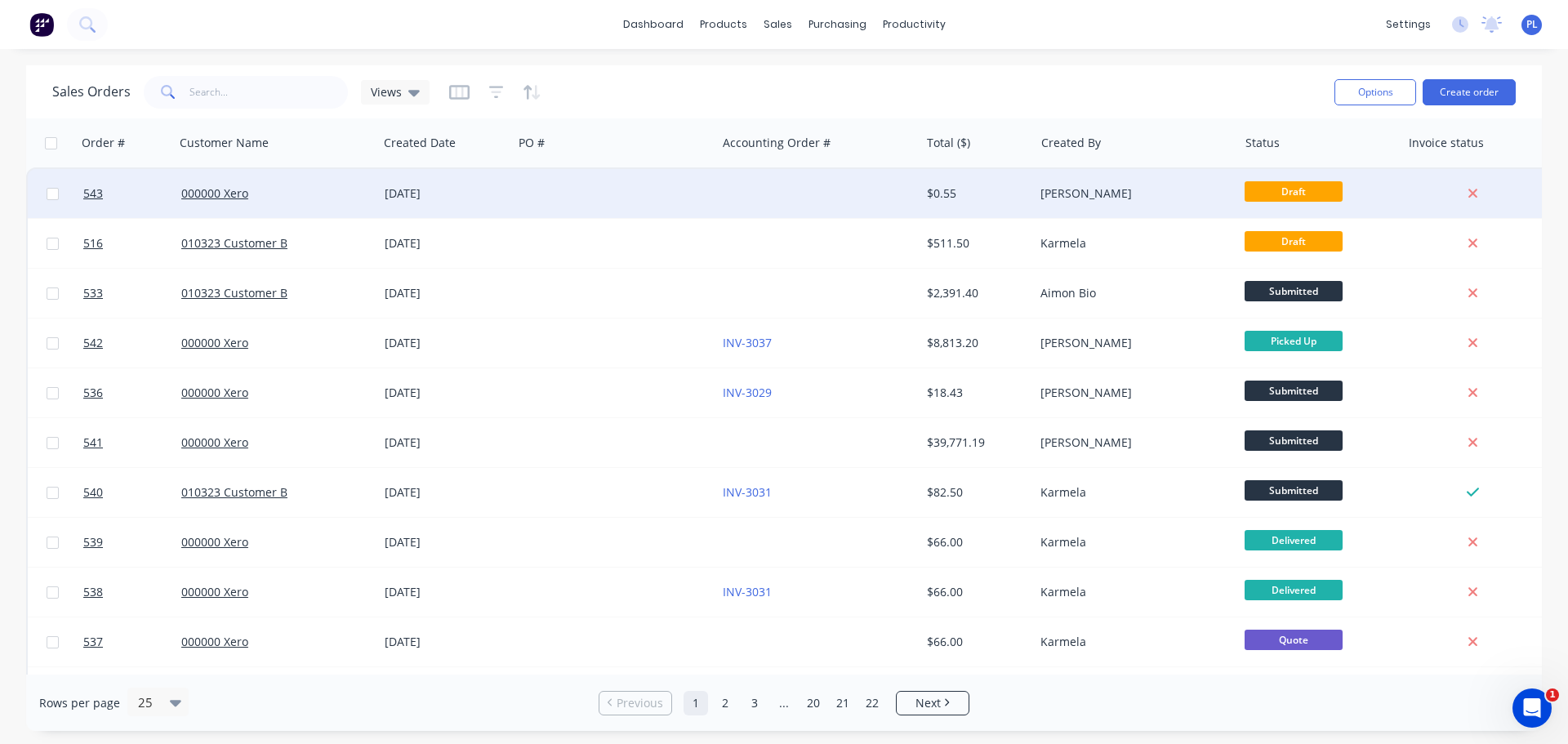
click at [259, 202] on div "000000 Xero" at bounding box center [276, 194] width 203 height 49
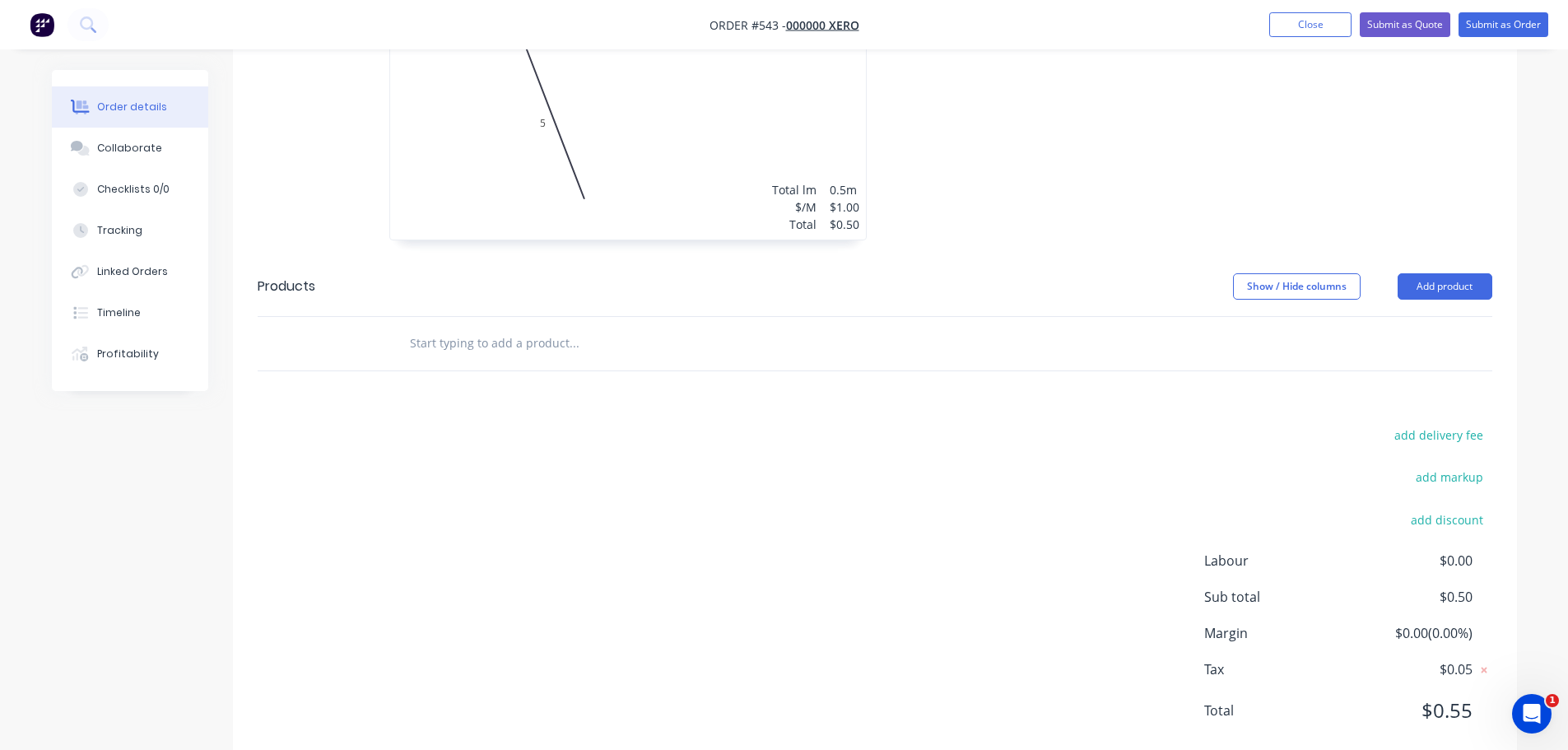
click at [734, 189] on div "1 at 500mm Total lm $/M Total 0.5m $1.00 $0.50" at bounding box center [628, 114] width 475 height 251
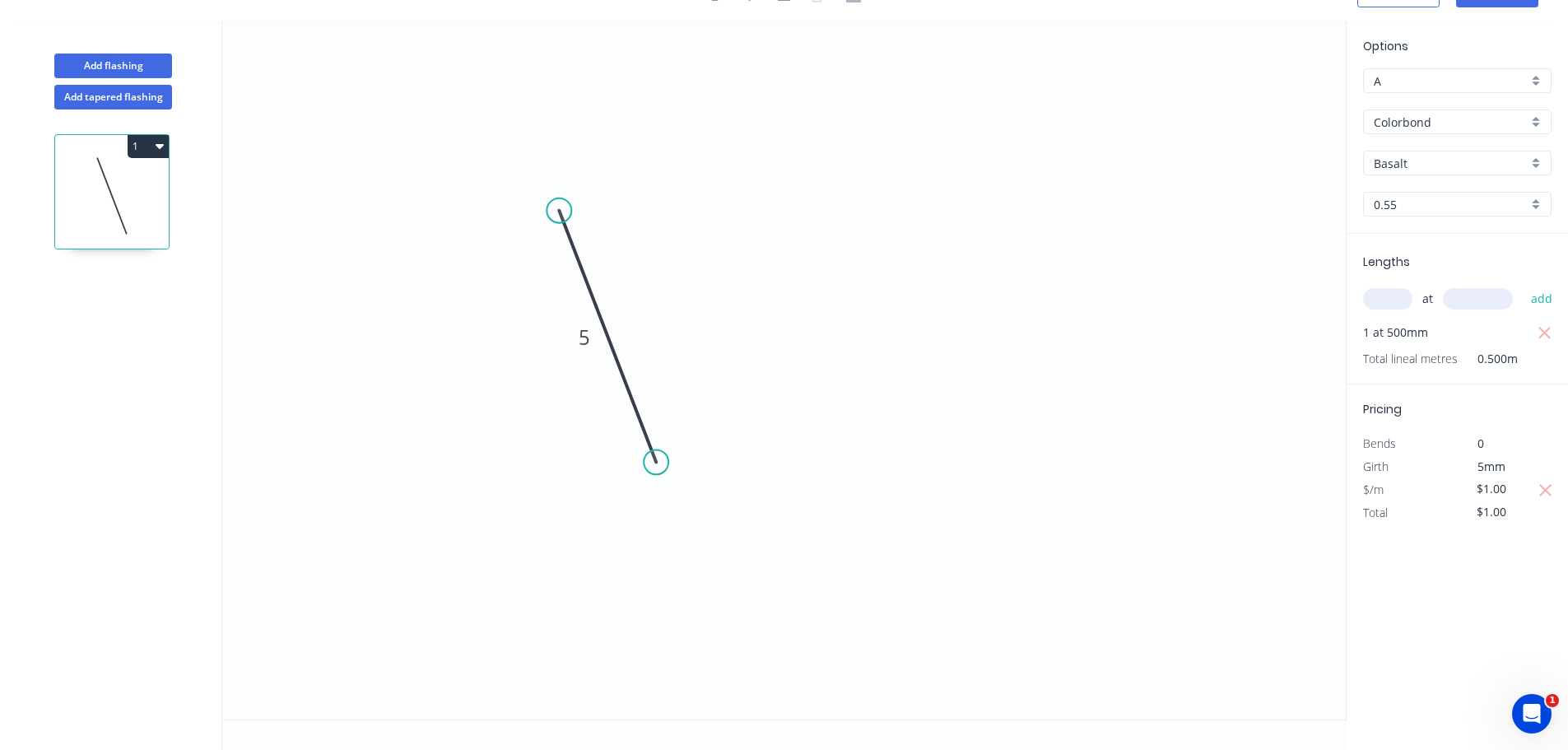
click at [1377, 307] on input "text" at bounding box center [1388, 298] width 49 height 22
drag, startPoint x: 1432, startPoint y: 635, endPoint x: 1420, endPoint y: 623, distance: 17.0
click at [1423, 628] on div "Options A A Colorbond Colorbond Basalt Basalt 0.55 0.55 Lengths at add 1 at 500…" at bounding box center [1456, 371] width 223 height 701
click at [1495, 483] on input "$1.00" at bounding box center [1505, 489] width 56 height 23
click at [1470, 589] on div "Options A A Colorbond Colorbond Basalt Basalt 0.55 0.55 Lengths at add 1 at 500…" at bounding box center [1456, 371] width 223 height 701
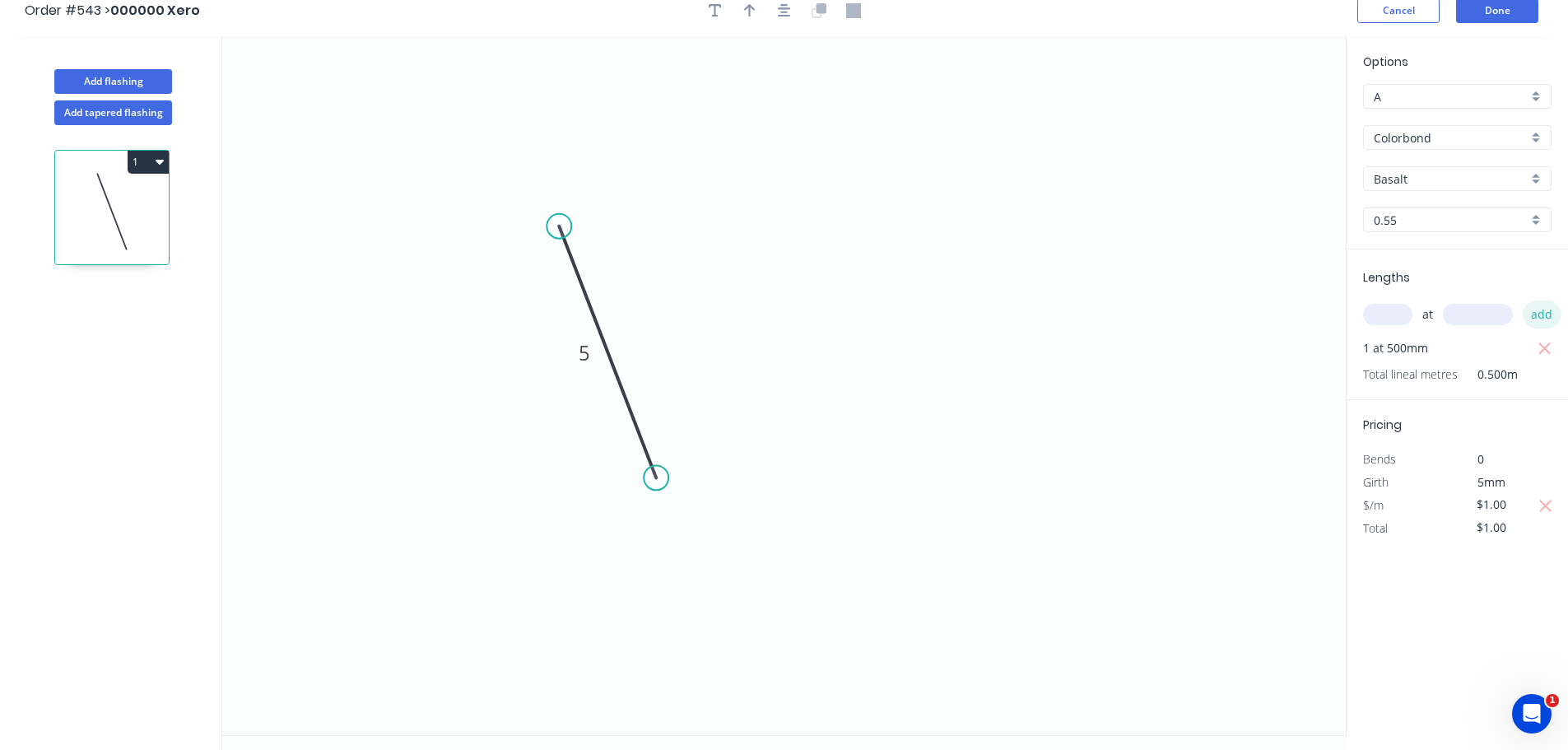
scroll to position [0, 0]
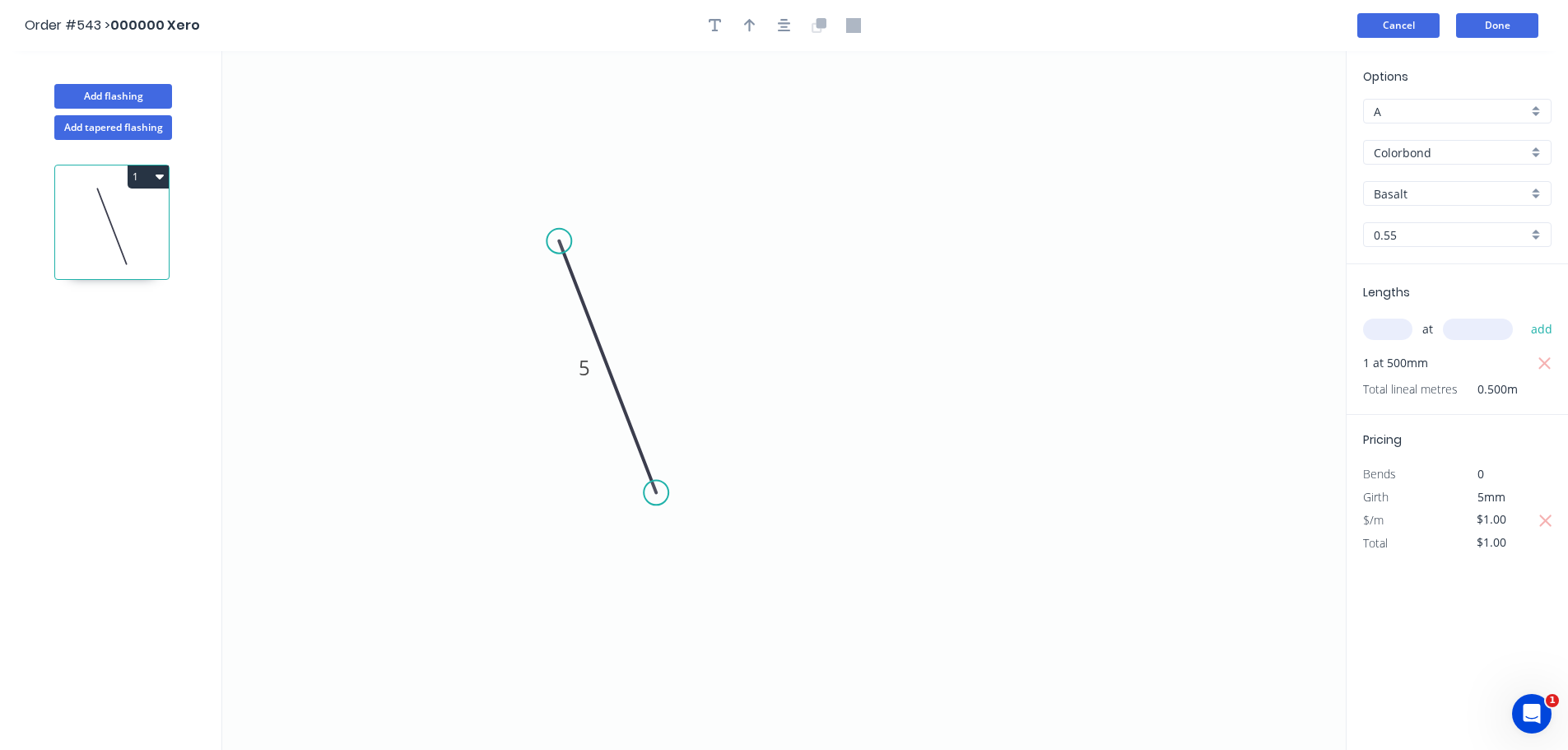
click at [1417, 22] on button "Cancel" at bounding box center [1399, 26] width 82 height 25
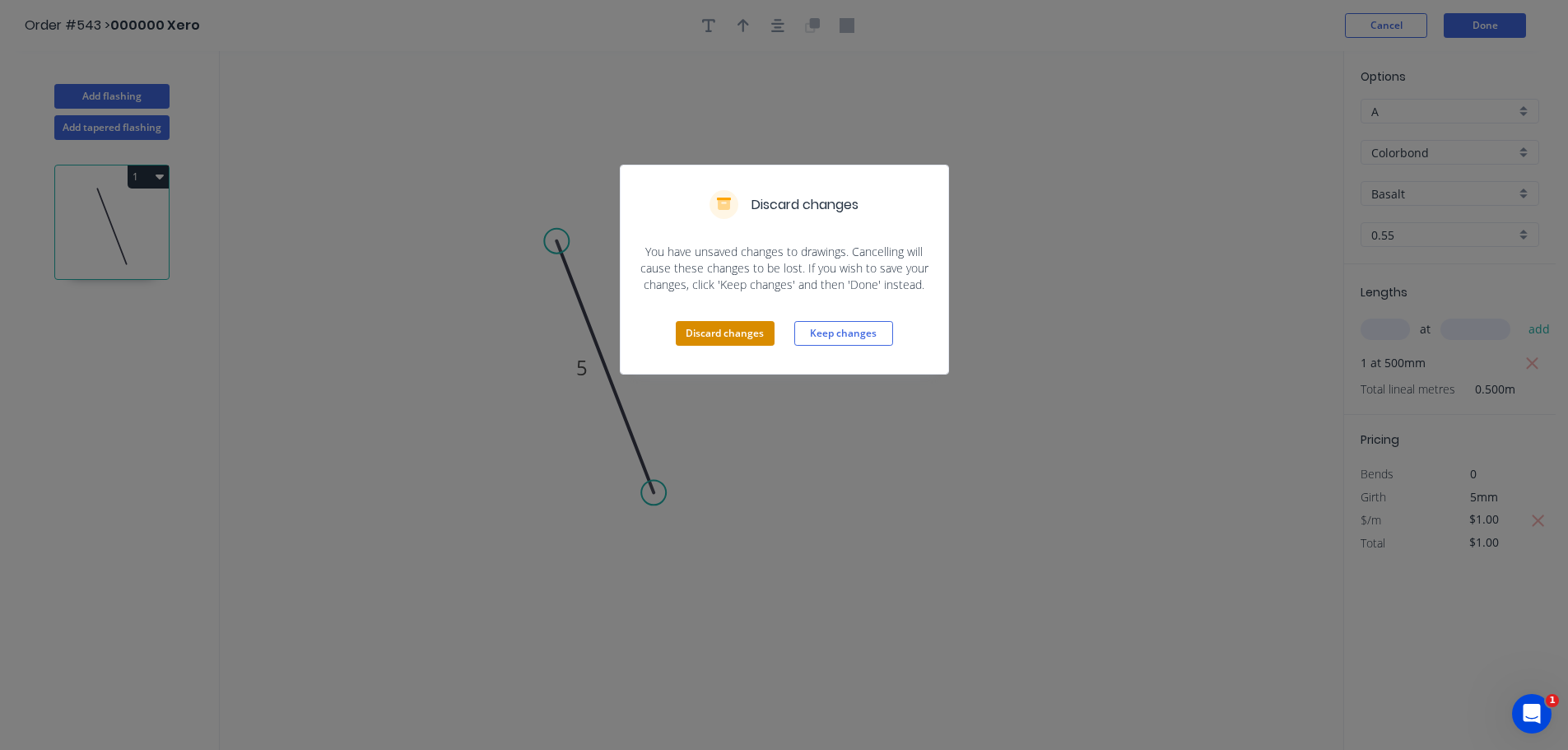
click at [739, 321] on button "Discard changes" at bounding box center [725, 333] width 98 height 25
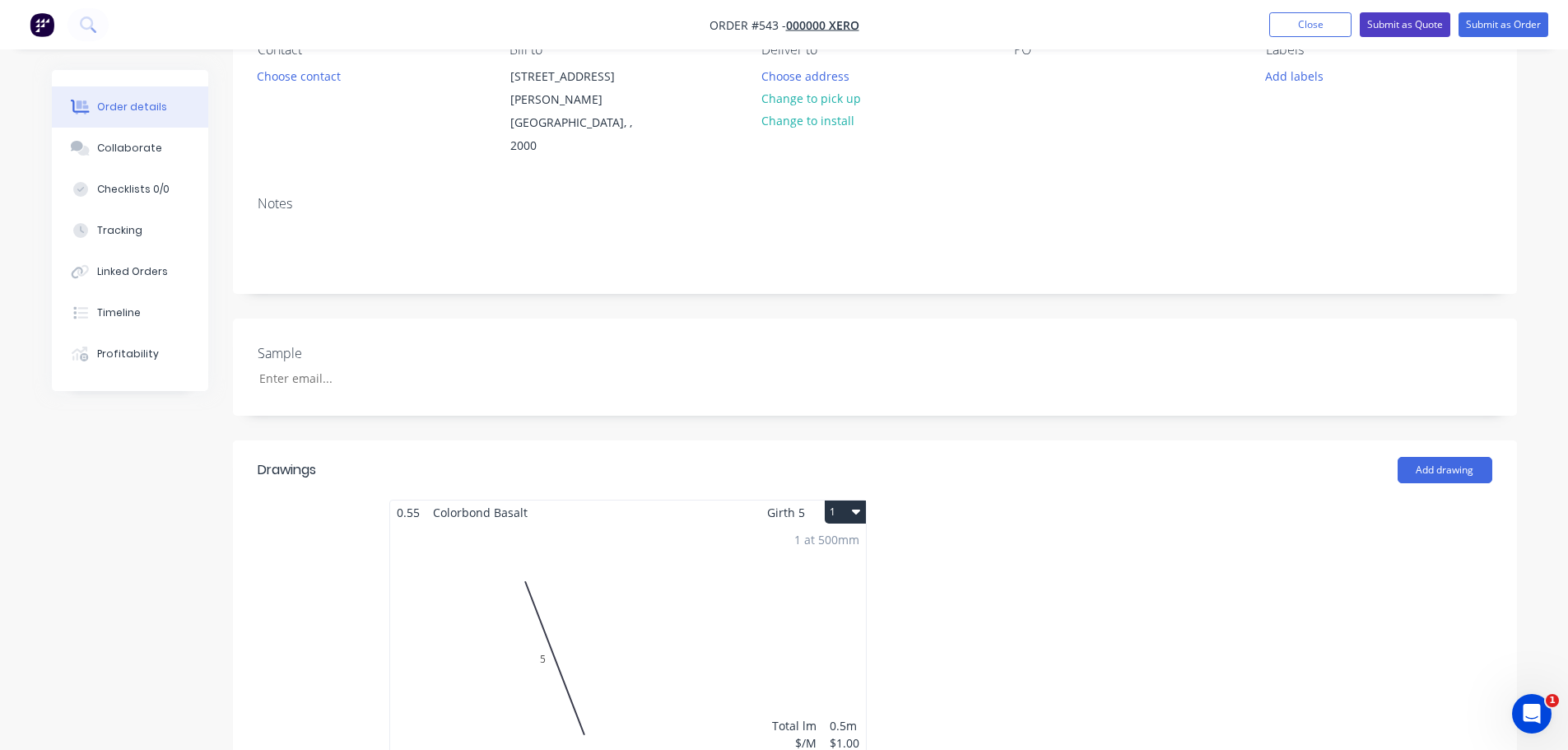
scroll to position [165, 0]
drag, startPoint x: 1307, startPoint y: 28, endPoint x: 1315, endPoint y: 40, distance: 14.4
click at [1307, 28] on button "Close" at bounding box center [1310, 25] width 82 height 25
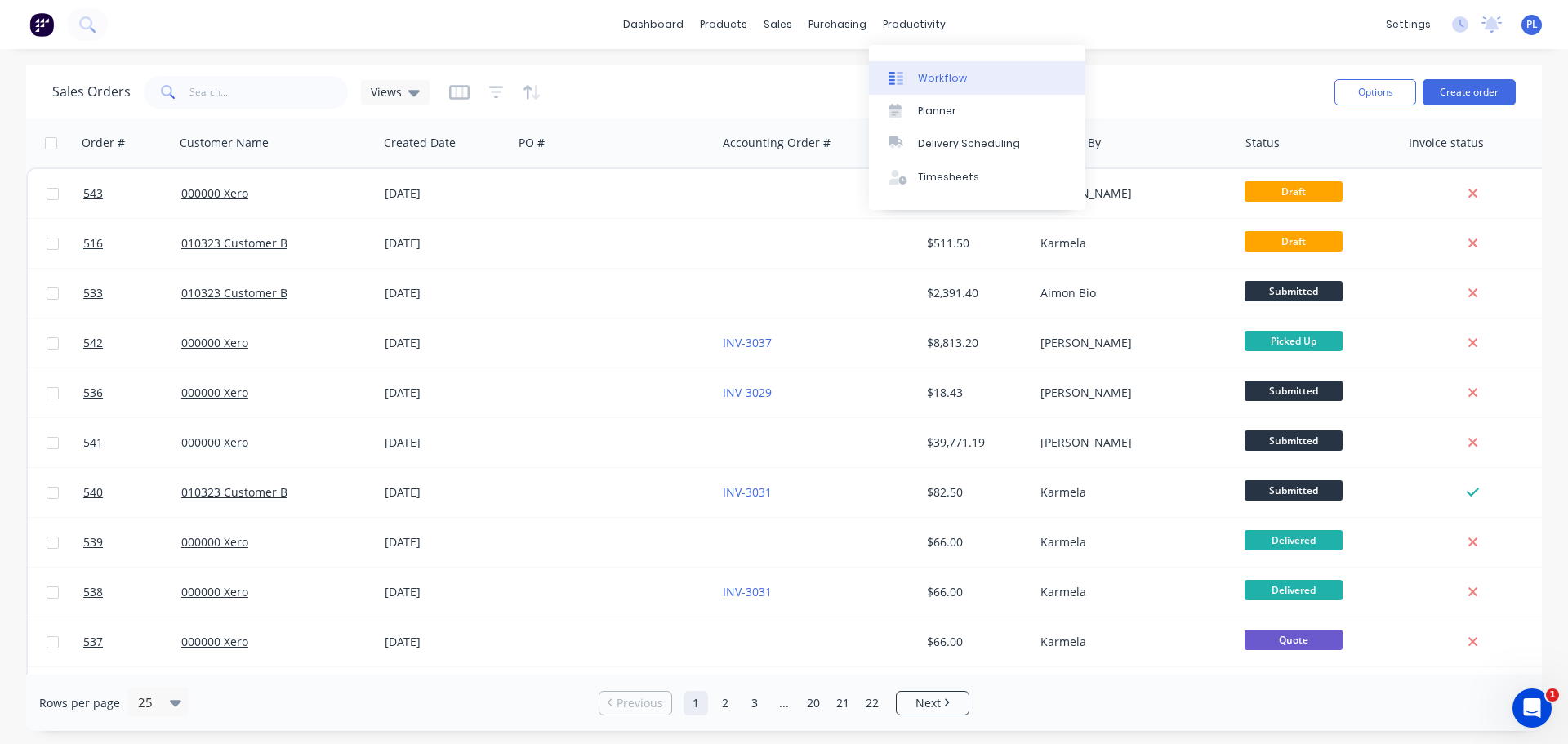
click at [929, 80] on div "Workflow" at bounding box center [942, 79] width 49 height 15
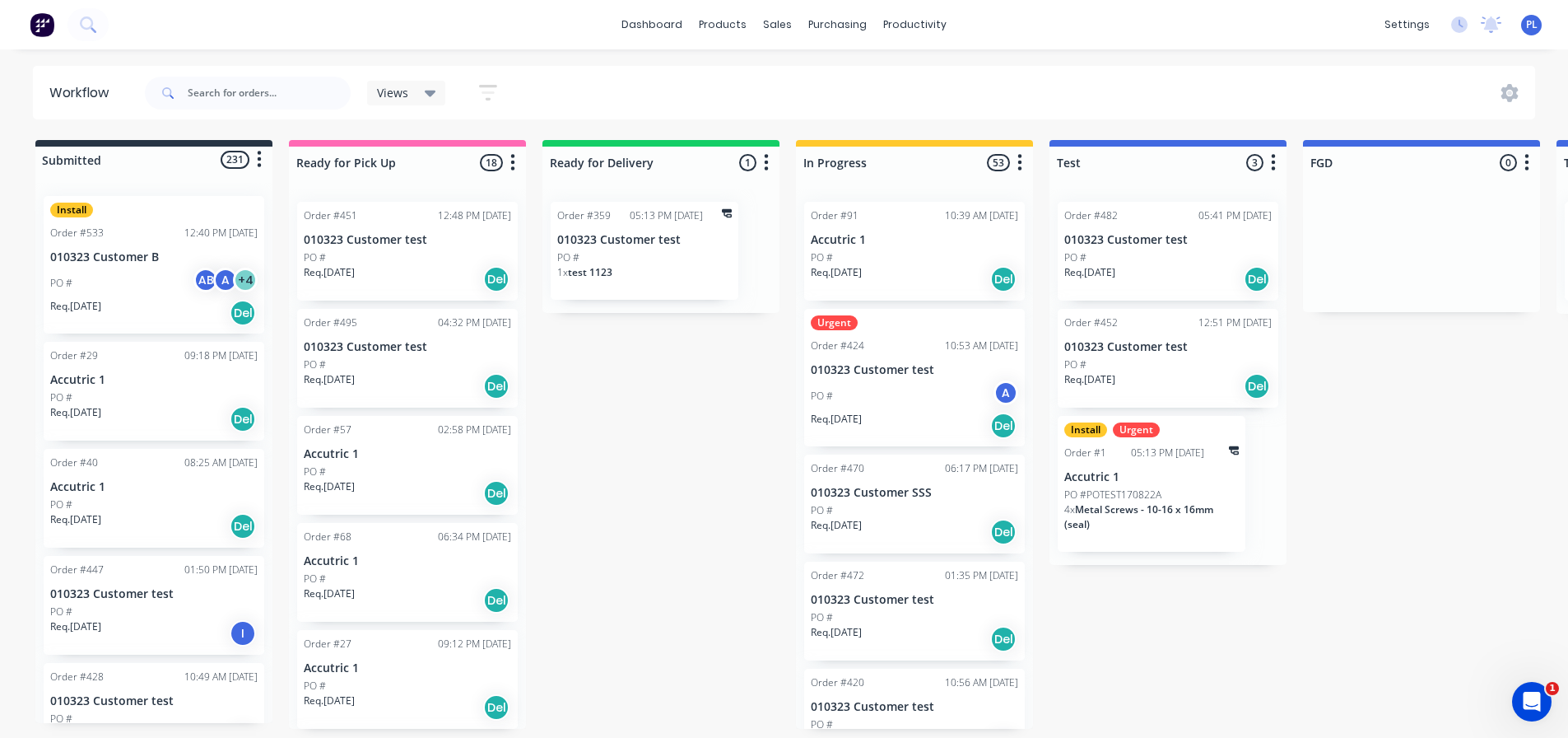
click at [634, 268] on div "1 x test 1123" at bounding box center [645, 279] width 174 height 28
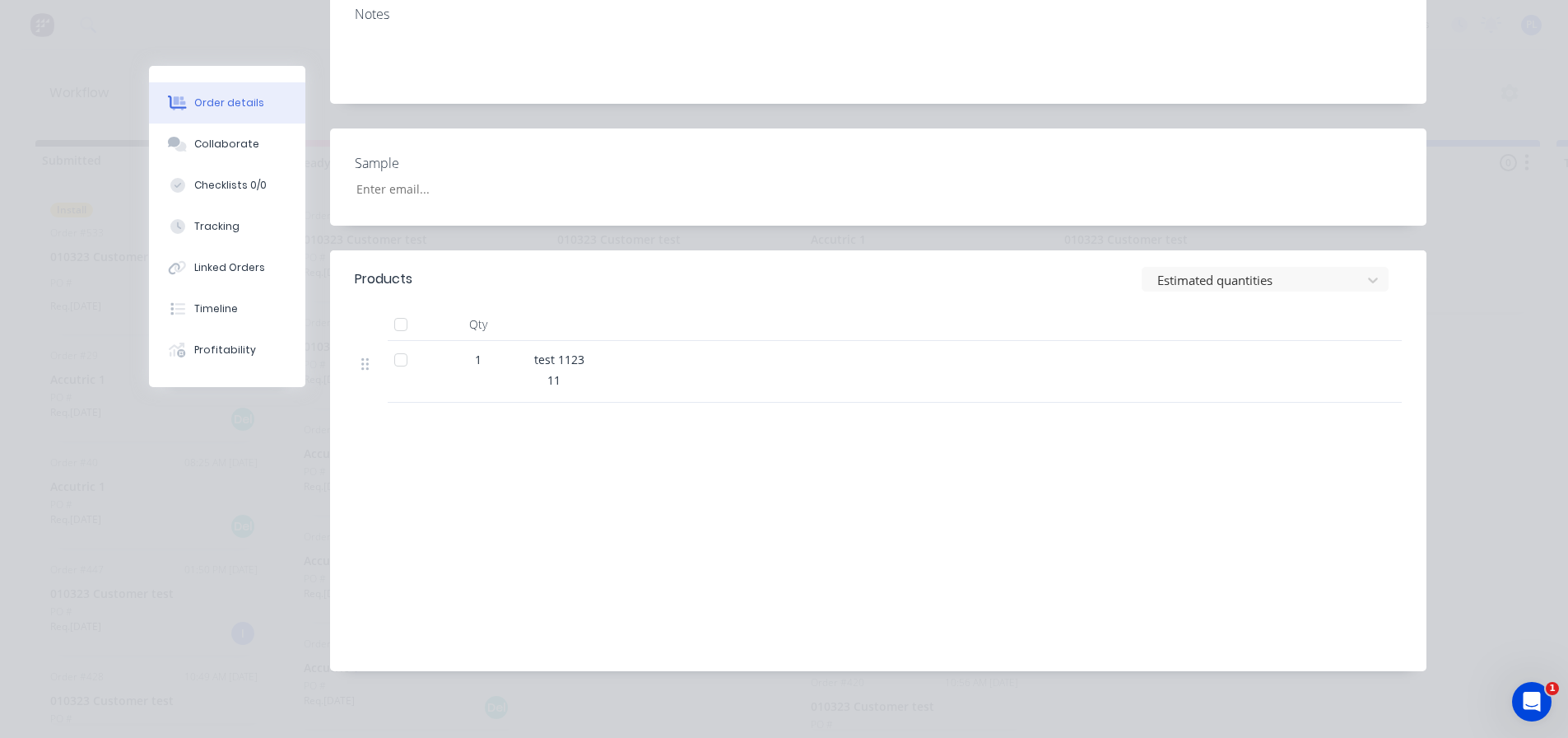
scroll to position [334, 0]
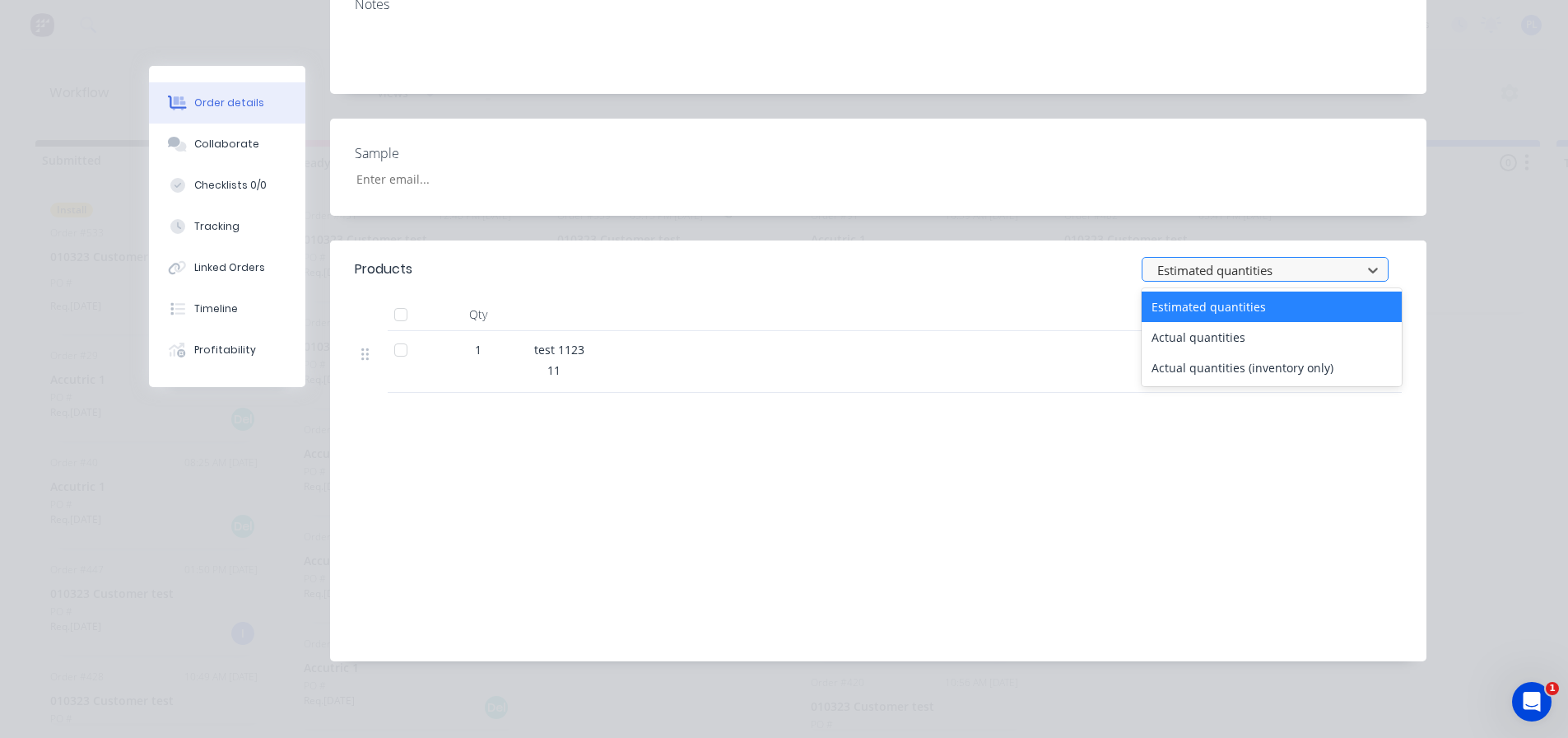
click at [1339, 258] on div "Estimated quantities" at bounding box center [1254, 270] width 207 height 25
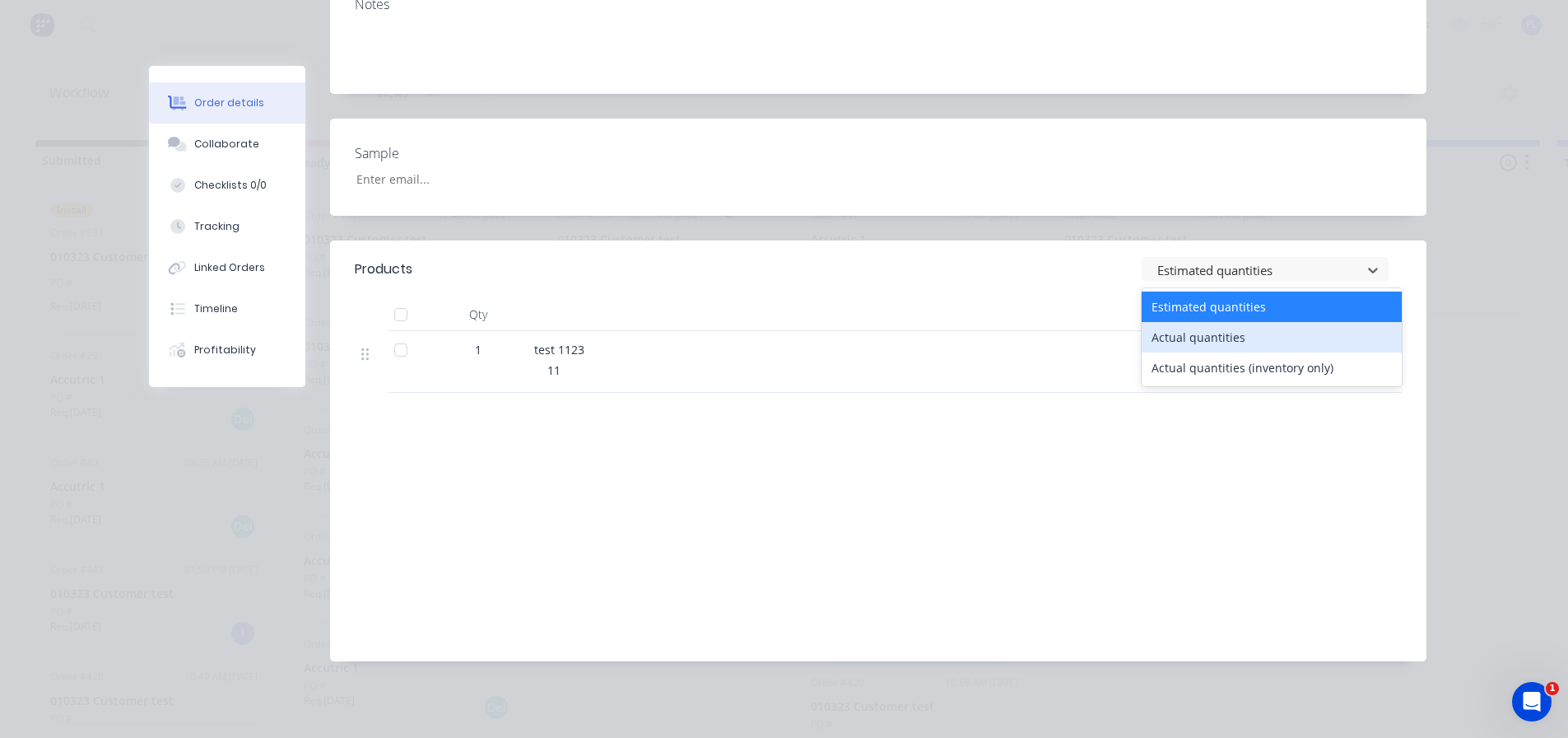
click at [1176, 334] on div "Actual quantities" at bounding box center [1272, 337] width 260 height 30
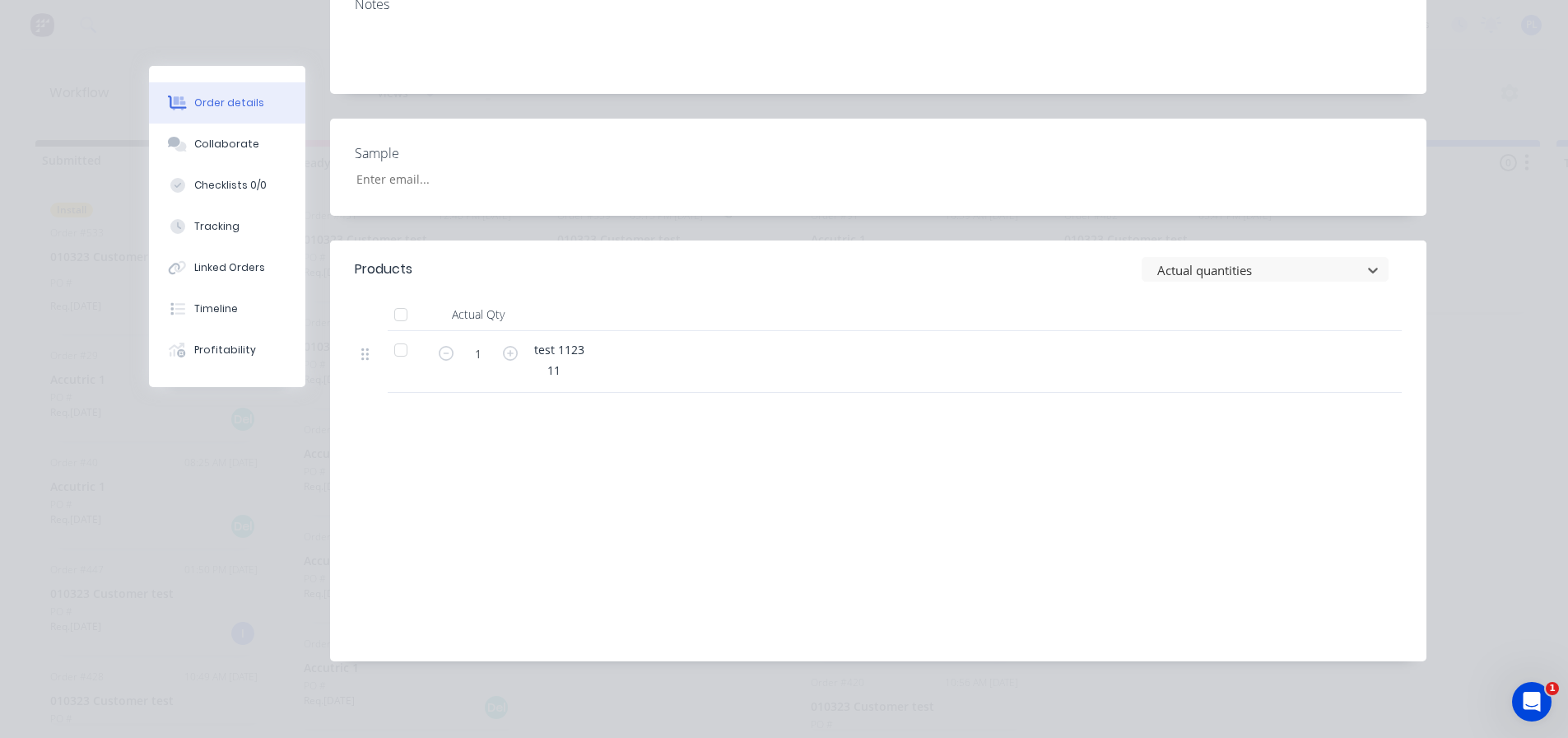
click at [384, 350] on div at bounding box center [401, 350] width 33 height 33
click at [398, 349] on div at bounding box center [401, 350] width 33 height 33
click at [503, 356] on icon "button" at bounding box center [510, 353] width 15 height 15
type input "3"
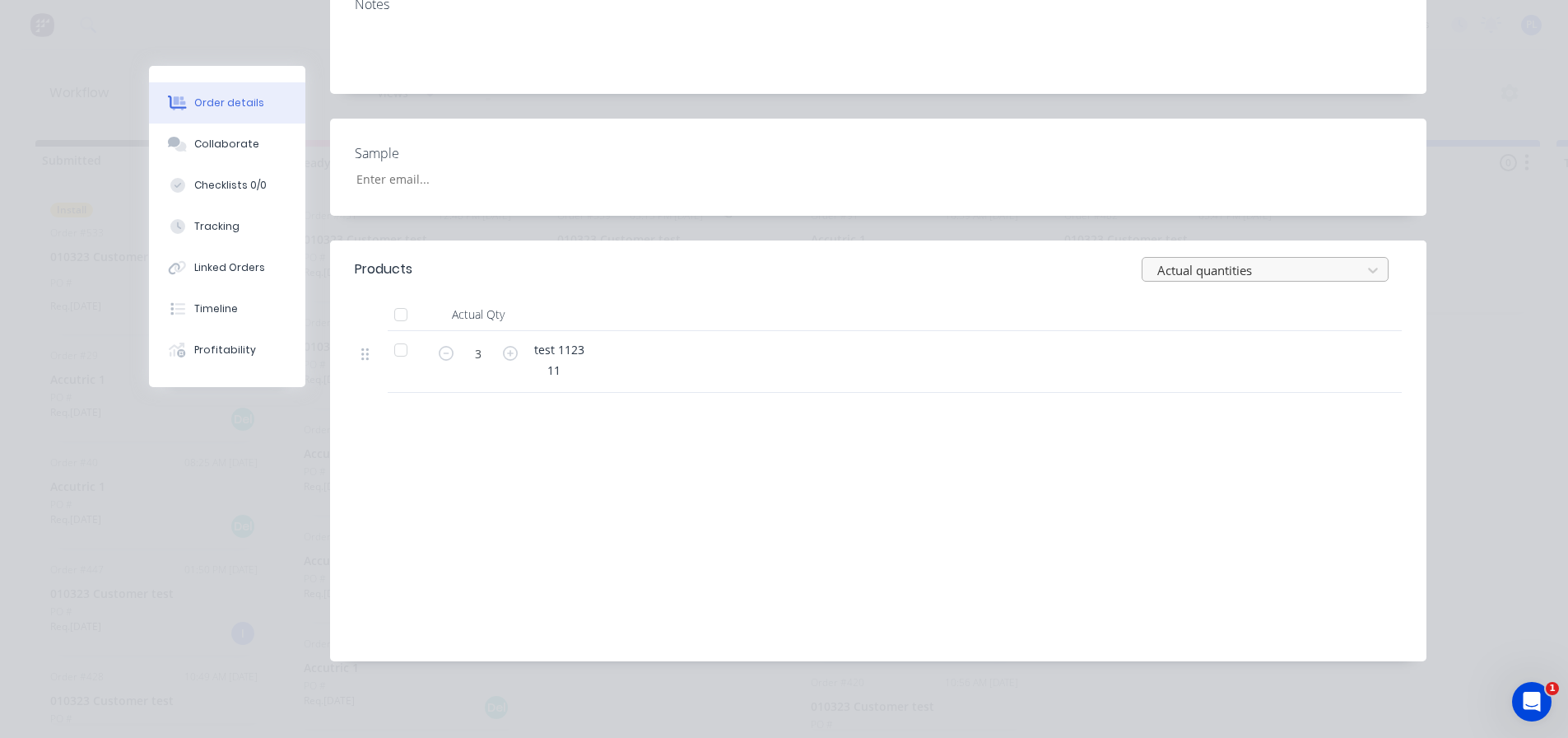
drag, startPoint x: 1307, startPoint y: 271, endPoint x: 1294, endPoint y: 275, distance: 13.6
click at [1306, 271] on div at bounding box center [1255, 271] width 198 height 21
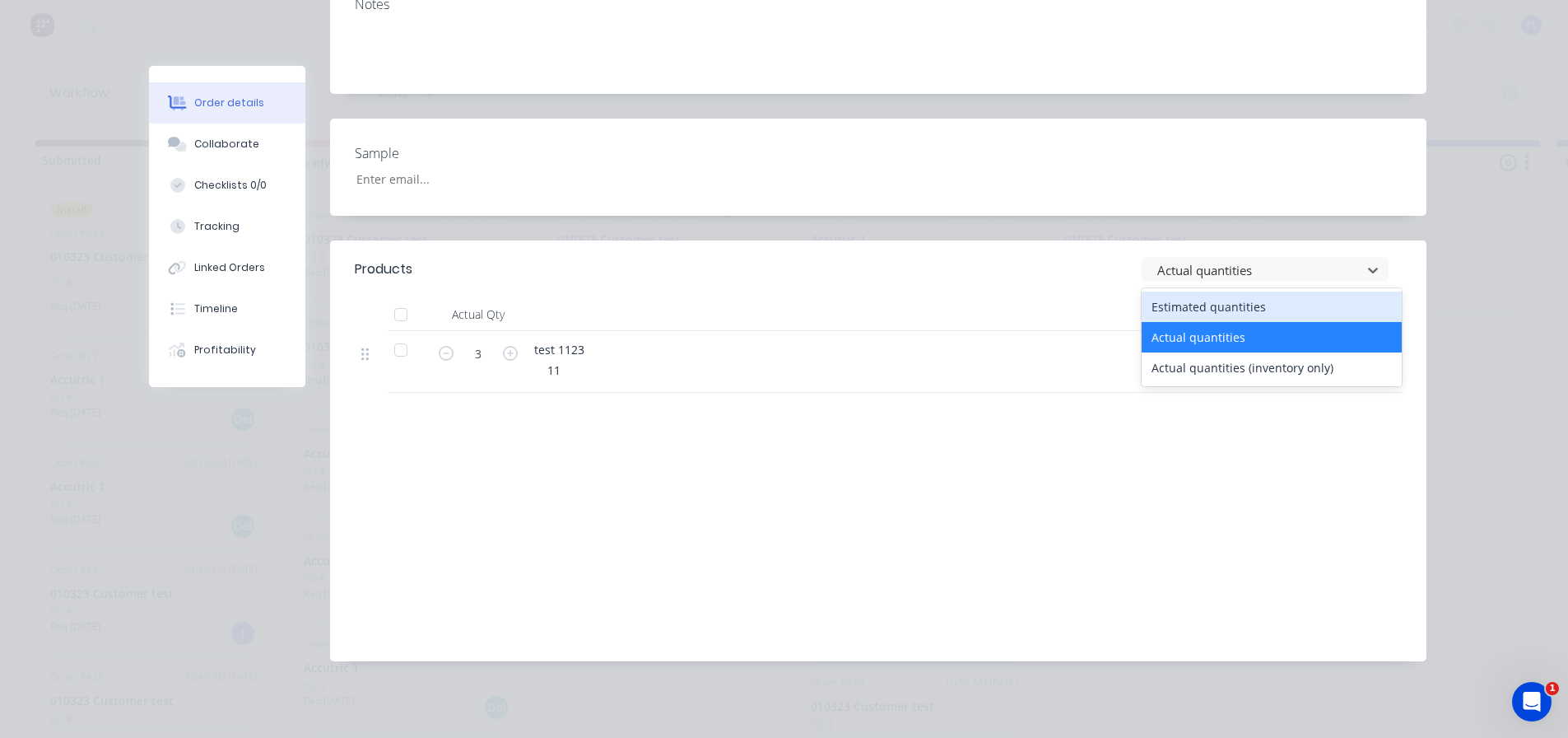
click at [1202, 312] on div "Estimated quantities" at bounding box center [1272, 307] width 260 height 30
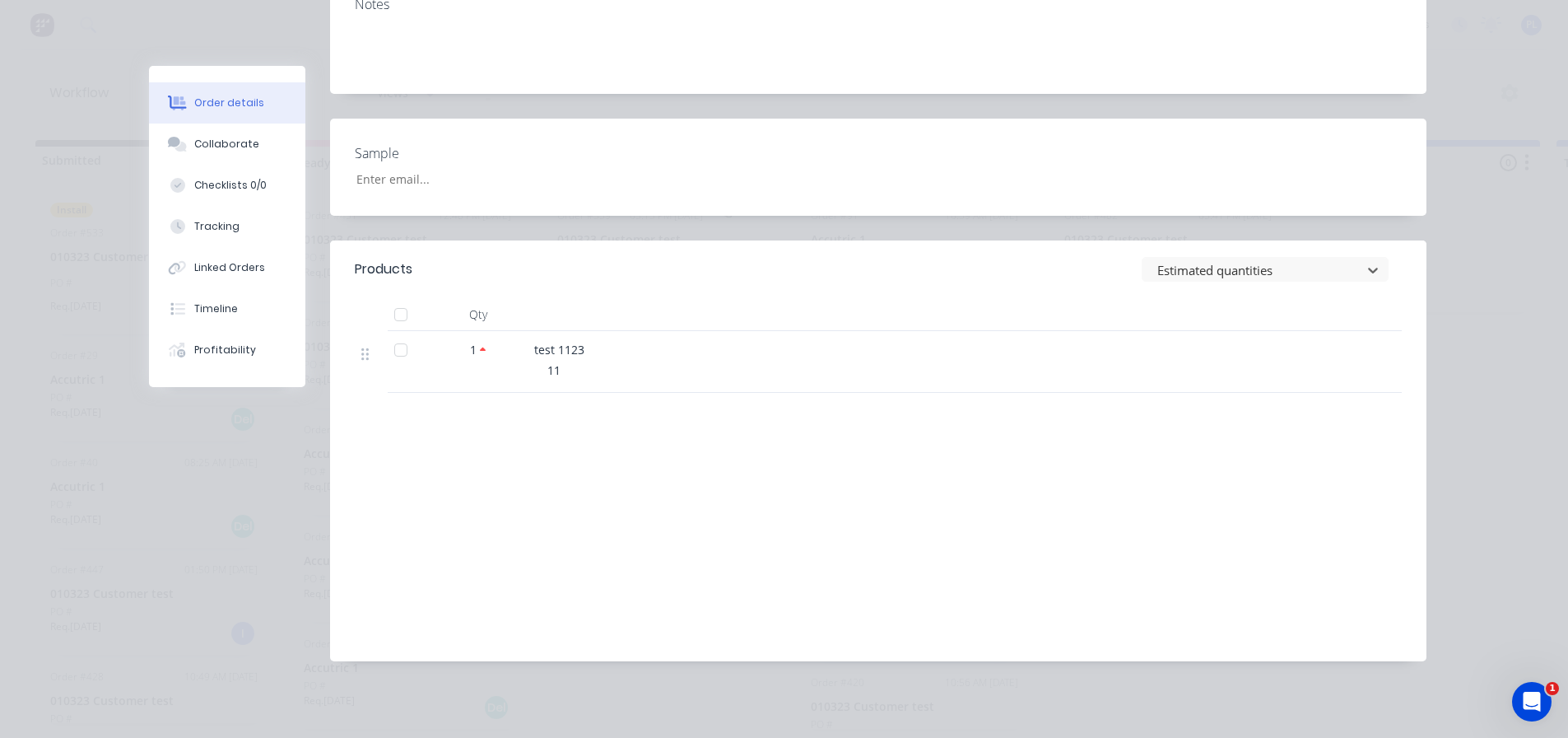
drag, startPoint x: 1292, startPoint y: 274, endPoint x: 1115, endPoint y: 347, distance: 191.5
click at [1289, 274] on div at bounding box center [1255, 271] width 198 height 21
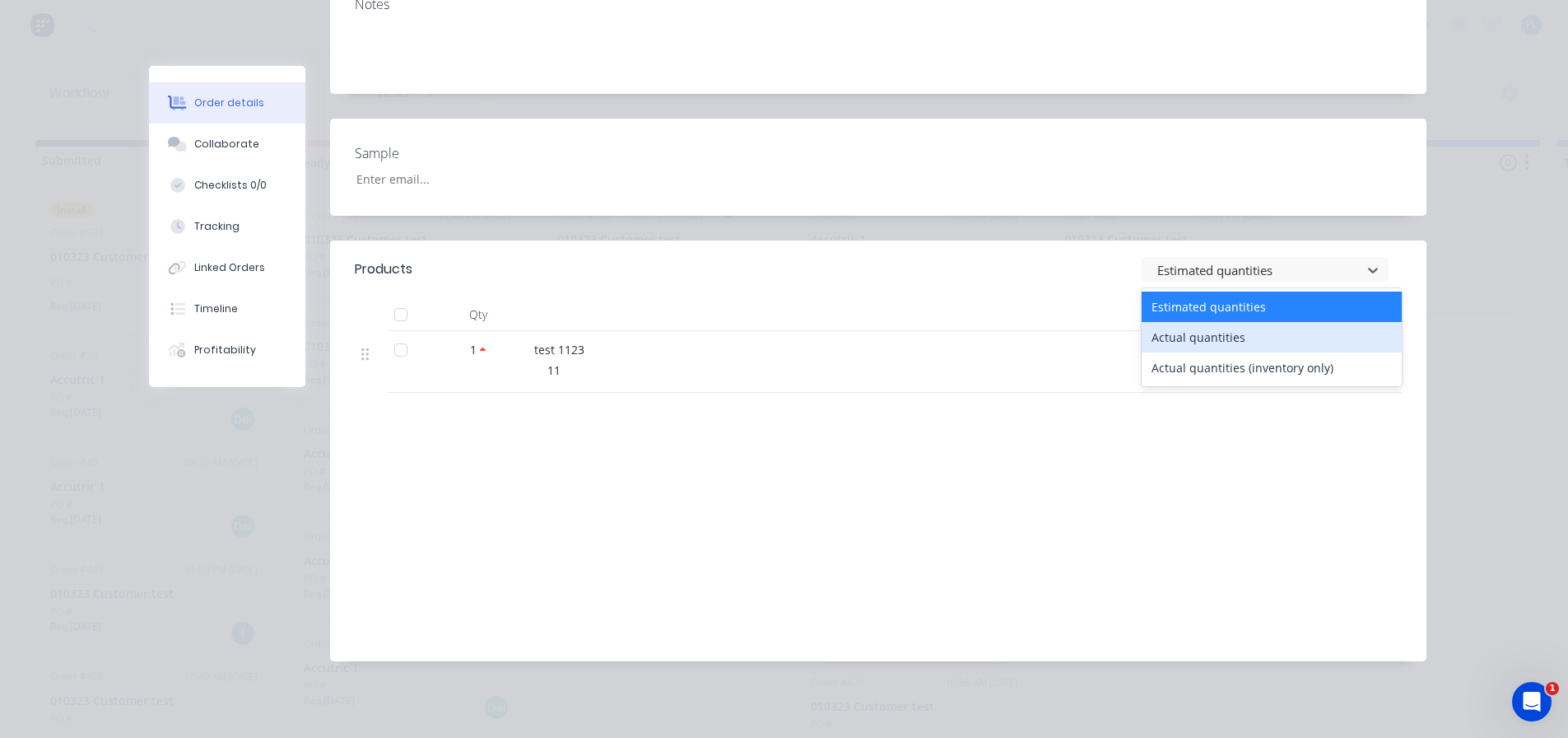
drag, startPoint x: 1170, startPoint y: 336, endPoint x: 912, endPoint y: 428, distance: 273.9
click at [1171, 336] on div "Actual quantities" at bounding box center [1272, 337] width 260 height 30
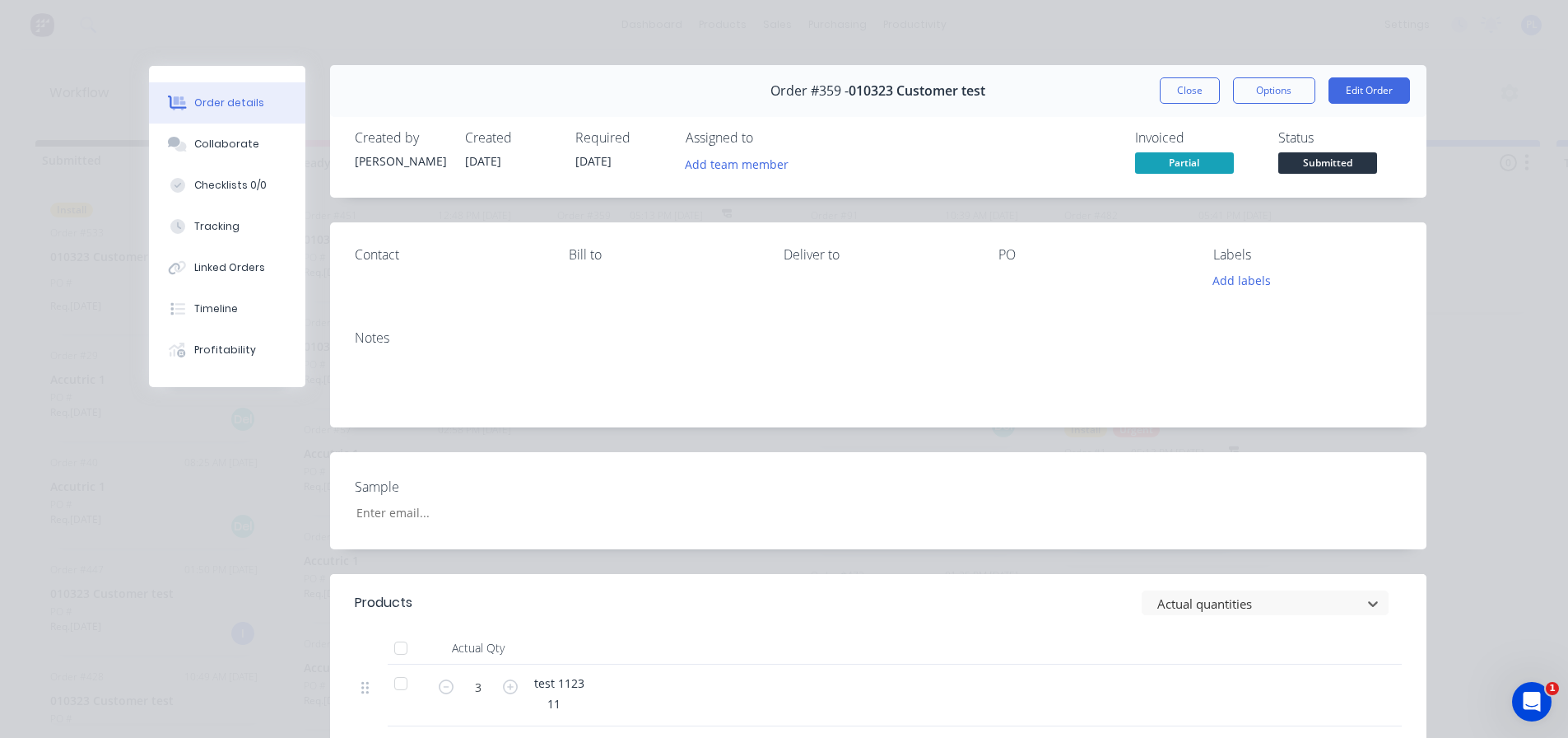
scroll to position [0, 0]
click at [1185, 89] on button "Close" at bounding box center [1189, 92] width 60 height 27
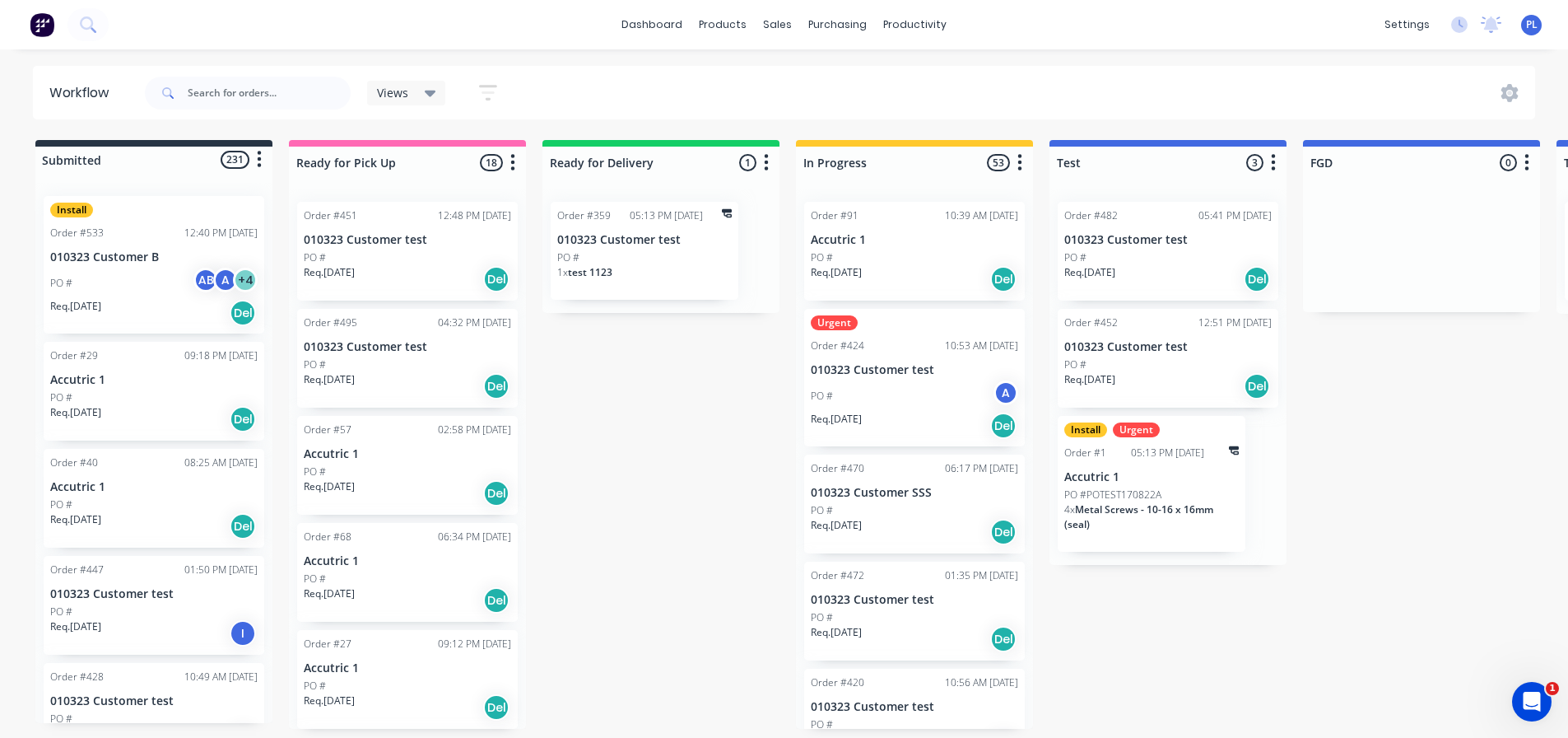
click at [670, 249] on div "Order #359 05:13 PM 09/10/25 010323 Customer test PO # 1 x test 1123" at bounding box center [645, 250] width 187 height 98
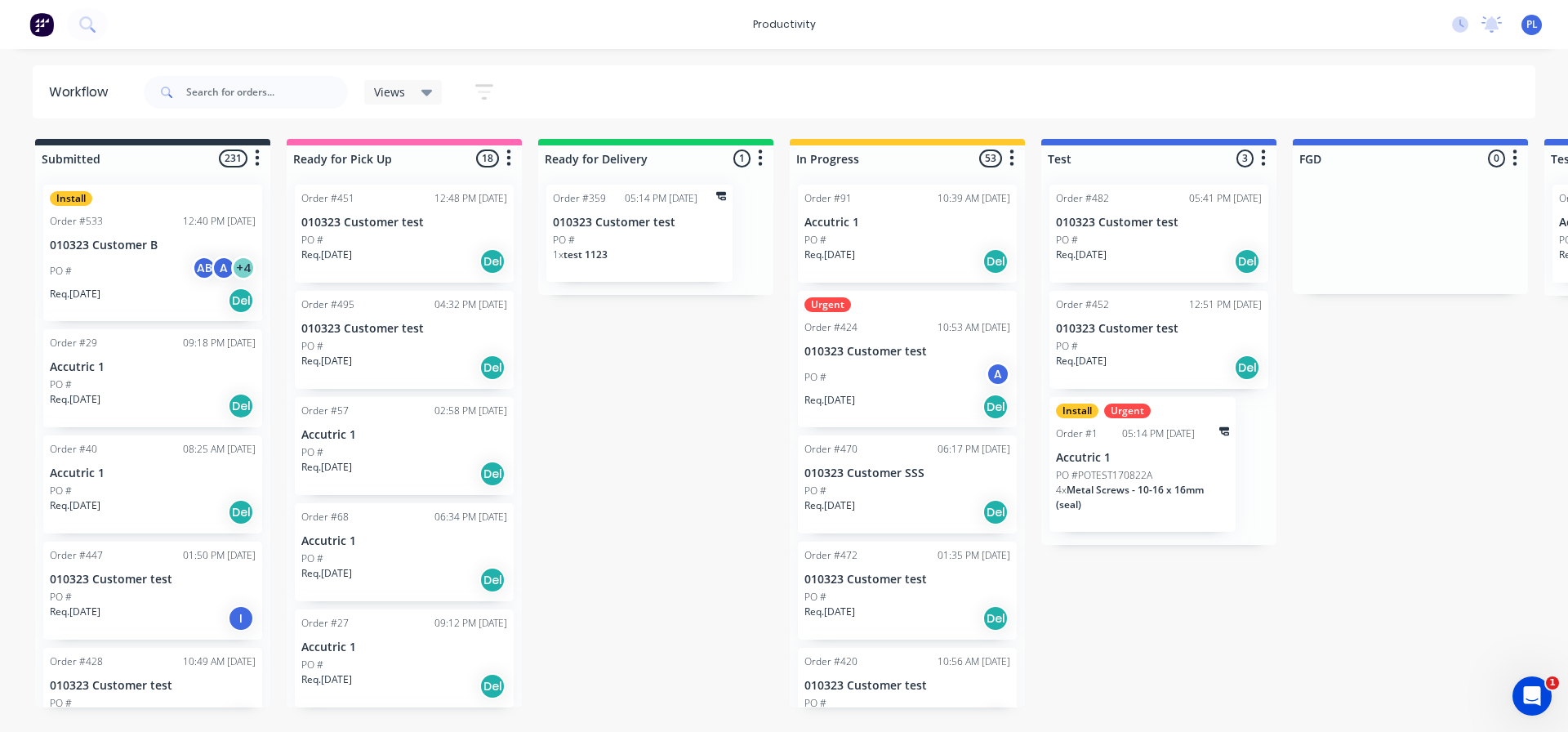
click at [660, 240] on div "PO #" at bounding box center [640, 241] width 173 height 15
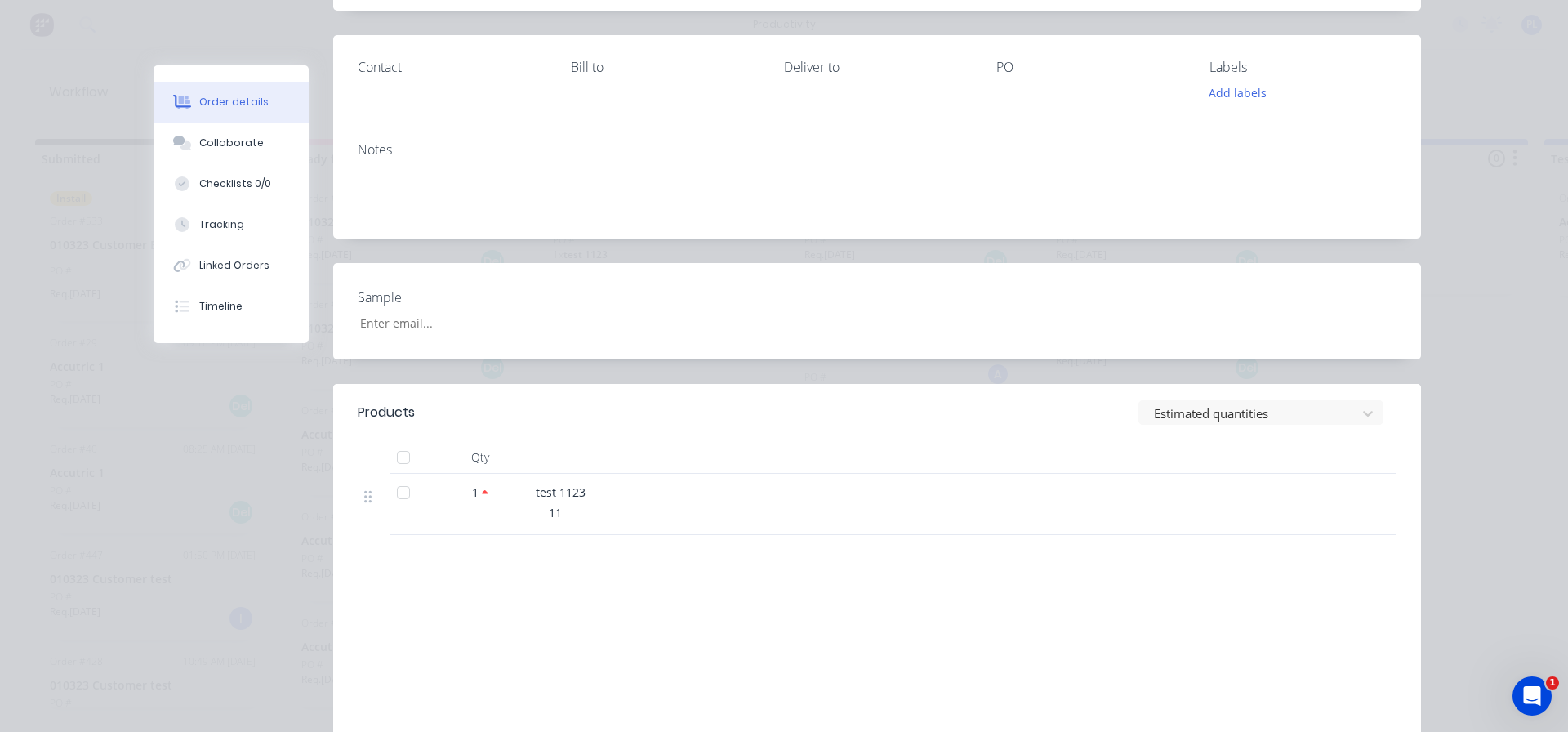
scroll to position [332, 0]
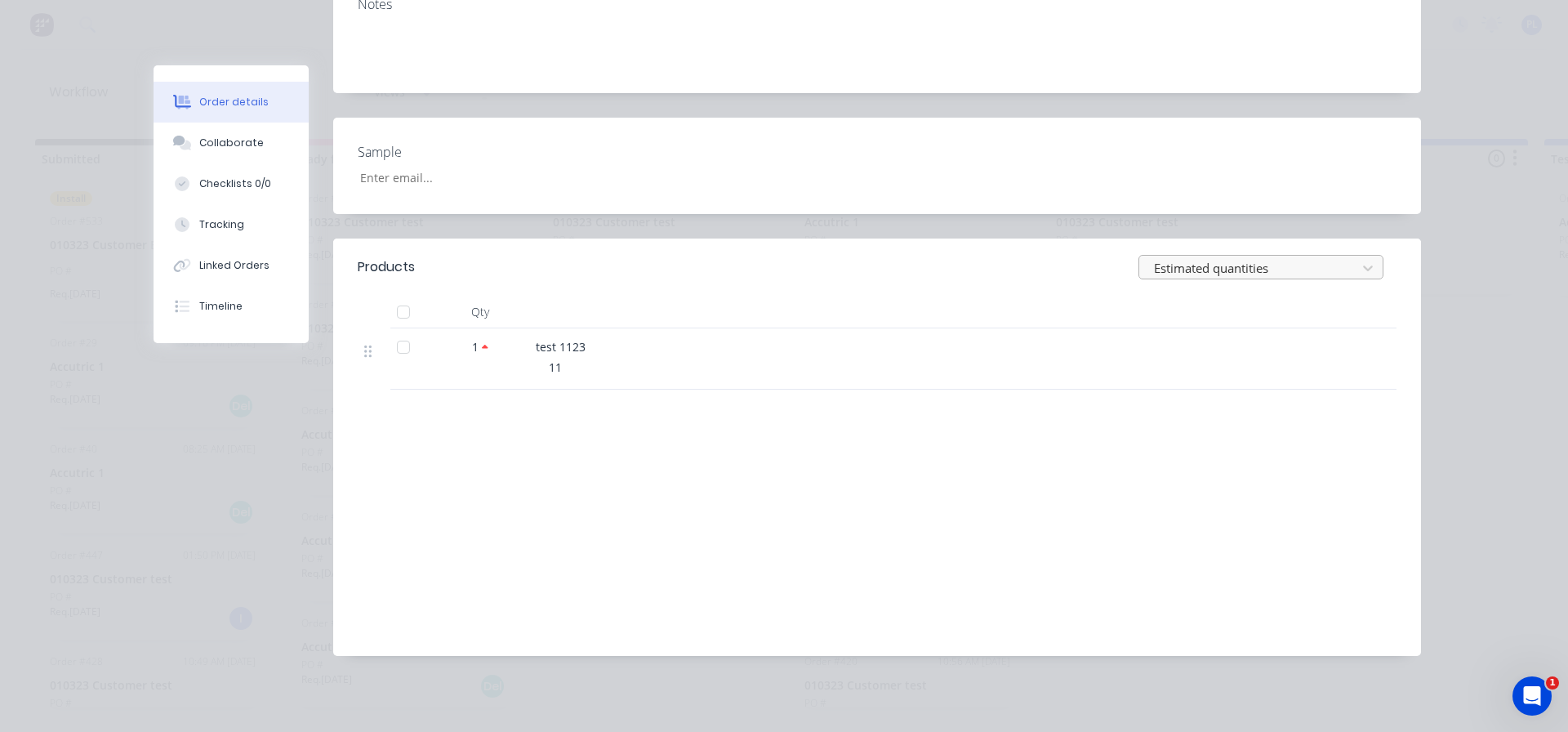
click at [1153, 273] on div at bounding box center [1250, 269] width 196 height 21
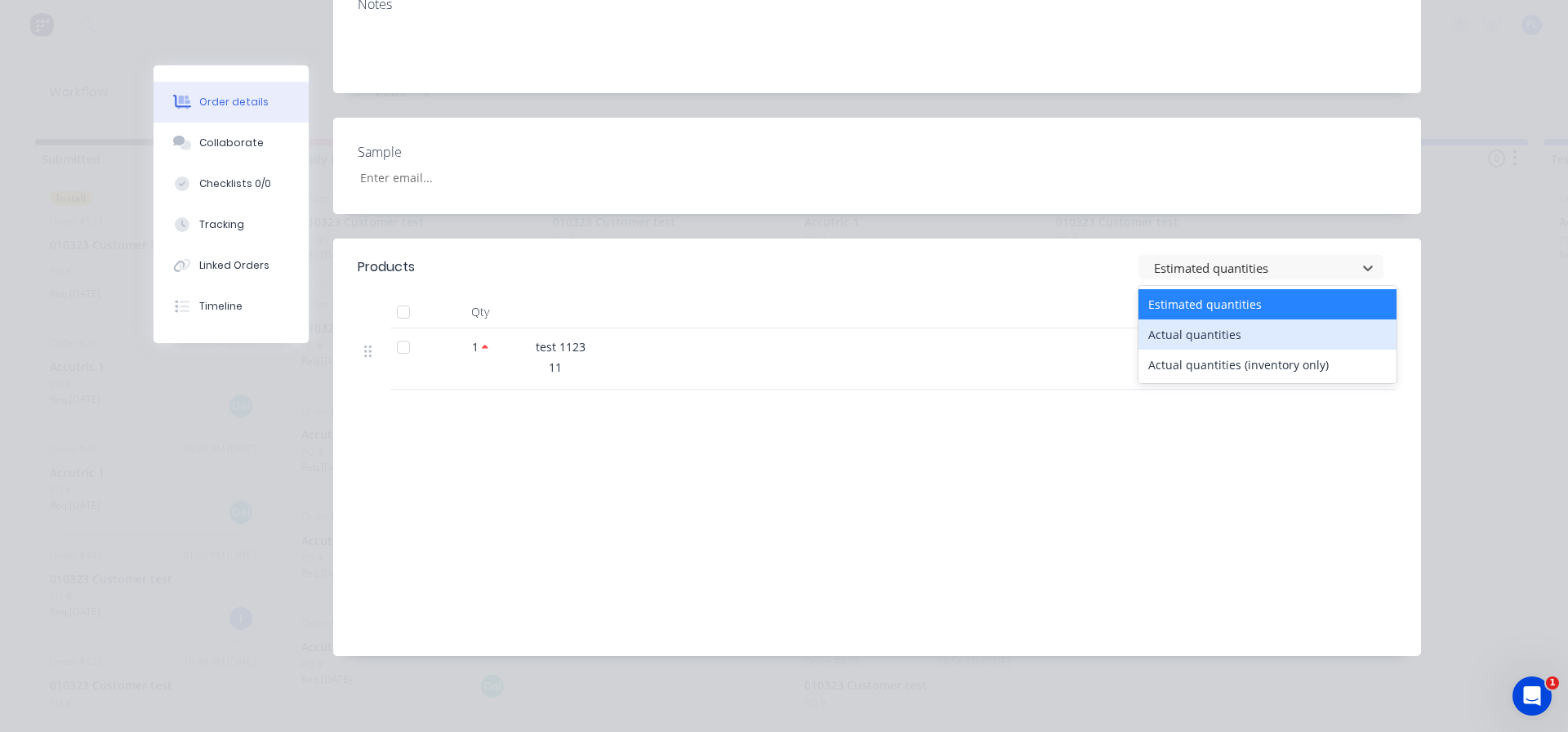
click at [1176, 327] on div "Actual quantities" at bounding box center [1267, 335] width 258 height 30
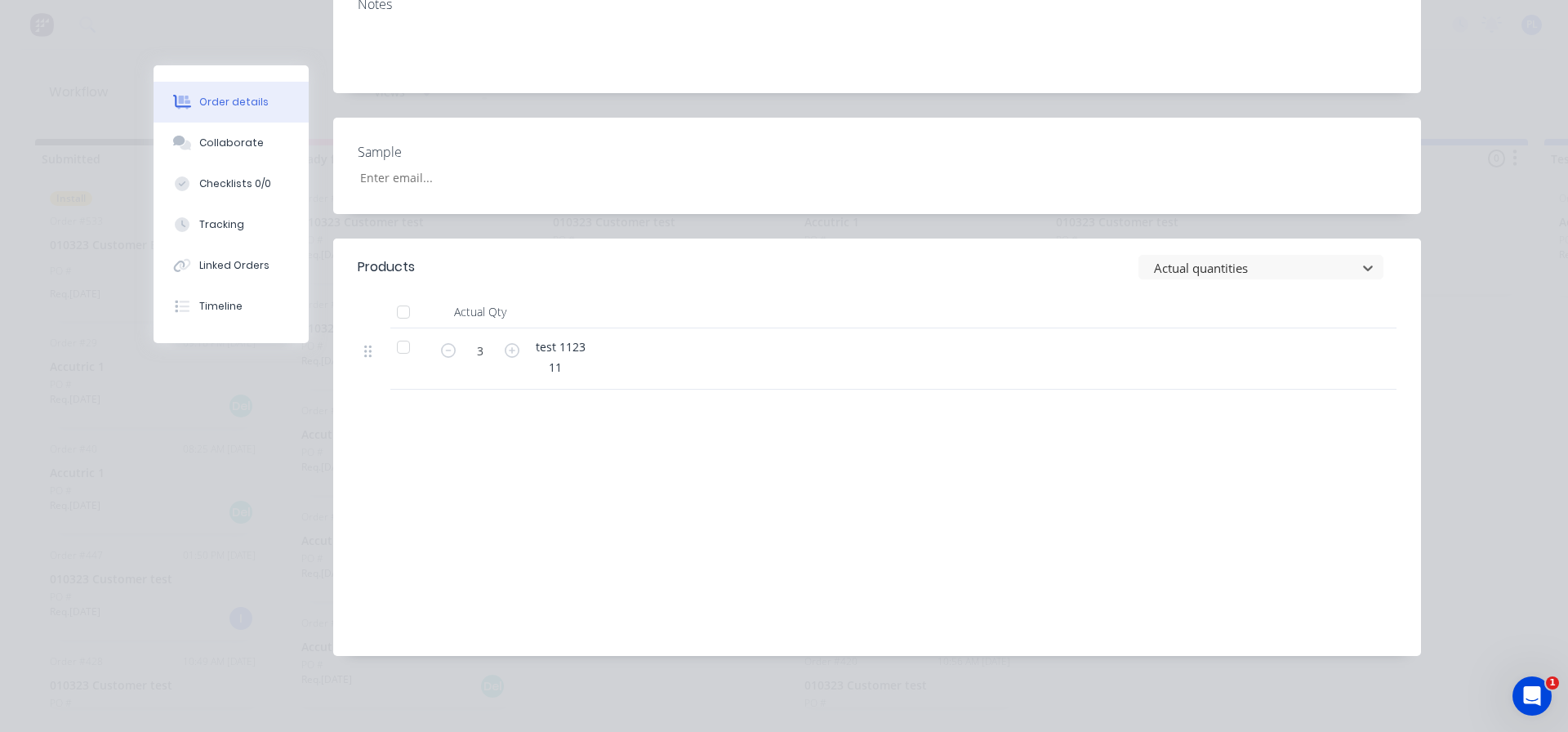
click at [515, 350] on button "button" at bounding box center [512, 350] width 22 height 17
click at [505, 347] on icon "button" at bounding box center [512, 350] width 15 height 15
type input "6"
click at [959, 319] on div at bounding box center [855, 312] width 653 height 33
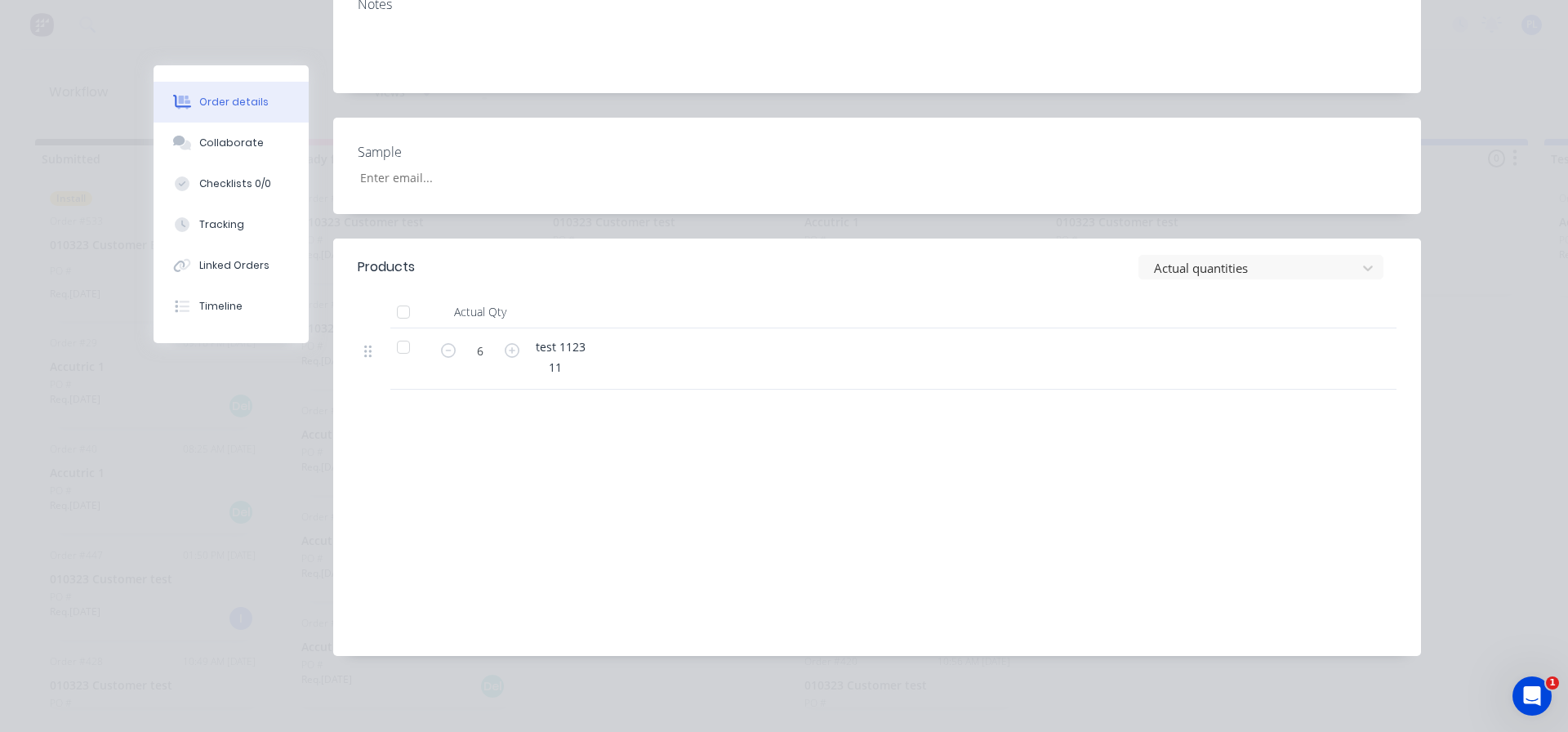
click at [1199, 249] on header "Products Actual quantities" at bounding box center [877, 267] width 1088 height 57
click at [1206, 258] on div at bounding box center [1250, 269] width 196 height 21
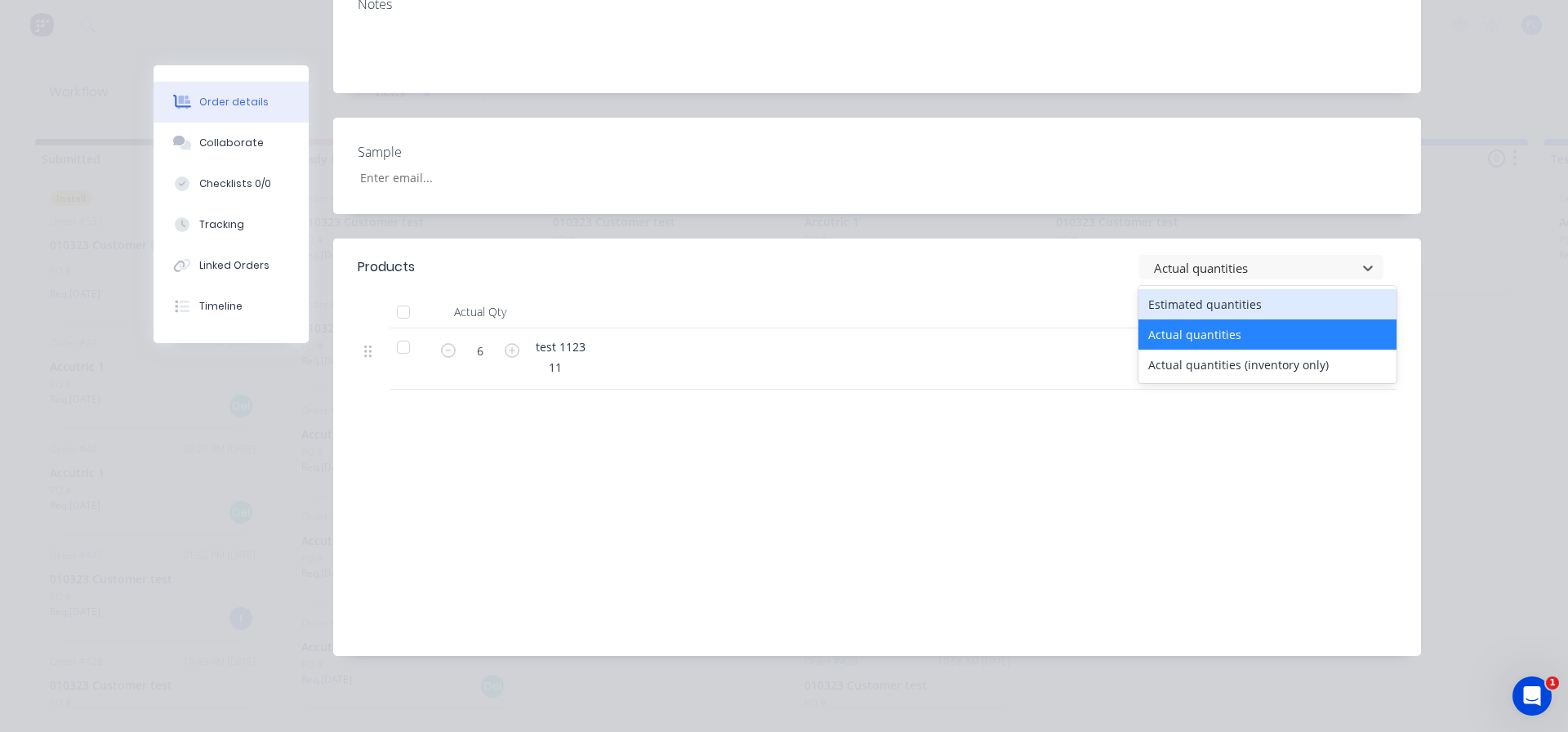
click at [1185, 300] on div "Estimated quantities" at bounding box center [1267, 304] width 258 height 30
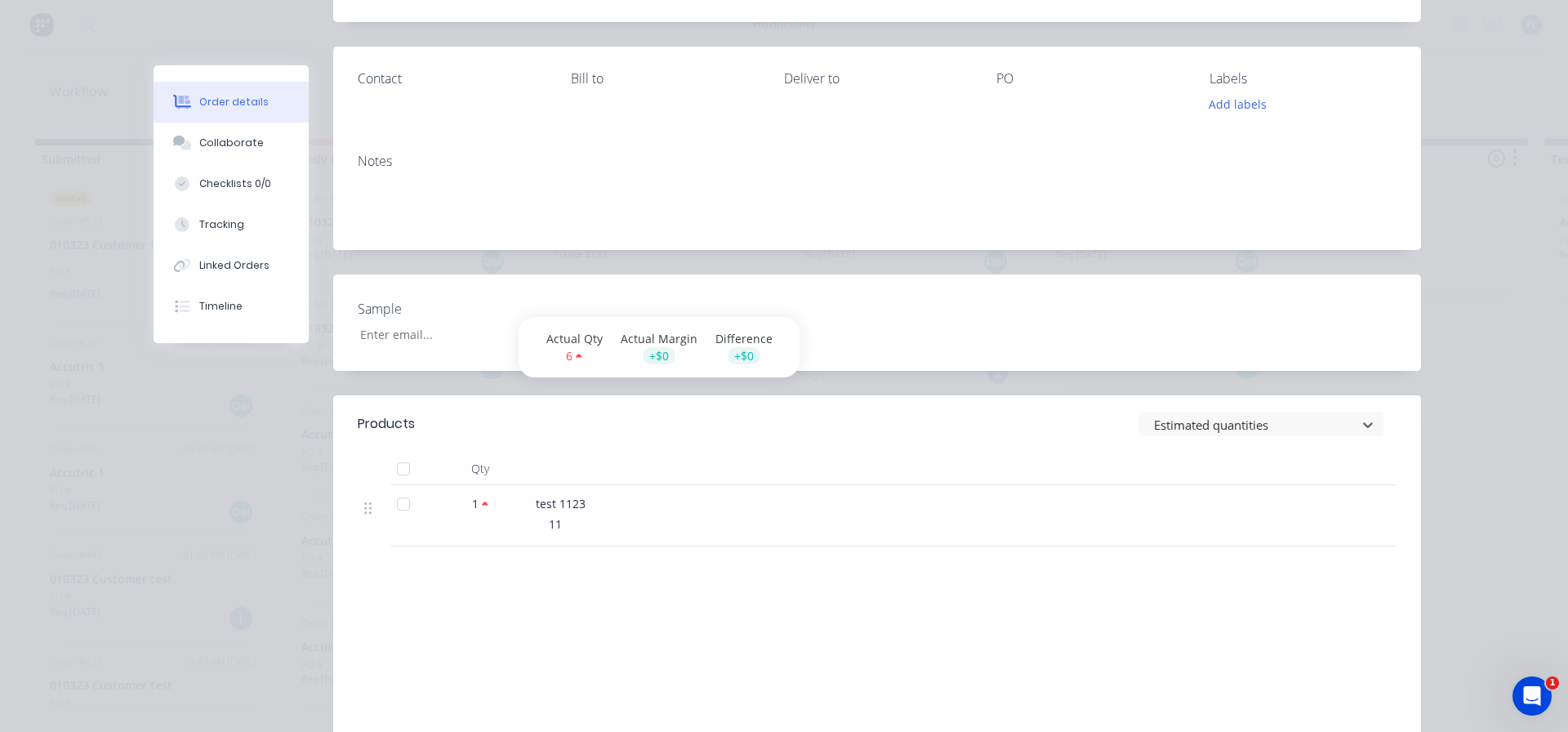
scroll to position [0, 0]
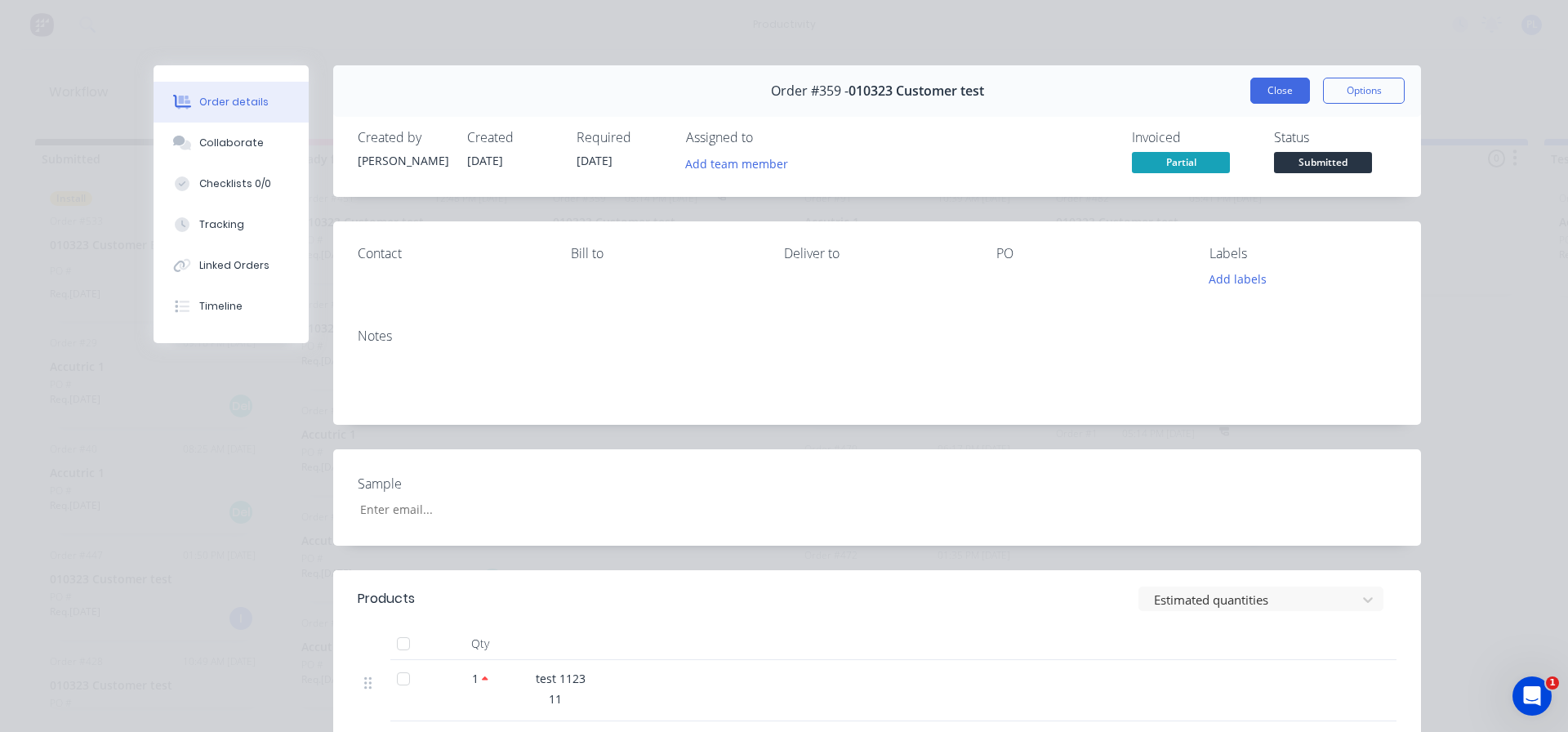
click at [1257, 92] on button "Close" at bounding box center [1280, 91] width 59 height 26
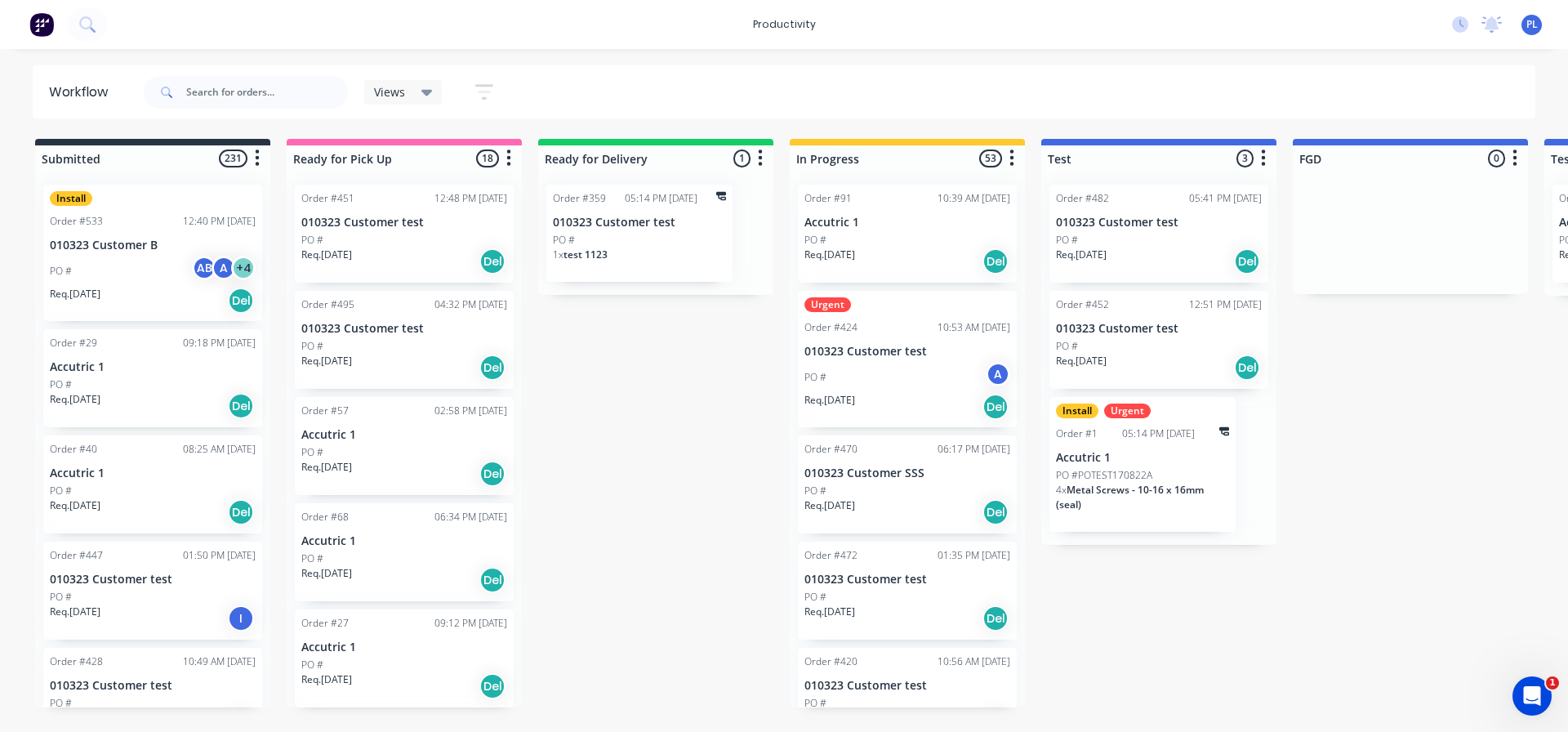
click at [629, 226] on p "010323 Customer test" at bounding box center [640, 223] width 173 height 14
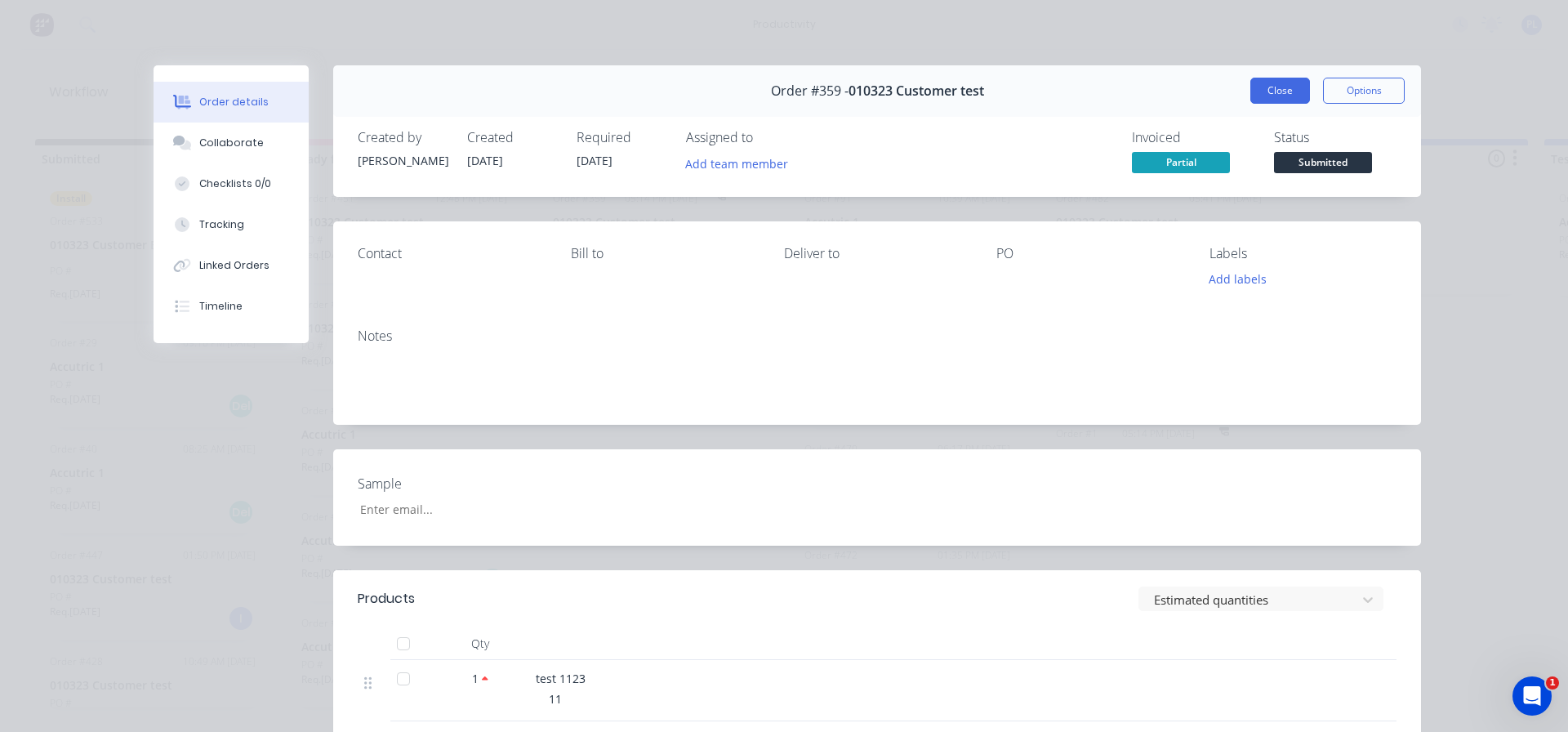
click at [1288, 89] on button "Close" at bounding box center [1280, 91] width 59 height 26
